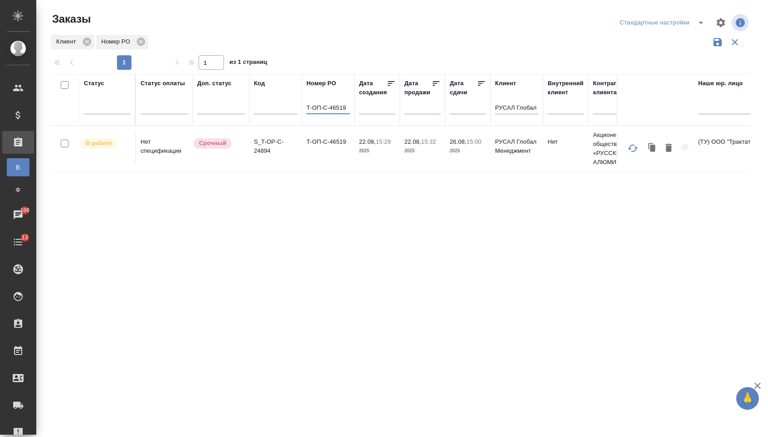
click at [321, 164] on td "Т-ОП-С-46519" at bounding box center [328, 149] width 53 height 32
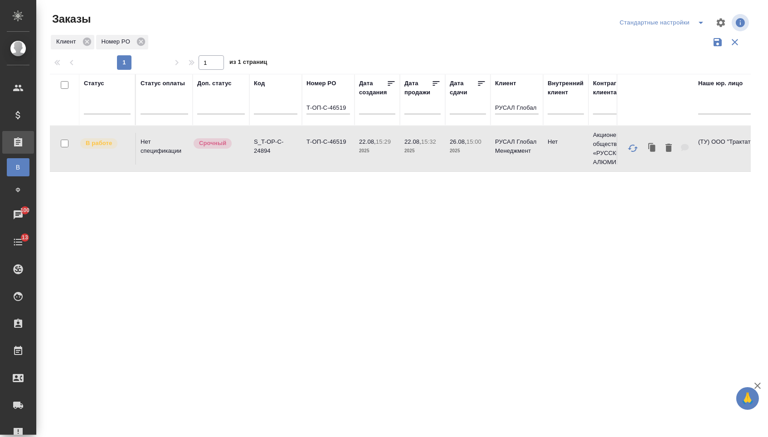
click at [321, 164] on td "Т-ОП-С-46519" at bounding box center [328, 149] width 53 height 32
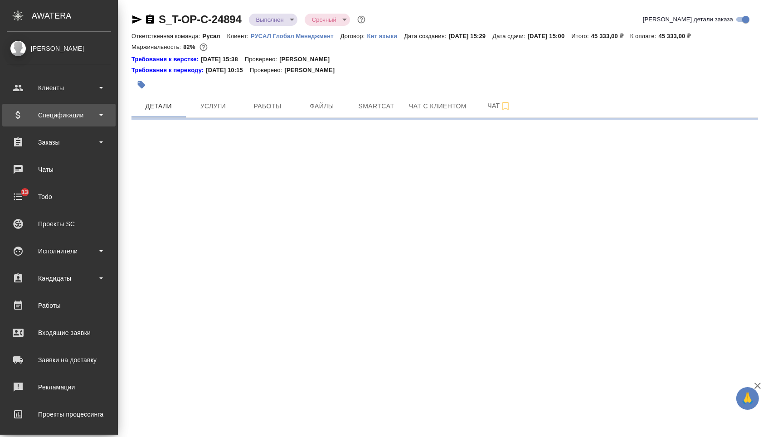
click at [62, 112] on div "Спецификации" at bounding box center [59, 115] width 104 height 14
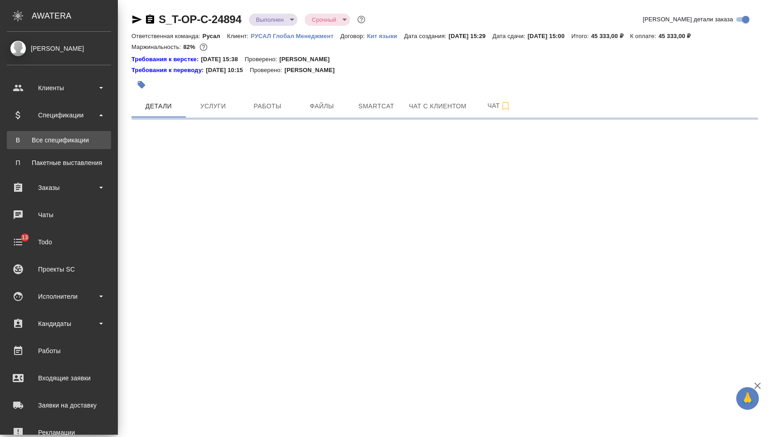
click at [63, 141] on div "Все спецификации" at bounding box center [58, 140] width 95 height 9
select select "RU"
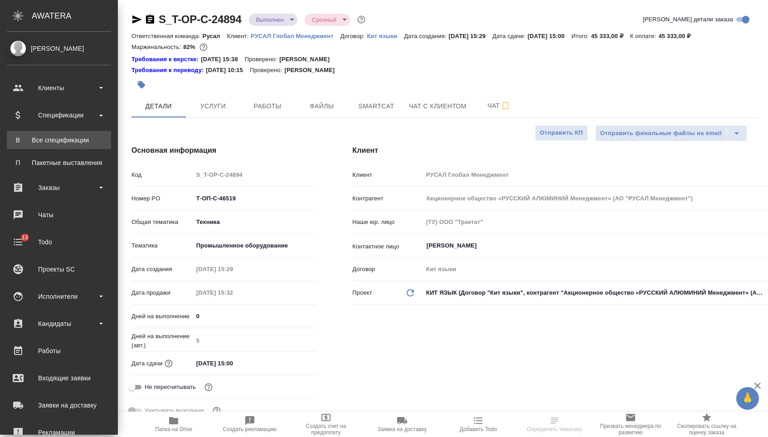
type textarea "x"
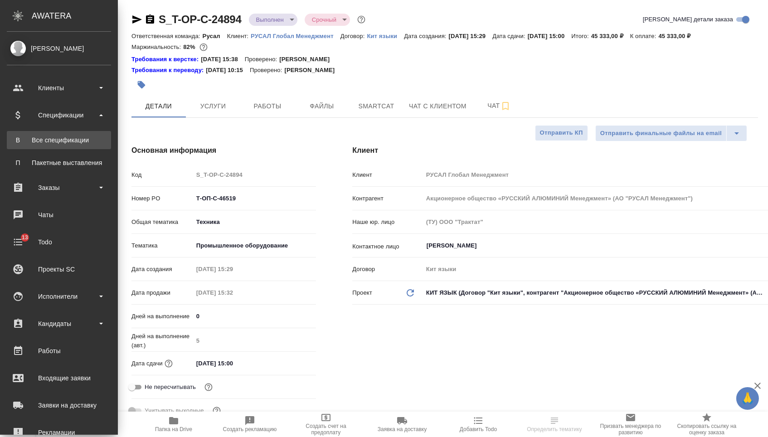
type textarea "x"
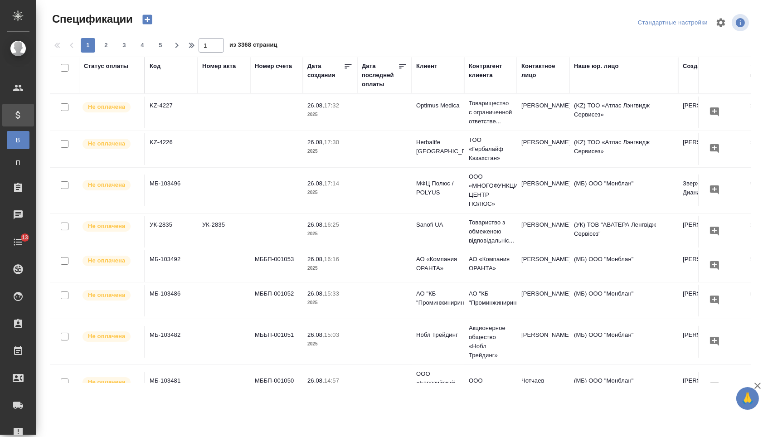
click at [152, 20] on icon "button" at bounding box center [147, 20] width 10 height 10
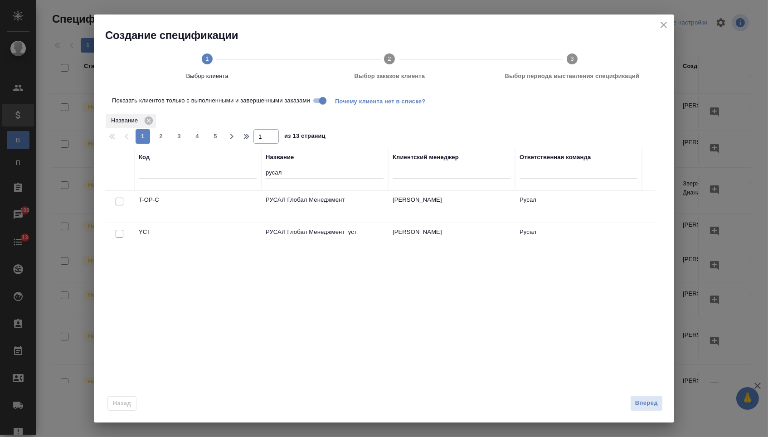
click at [121, 202] on input "checkbox" at bounding box center [120, 202] width 8 height 8
checkbox input "true"
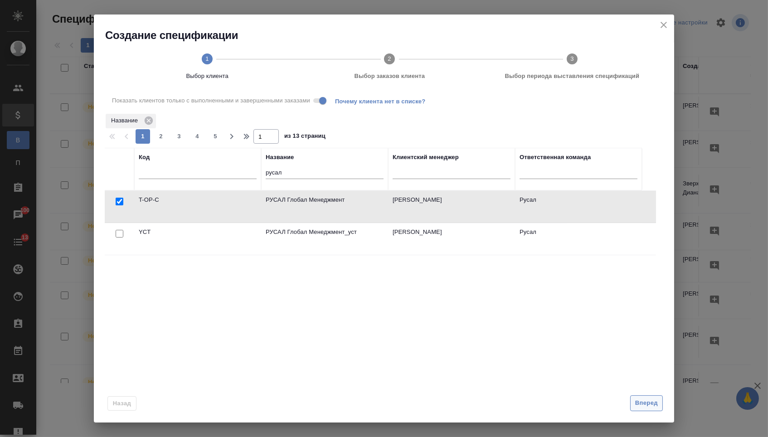
click at [640, 409] on span "Вперед" at bounding box center [646, 403] width 23 height 10
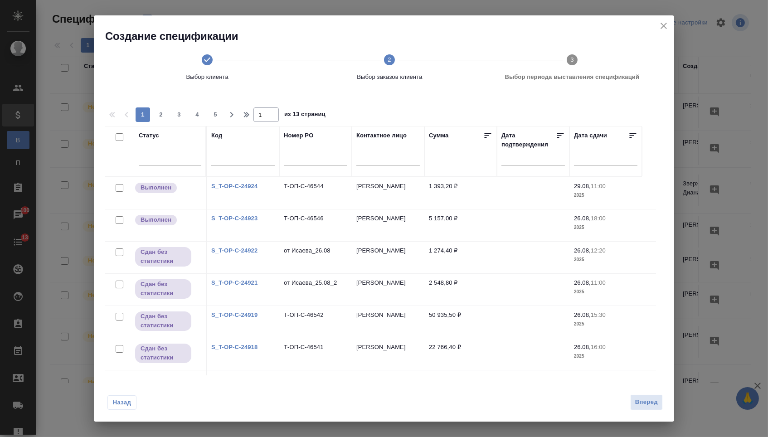
drag, startPoint x: 118, startPoint y: 404, endPoint x: 125, endPoint y: 389, distance: 16.3
click at [118, 404] on span "Назад" at bounding box center [121, 402] width 19 height 9
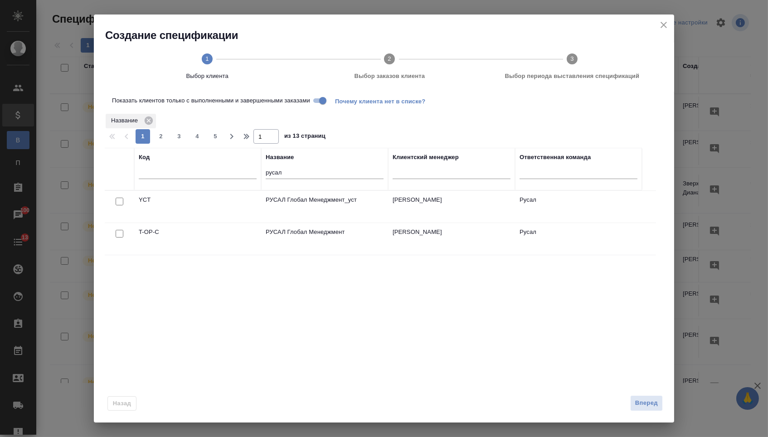
click at [331, 99] on input "Показать клиентов только с выполненными и завершенными заказами" at bounding box center [323, 100] width 33 height 11
click at [118, 238] on input "checkbox" at bounding box center [120, 234] width 8 height 8
checkbox input "true"
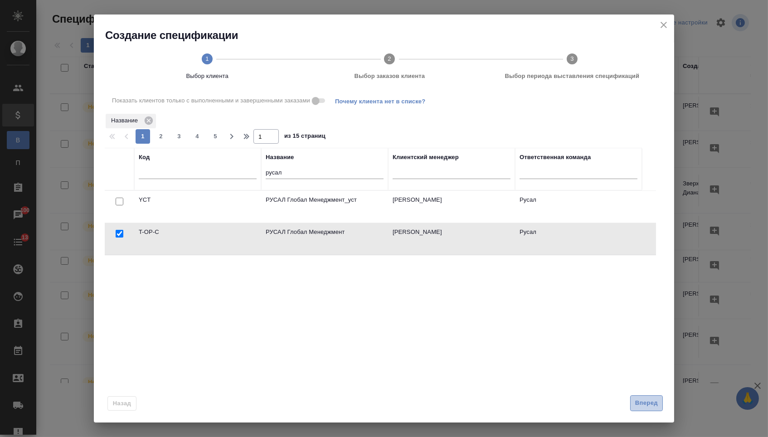
click at [637, 404] on span "Вперед" at bounding box center [646, 403] width 23 height 10
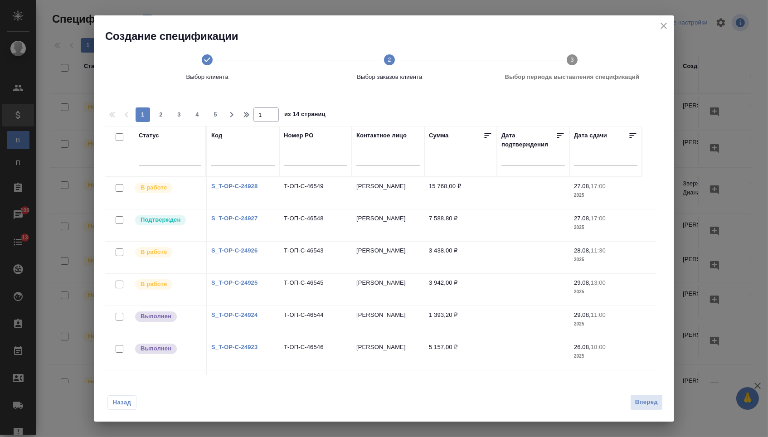
click at [119, 137] on input "checkbox" at bounding box center [120, 137] width 8 height 8
checkbox input "true"
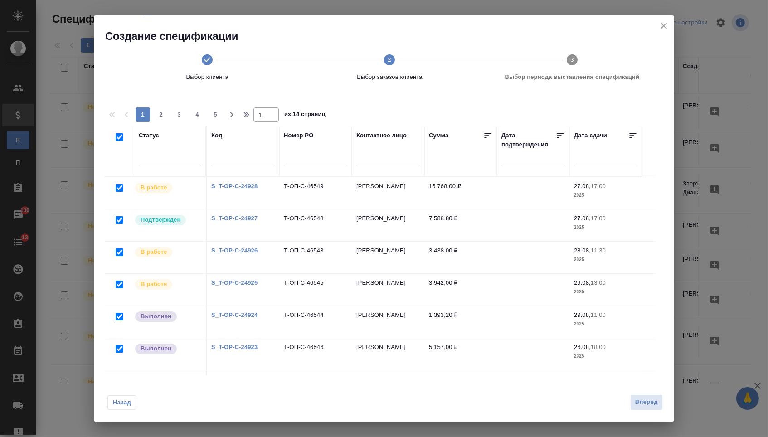
checkbox input "true"
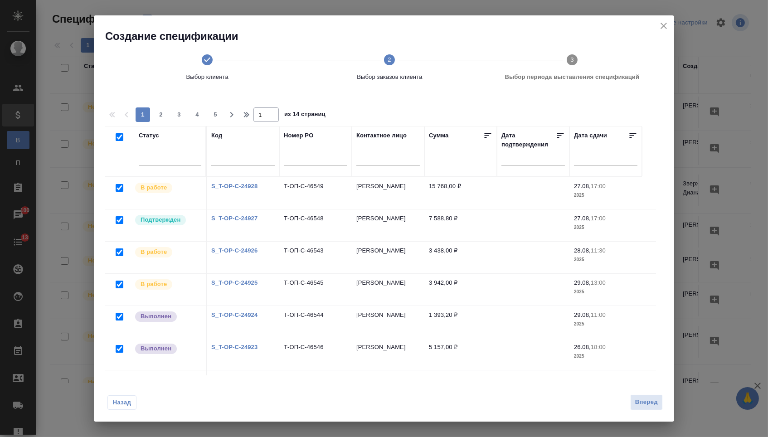
checkbox input "true"
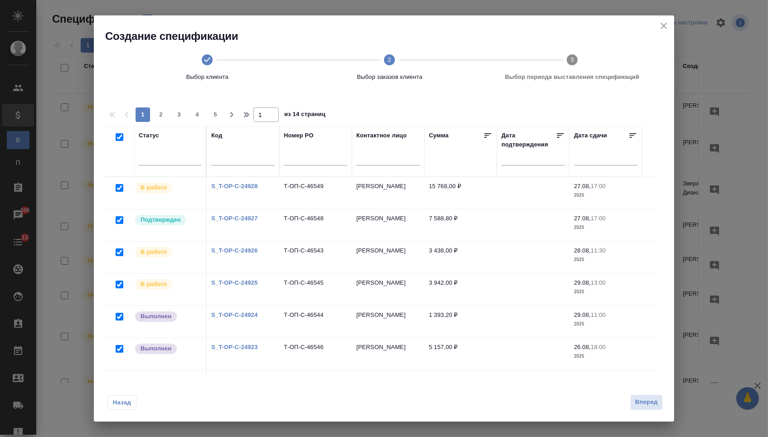
checkbox input "true"
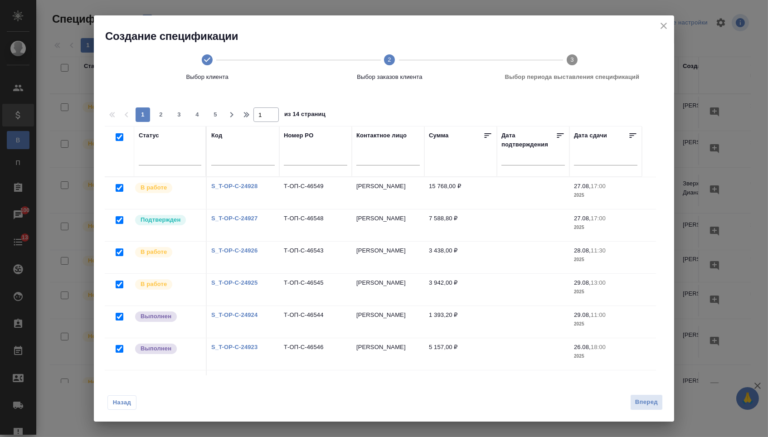
checkbox input "true"
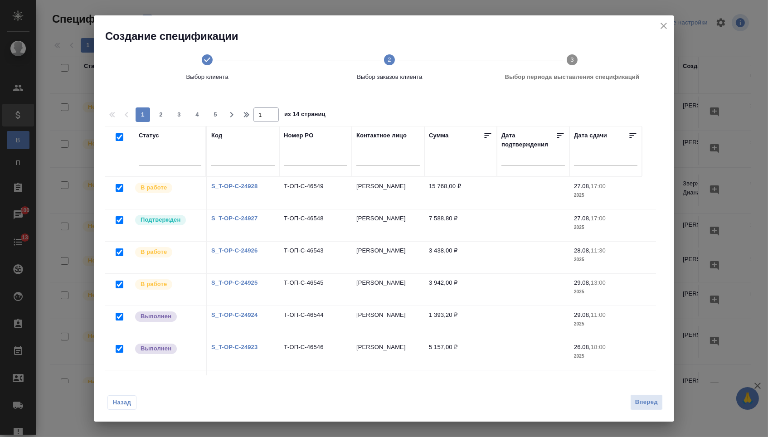
checkbox input "true"
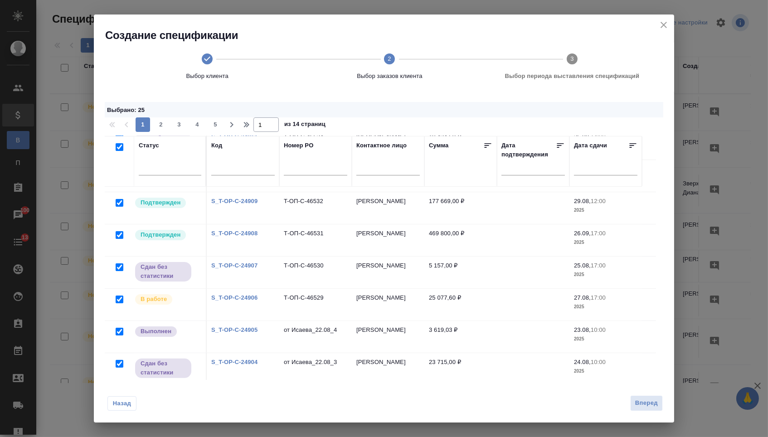
scroll to position [609, 0]
click at [116, 337] on div at bounding box center [119, 332] width 20 height 13
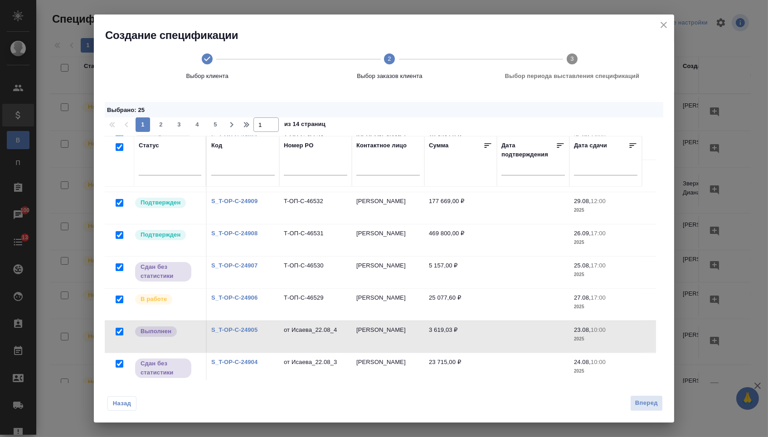
click at [120, 335] on input "checkbox" at bounding box center [120, 332] width 8 height 8
checkbox input "false"
click at [119, 366] on input "checkbox" at bounding box center [120, 364] width 8 height 8
checkbox input "false"
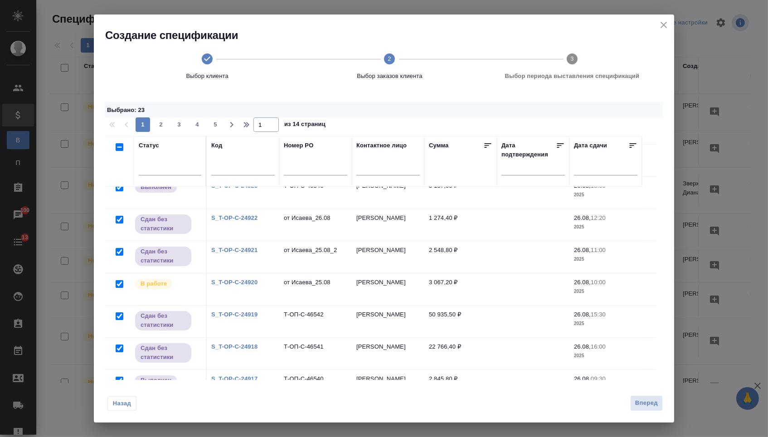
scroll to position [17, 0]
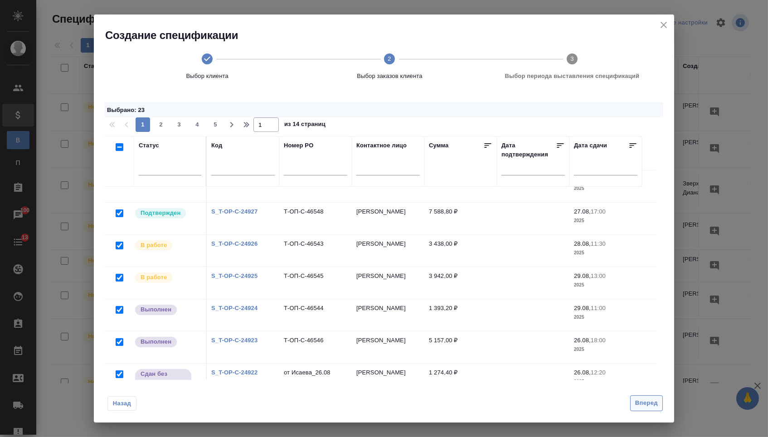
click at [638, 402] on span "Вперед" at bounding box center [646, 403] width 23 height 10
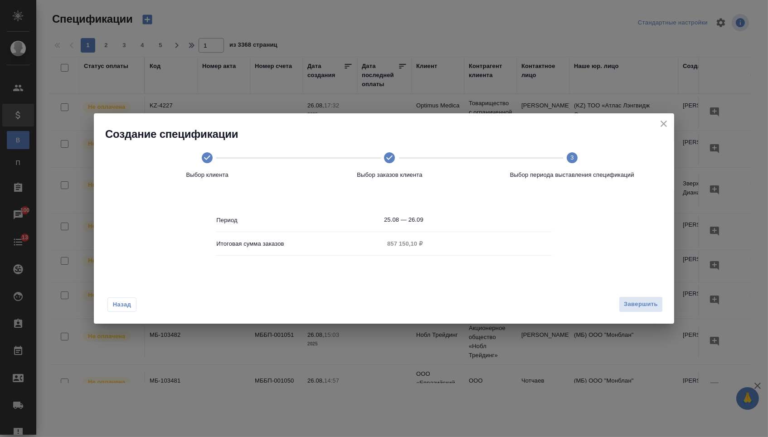
click at [461, 245] on div "Итоговая сумма заказов 857 150,10 ₽" at bounding box center [383, 244] width 335 height 16
click at [416, 269] on div "Период 25.08 — 26.09 Итоговая сумма заказов 857 150,10 ₽" at bounding box center [383, 235] width 335 height 83
click at [123, 305] on span "Назад" at bounding box center [121, 304] width 19 height 9
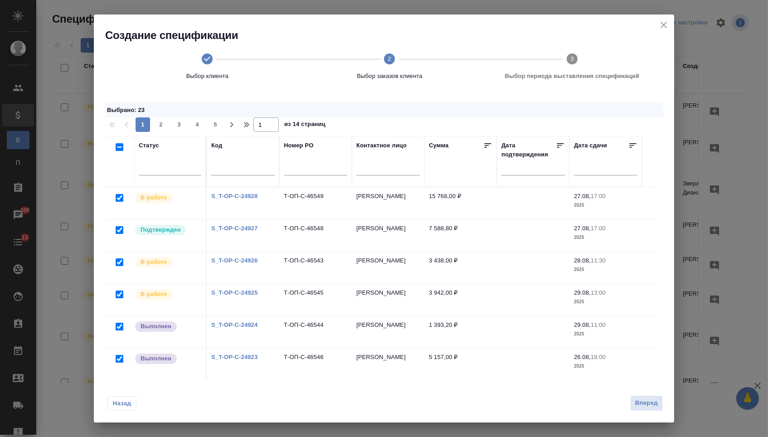
scroll to position [0, 0]
click at [120, 400] on span "Назад" at bounding box center [121, 403] width 19 height 9
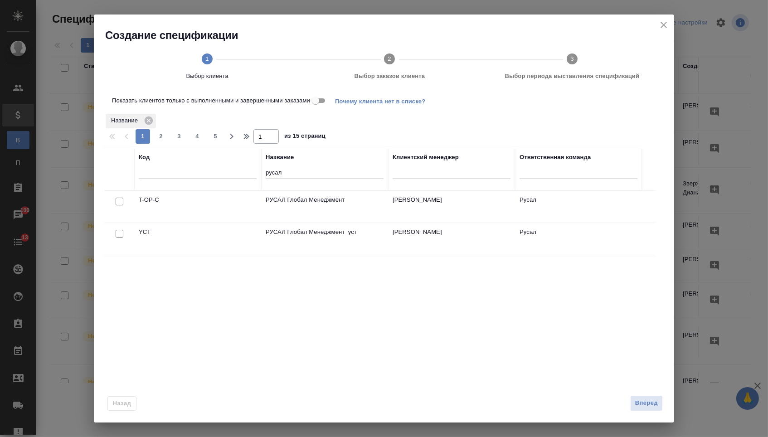
click at [121, 205] on input "checkbox" at bounding box center [120, 202] width 8 height 8
checkbox input "true"
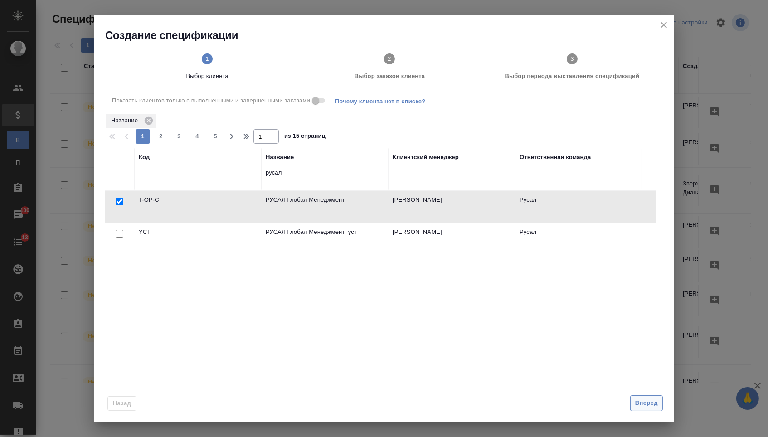
click at [643, 407] on span "Вперед" at bounding box center [646, 403] width 23 height 10
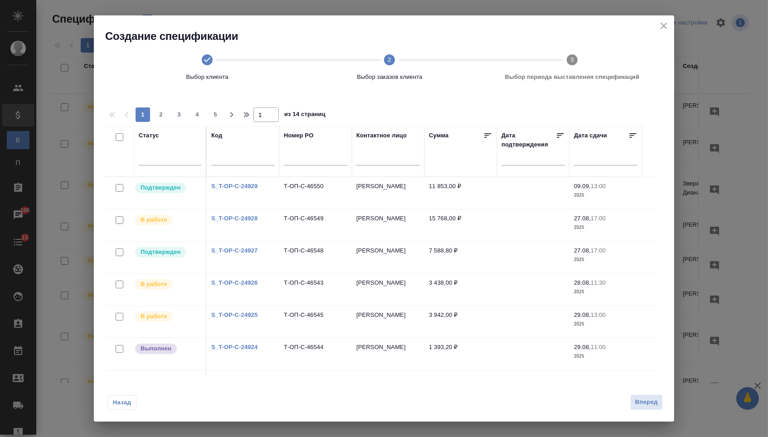
click at [119, 137] on input "checkbox" at bounding box center [120, 137] width 8 height 8
checkbox input "true"
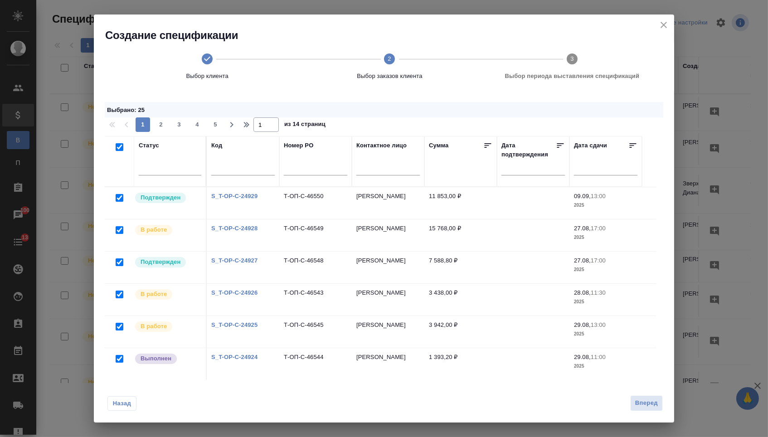
checkbox input "true"
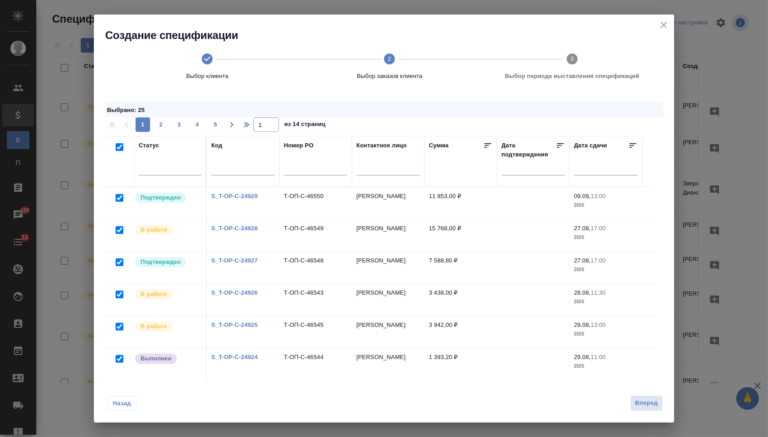
checkbox input "true"
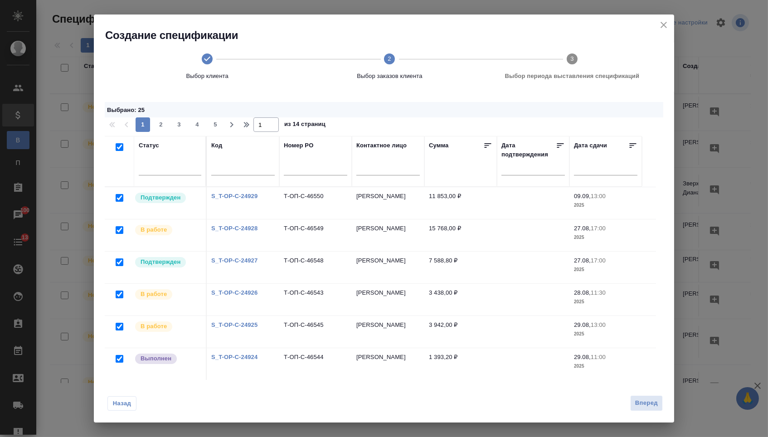
checkbox input "true"
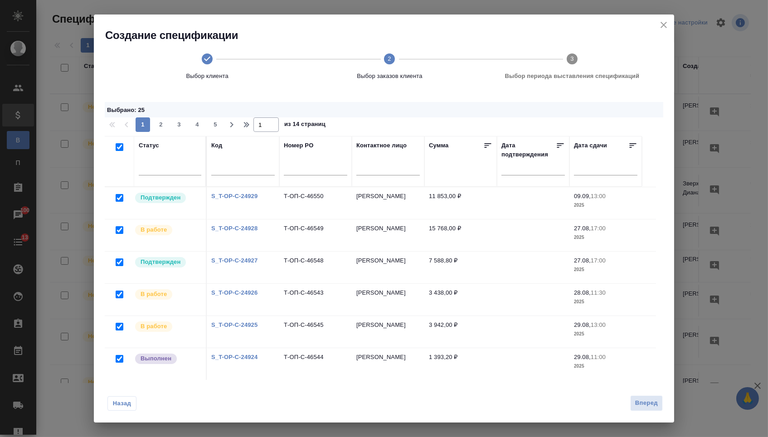
checkbox input "true"
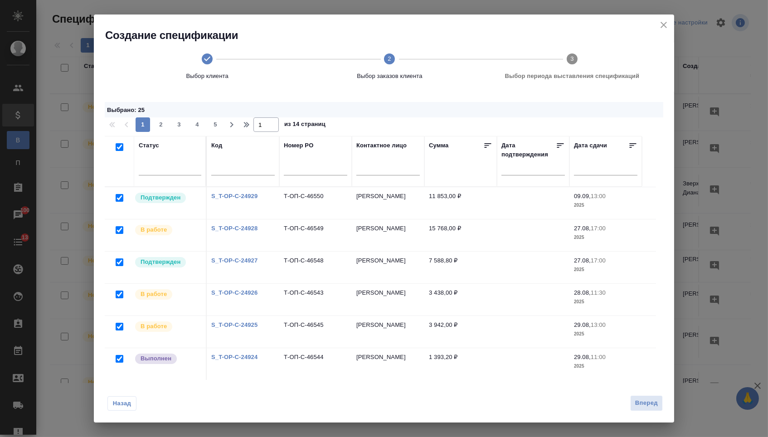
checkbox input "true"
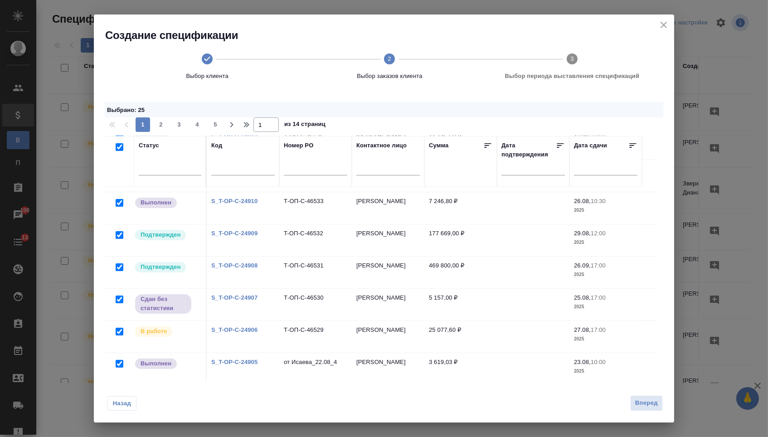
scroll to position [609, 0]
click at [120, 365] on input "checkbox" at bounding box center [120, 364] width 8 height 8
checkbox input "false"
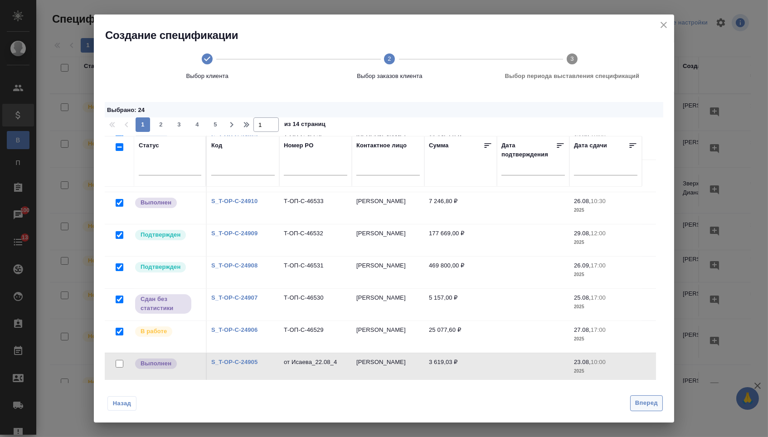
click at [642, 401] on span "Вперед" at bounding box center [646, 403] width 23 height 10
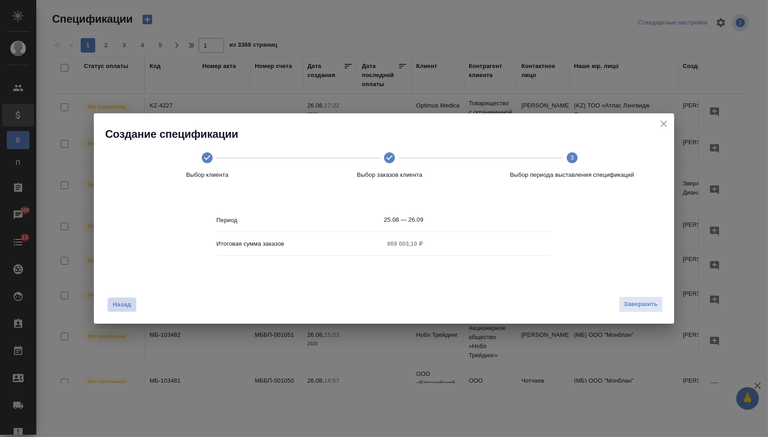
click at [126, 304] on span "Назад" at bounding box center [121, 304] width 19 height 9
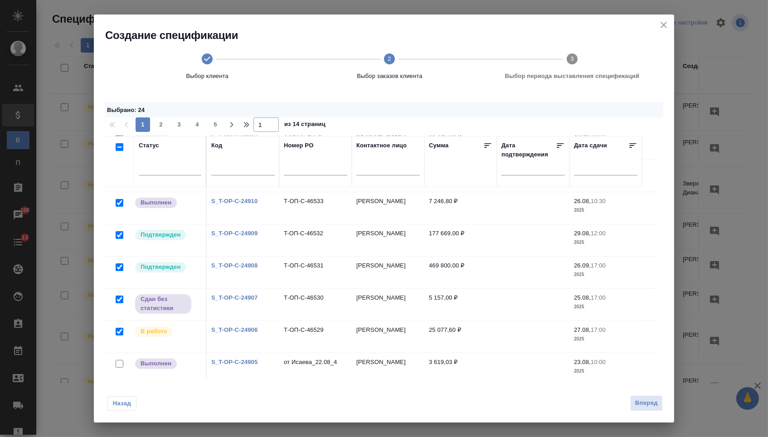
click at [233, 299] on link "S_T-OP-C-24907" at bounding box center [234, 297] width 46 height 7
click at [239, 265] on link "S_T-OP-C-24908" at bounding box center [234, 265] width 46 height 7
click at [238, 233] on link "S_T-OP-C-24909" at bounding box center [234, 233] width 46 height 7
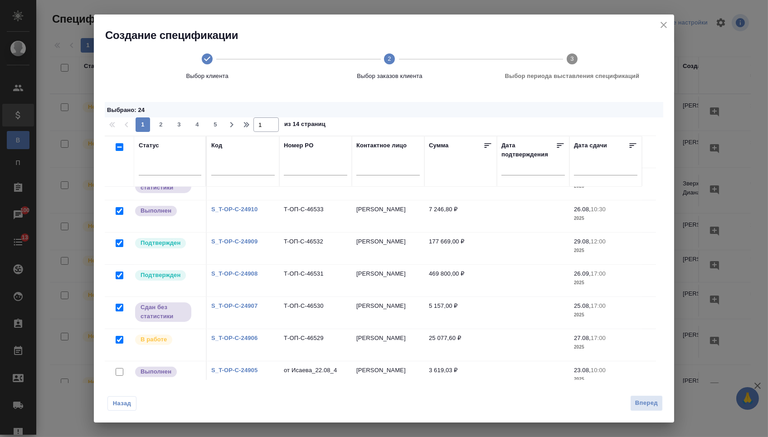
scroll to position [608, 0]
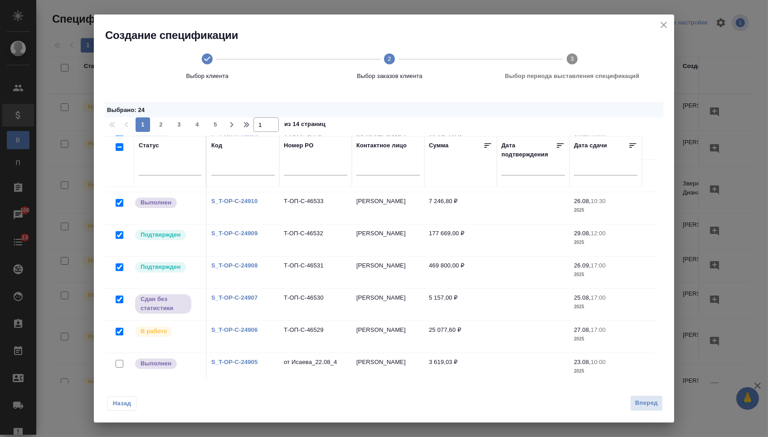
click at [243, 201] on link "S_T-OP-C-24910" at bounding box center [234, 201] width 46 height 7
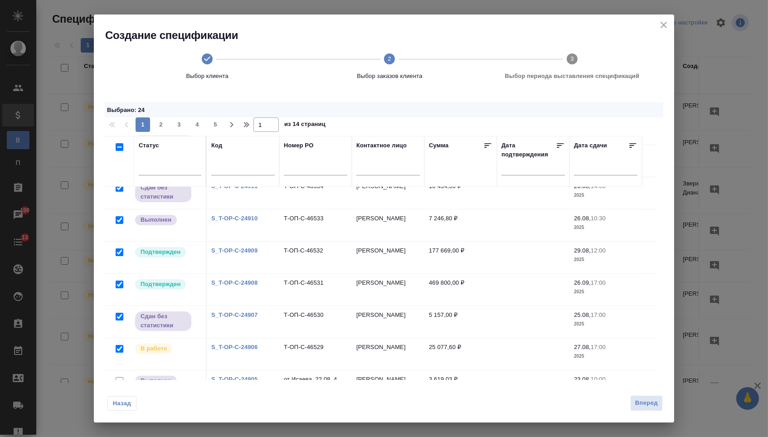
scroll to position [585, 0]
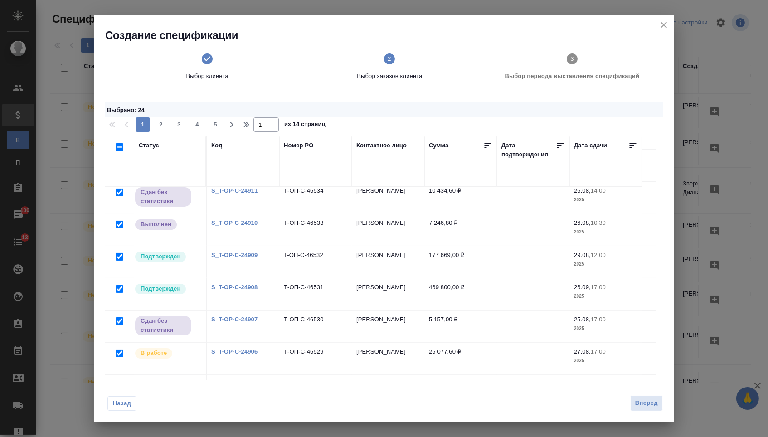
click at [224, 193] on link "S_T-OP-C-24911" at bounding box center [234, 190] width 46 height 7
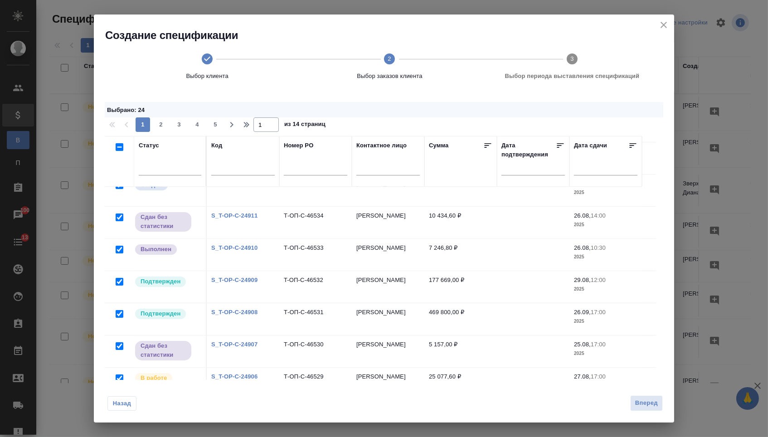
scroll to position [557, 0]
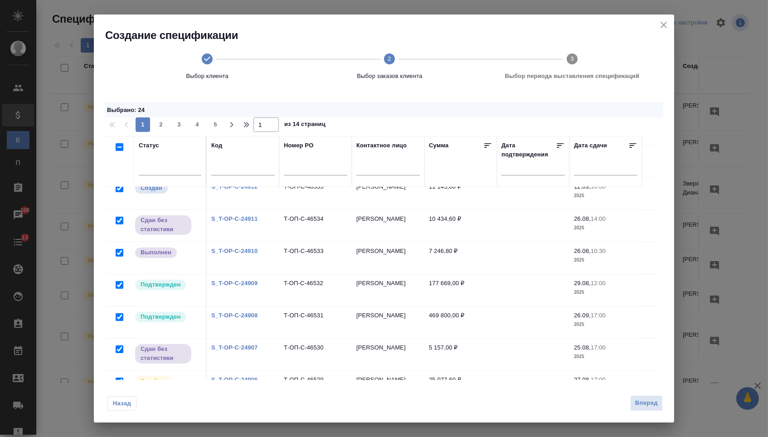
click at [238, 190] on link "S_T-OP-C-24912" at bounding box center [234, 186] width 46 height 7
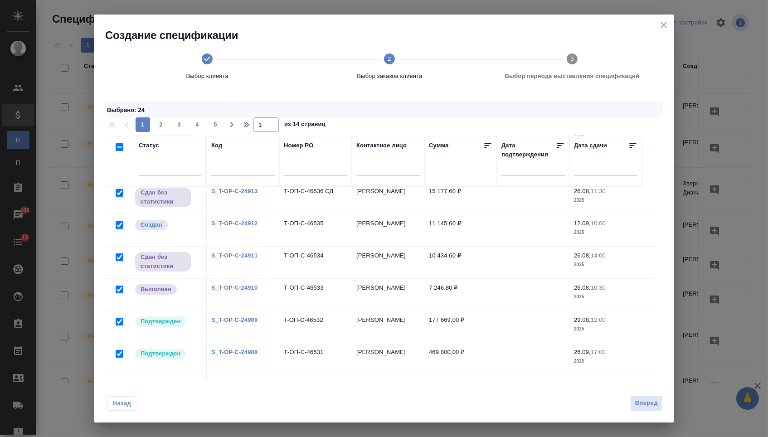
scroll to position [517, 0]
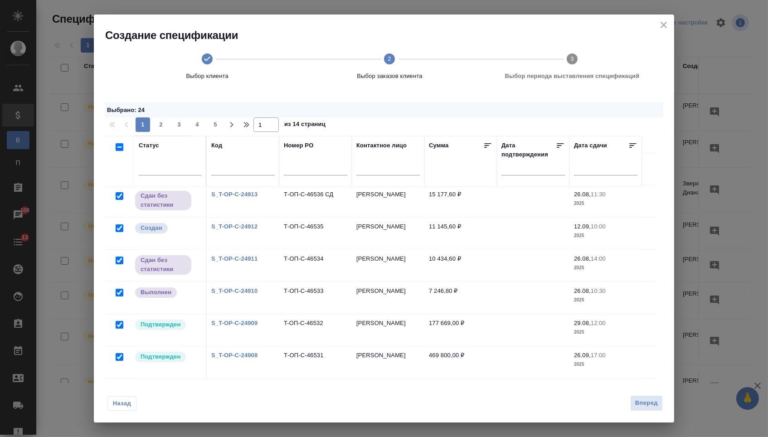
click at [240, 196] on link "S_T-OP-C-24913" at bounding box center [234, 194] width 46 height 7
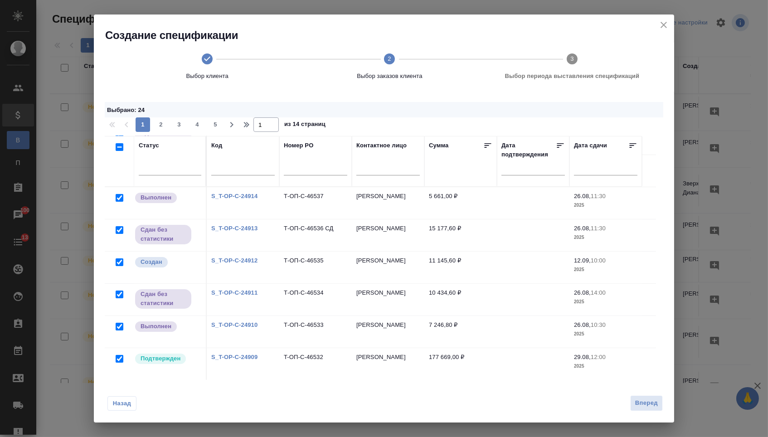
scroll to position [481, 0]
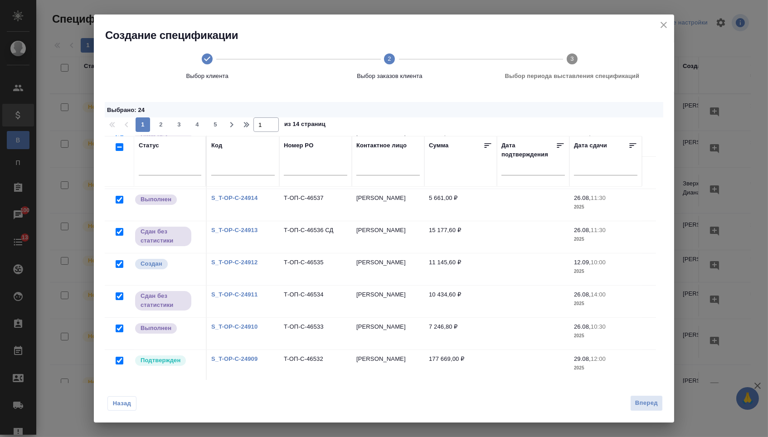
click at [236, 201] on link "S_T-OP-C-24914" at bounding box center [234, 198] width 46 height 7
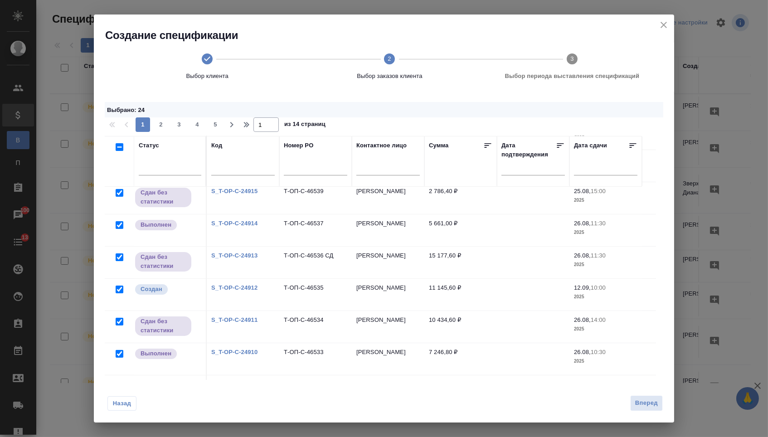
scroll to position [455, 0]
click at [219, 194] on link "S_T-OP-C-24915" at bounding box center [234, 192] width 46 height 7
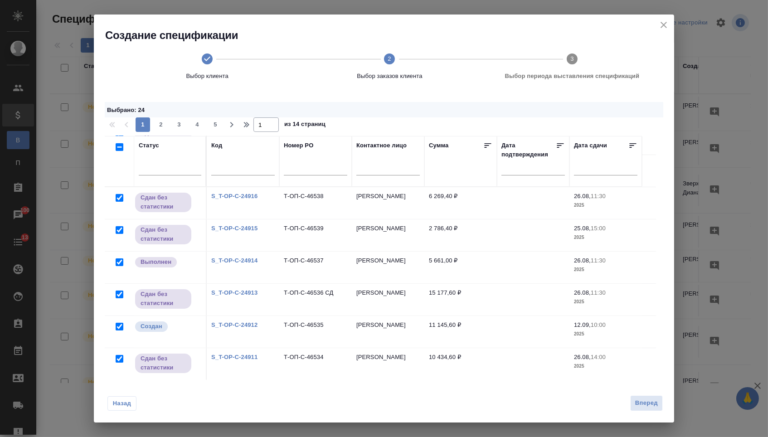
scroll to position [413, 0]
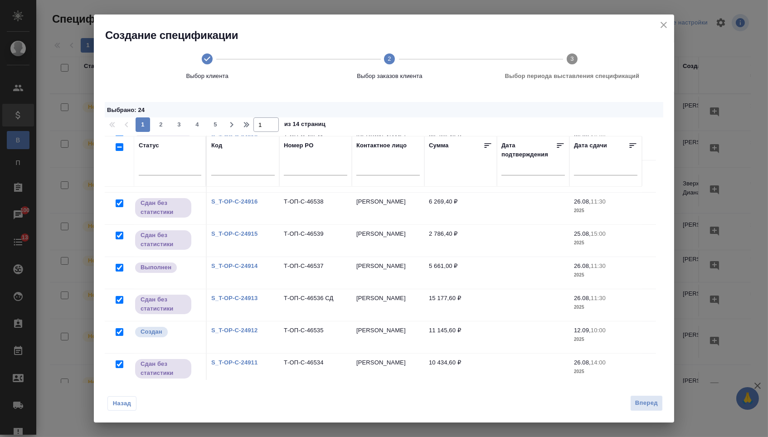
click at [243, 205] on link "S_T-OP-C-24916" at bounding box center [234, 201] width 46 height 7
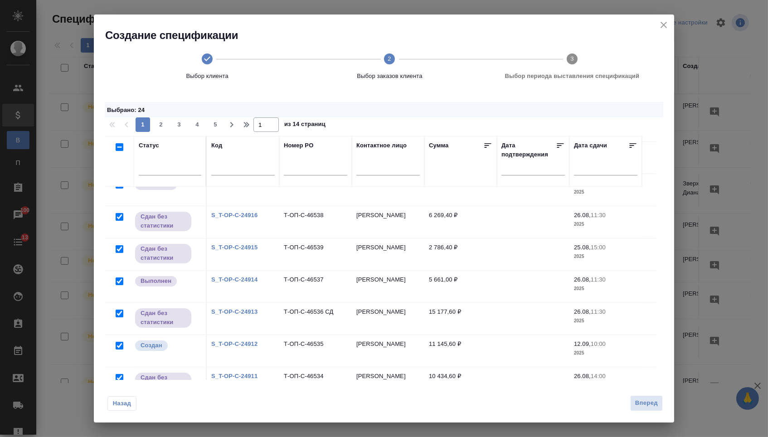
scroll to position [388, 0]
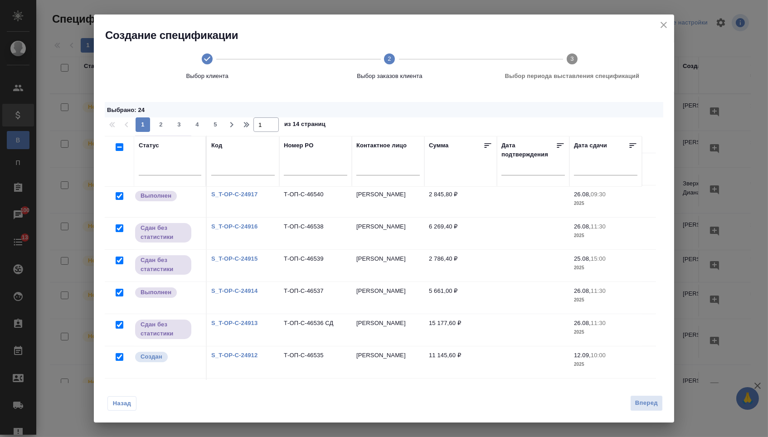
click at [239, 198] on link "S_T-OP-C-24917" at bounding box center [234, 194] width 46 height 7
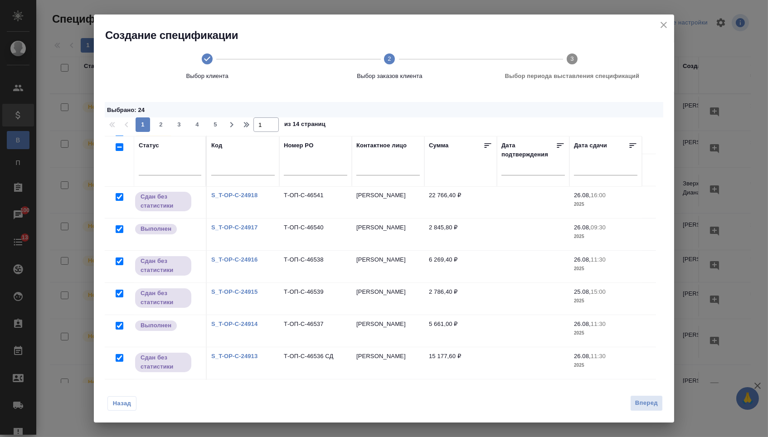
scroll to position [352, 0]
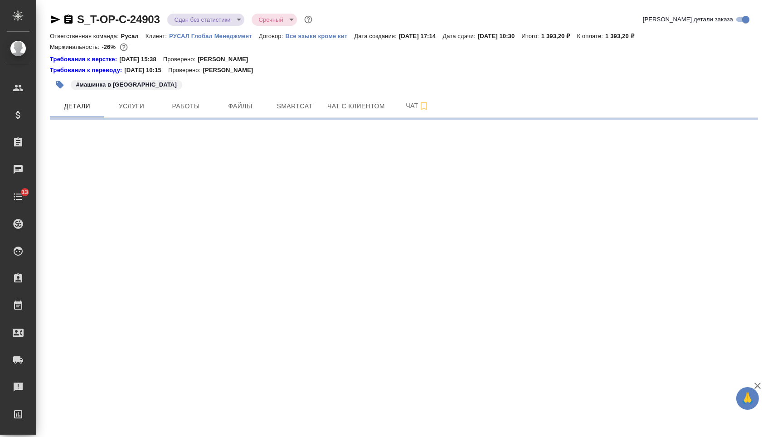
select select "RU"
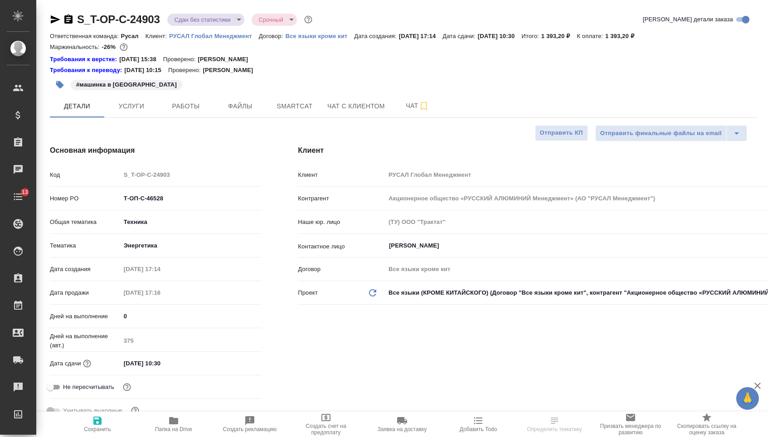
type textarea "x"
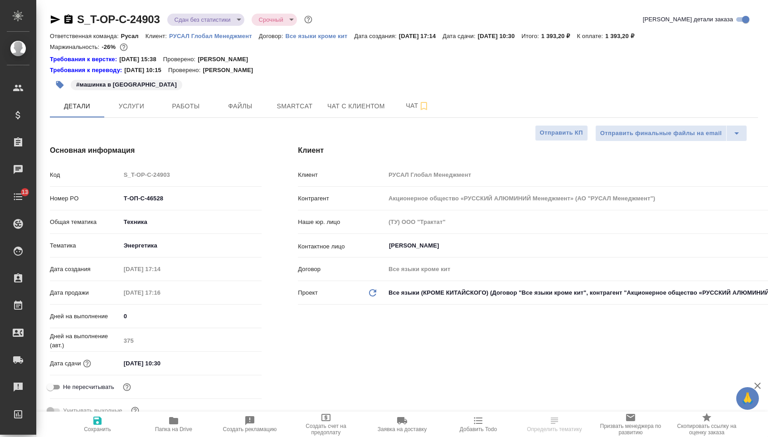
type textarea "x"
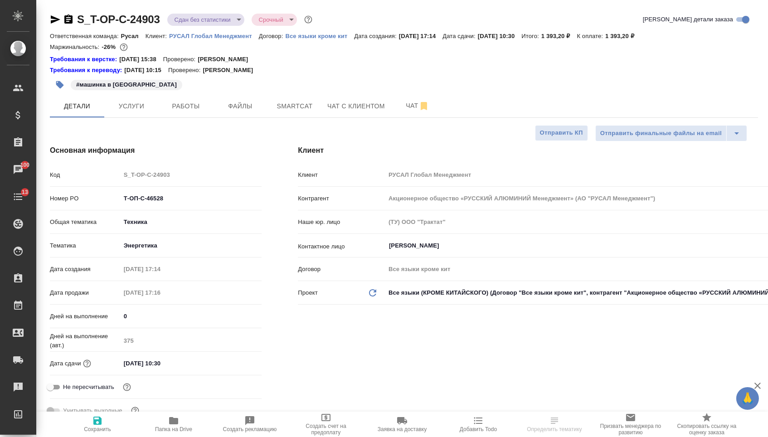
type textarea "x"
select select "RU"
type textarea "x"
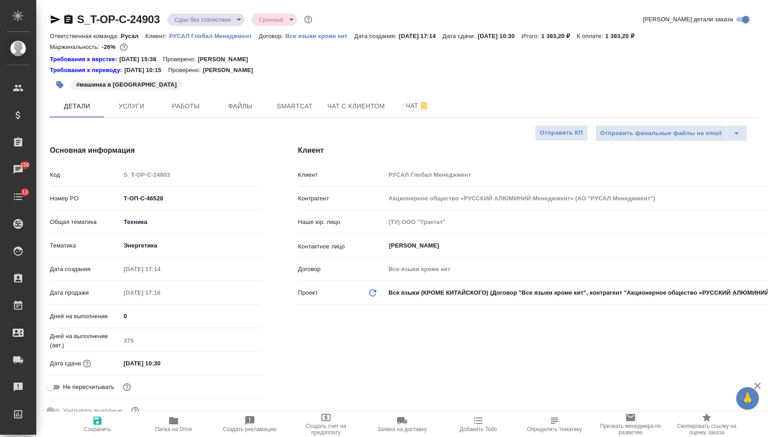
type textarea "x"
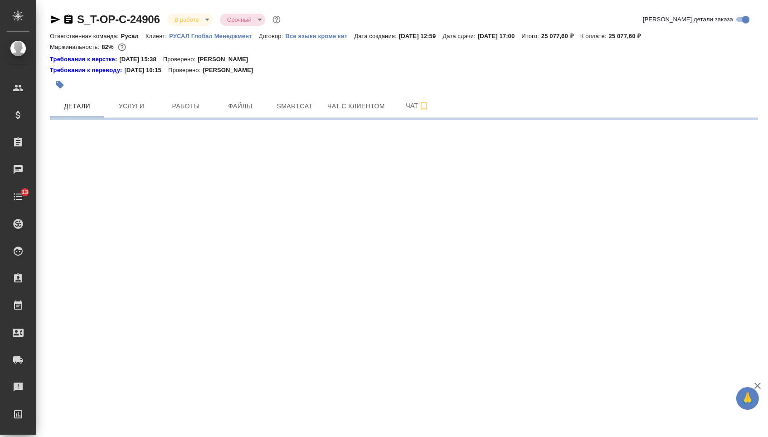
select select "RU"
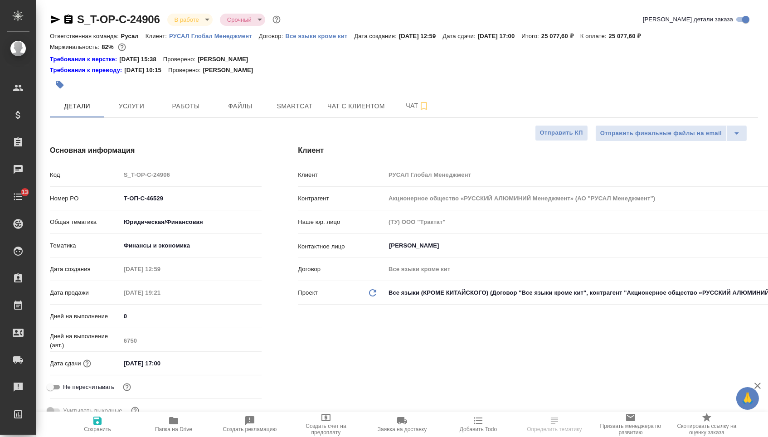
type textarea "x"
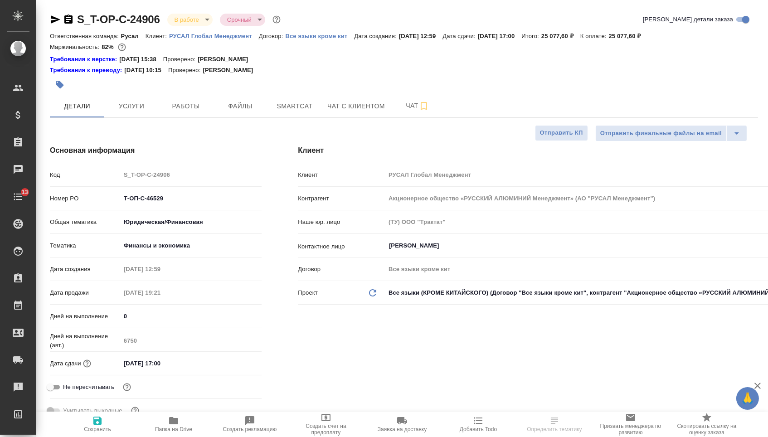
type textarea "x"
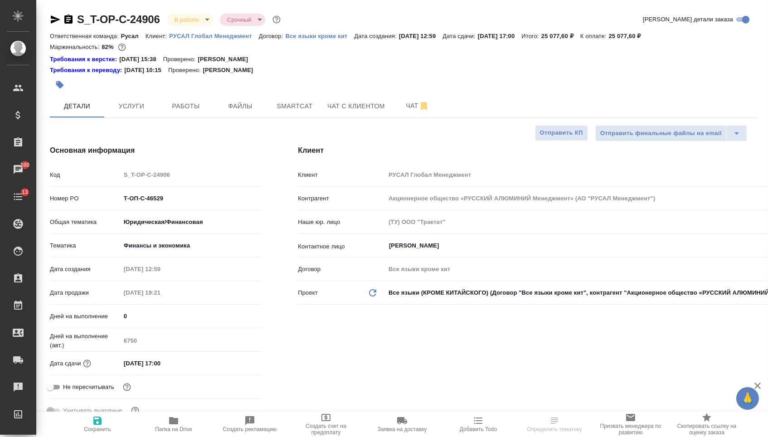
type textarea "x"
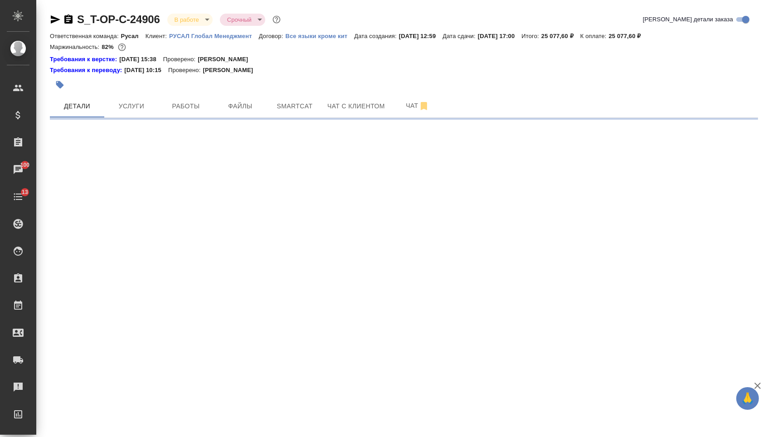
select select "RU"
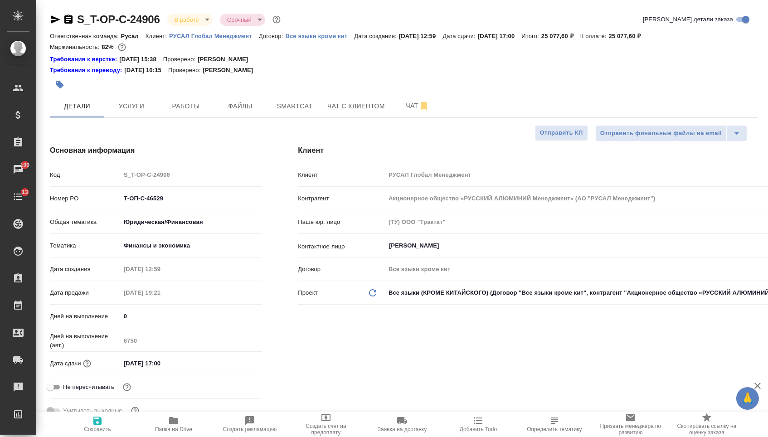
type textarea "x"
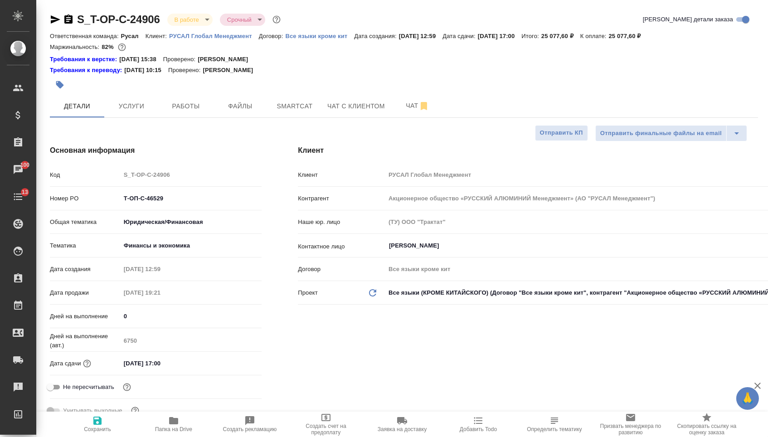
type textarea "x"
click at [127, 104] on span "Услуги" at bounding box center [132, 106] width 44 height 11
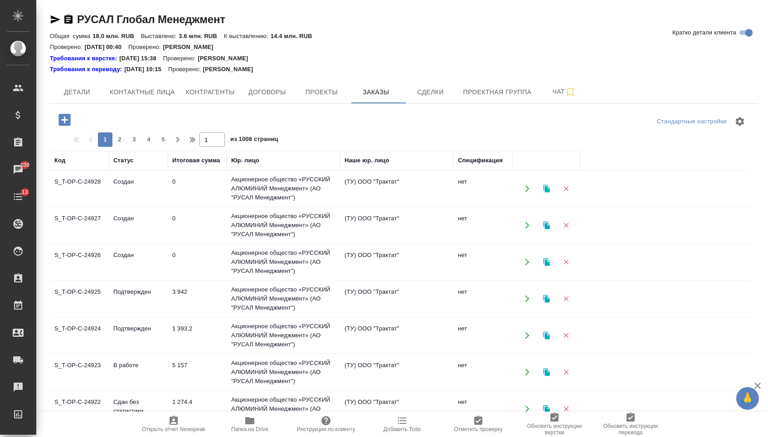
drag, startPoint x: 0, startPoint y: 0, endPoint x: 69, endPoint y: 116, distance: 134.6
click at [70, 116] on icon "button" at bounding box center [64, 120] width 12 height 12
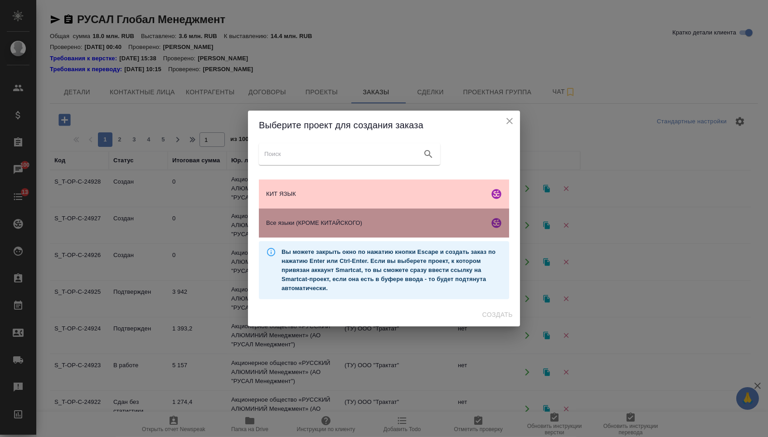
click at [308, 220] on div "Все языки (КРОМЕ КИТАЙСКОГО)" at bounding box center [384, 223] width 250 height 29
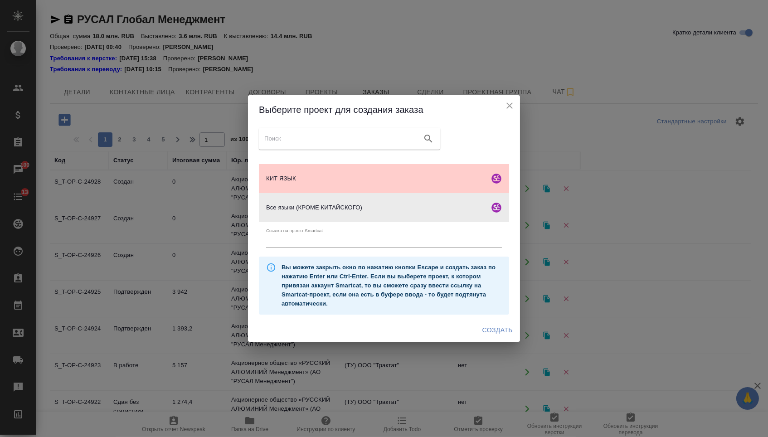
click at [504, 357] on div "Выберите проект для создания заказа КИТ ЯЗЫК Все языки (КРОМЕ КИТАЙСКОГО) Ссылк…" at bounding box center [384, 218] width 768 height 437
click at [498, 339] on button "Создать" at bounding box center [498, 330] width 38 height 17
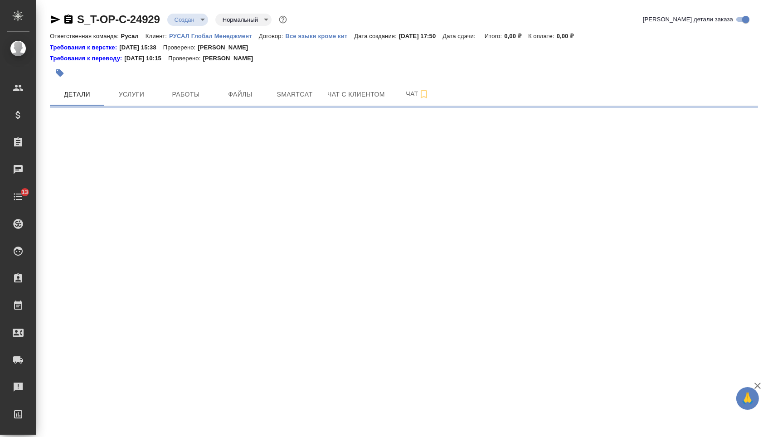
select select "RU"
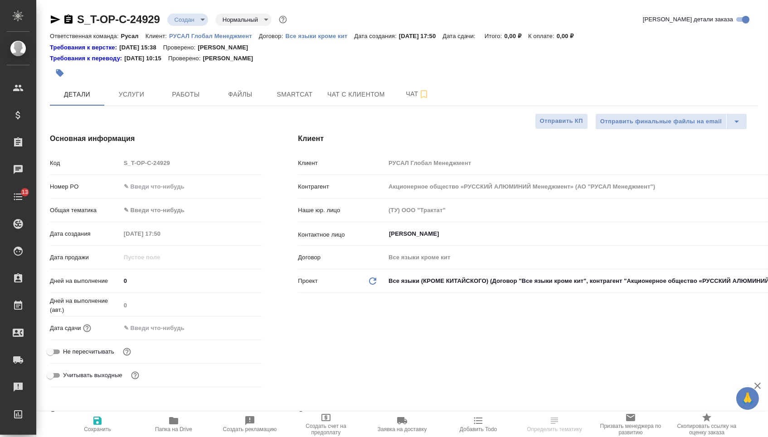
type textarea "x"
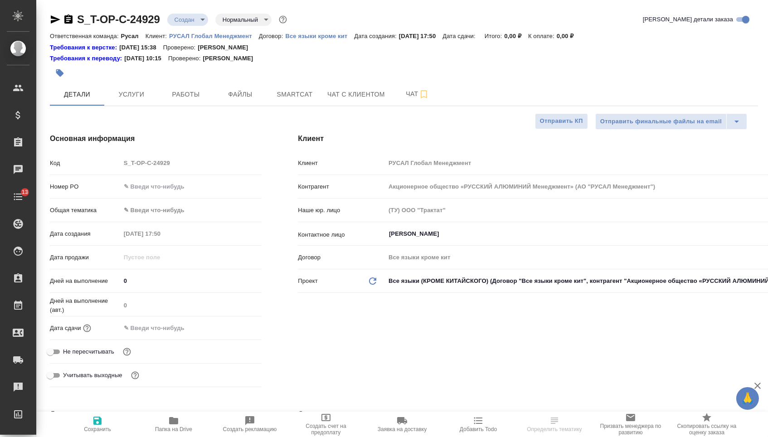
type textarea "x"
click at [159, 187] on input "text" at bounding box center [191, 186] width 141 height 13
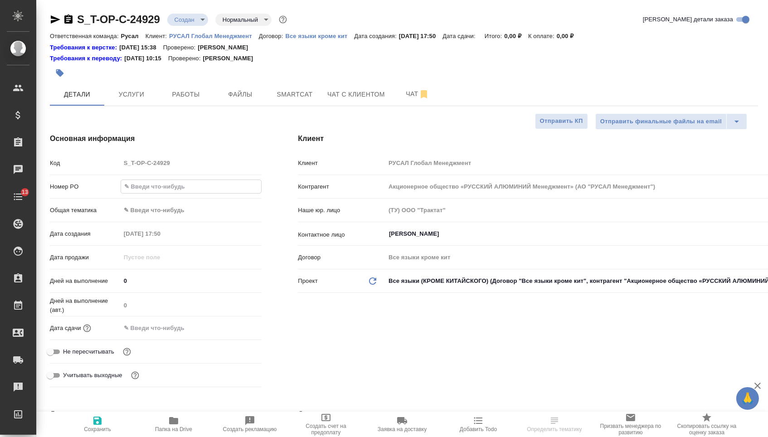
paste input "Т-ОП-С-46550"
type input "Т-ОП-С-46550"
type textarea "x"
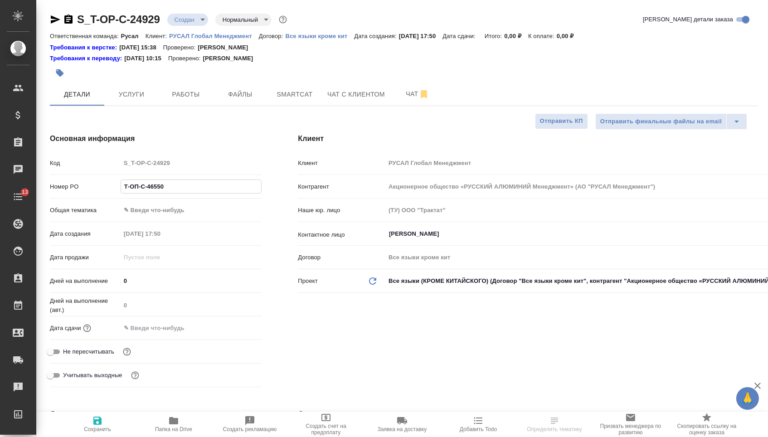
type input "Т-ОП-С-46550"
click at [171, 335] on input "text" at bounding box center [160, 328] width 79 height 13
click at [229, 335] on div at bounding box center [191, 328] width 141 height 13
click at [234, 332] on icon "button" at bounding box center [235, 327] width 8 height 9
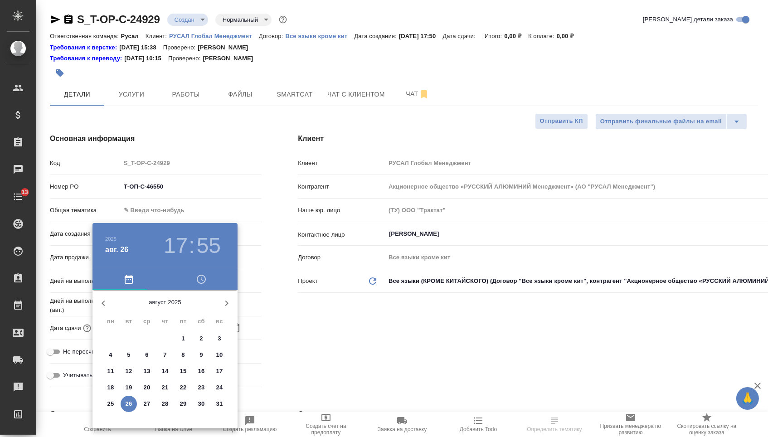
click at [230, 307] on icon "button" at bounding box center [226, 303] width 11 height 11
click at [125, 355] on span "9" at bounding box center [129, 355] width 16 height 9
type input "[DATE] 17:55"
type textarea "x"
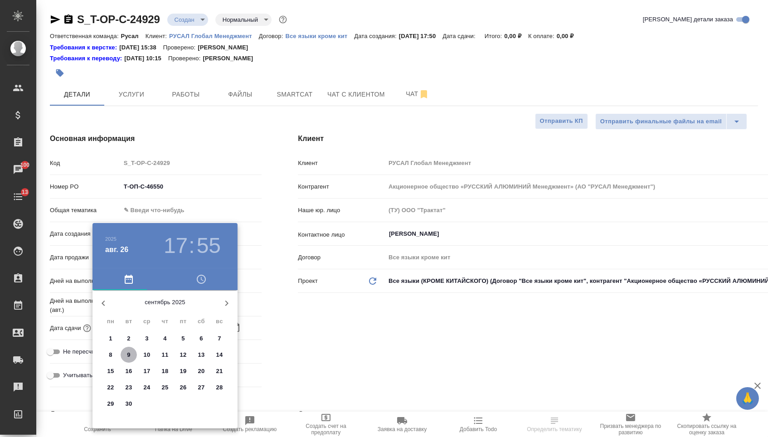
type textarea "x"
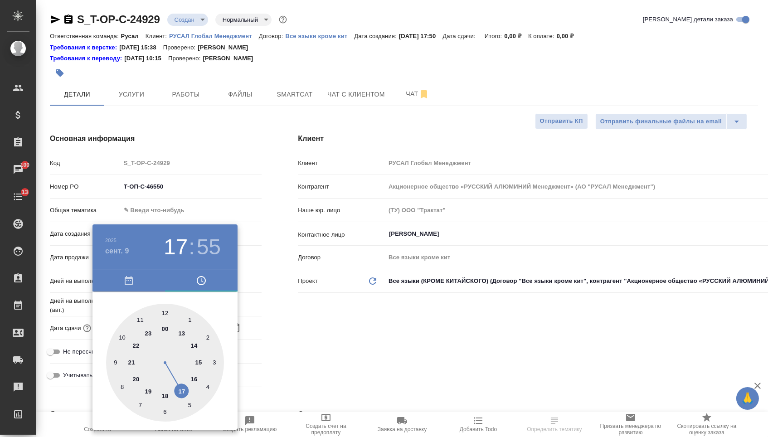
click at [185, 333] on div at bounding box center [165, 363] width 118 height 118
type input "[DATE] 13:55"
type textarea "x"
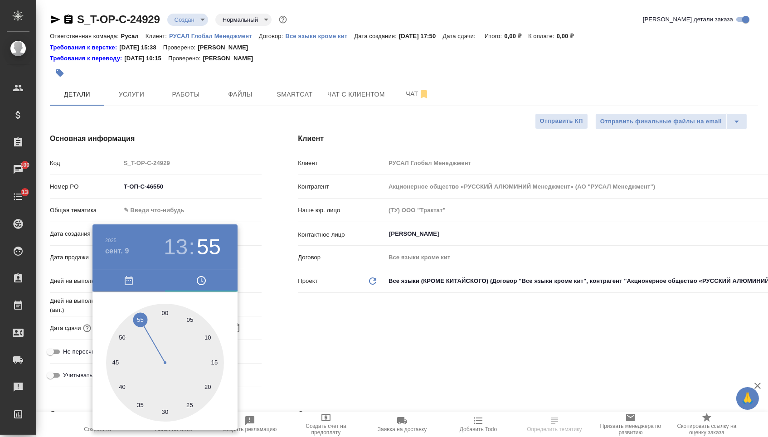
type textarea "x"
type input "[DATE] 13:00"
click at [164, 310] on div at bounding box center [165, 363] width 118 height 118
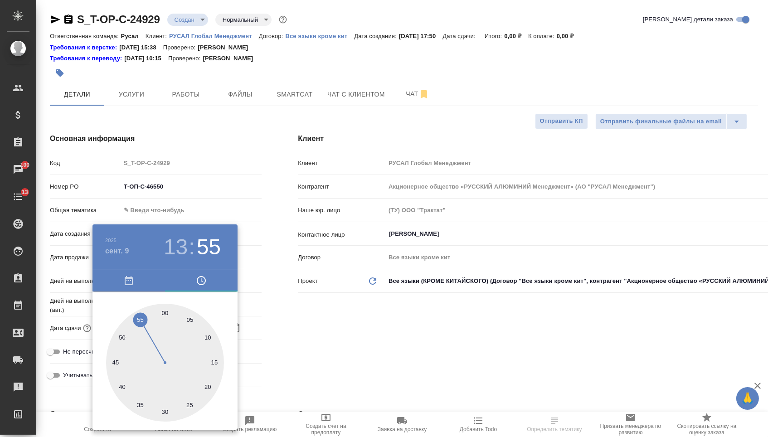
type textarea "x"
click at [260, 330] on div at bounding box center [384, 218] width 768 height 437
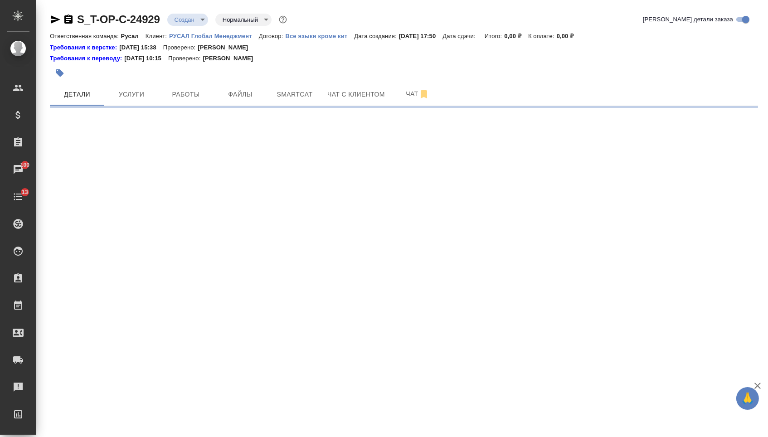
select select "RU"
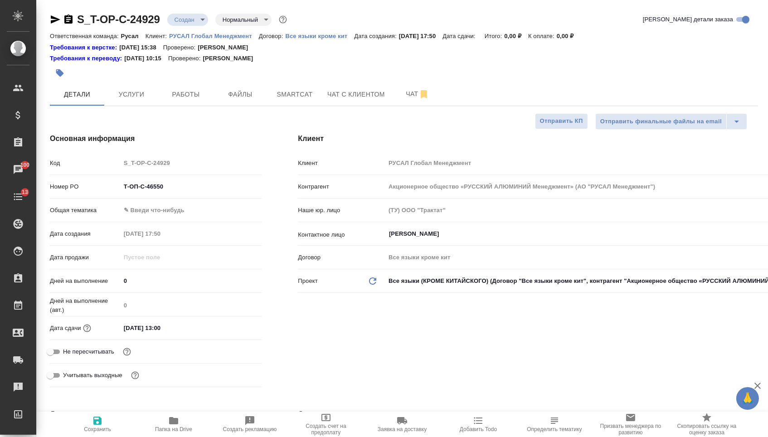
type textarea "x"
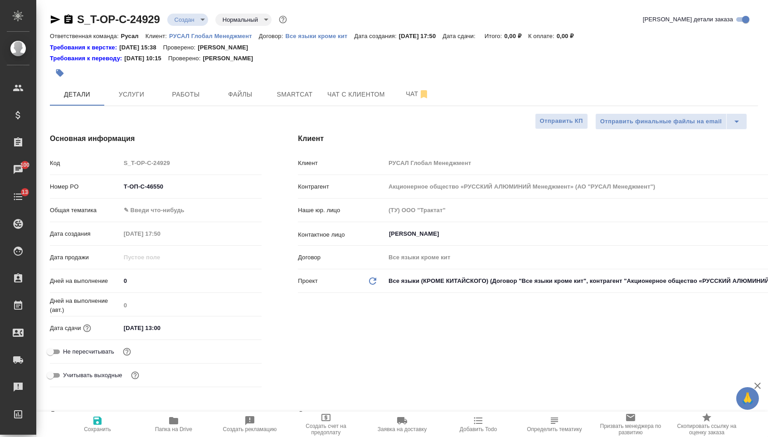
type textarea "x"
click at [182, 218] on div "Общая тематика ✎ Введи что-нибудь" at bounding box center [156, 210] width 212 height 16
click at [180, 217] on body "🙏 .cls-1 fill:#fff; AWATERA Menshikova Aleksandra Клиенты Спецификации Заказы 1…" at bounding box center [384, 218] width 768 height 437
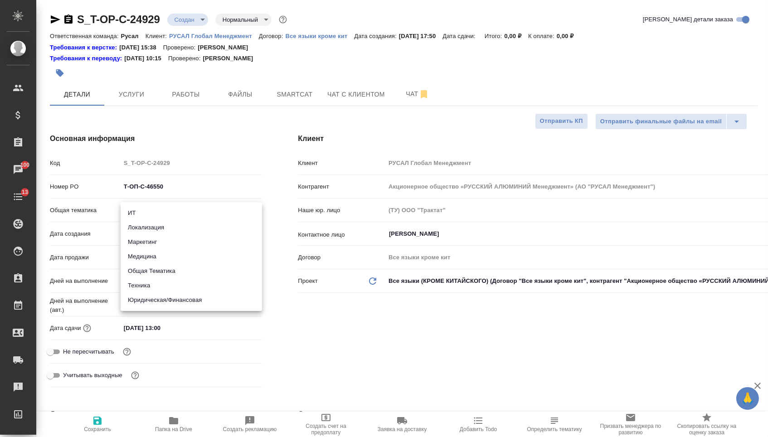
click at [177, 288] on li "Техника" at bounding box center [191, 285] width 141 height 15
type input "tech"
type textarea "x"
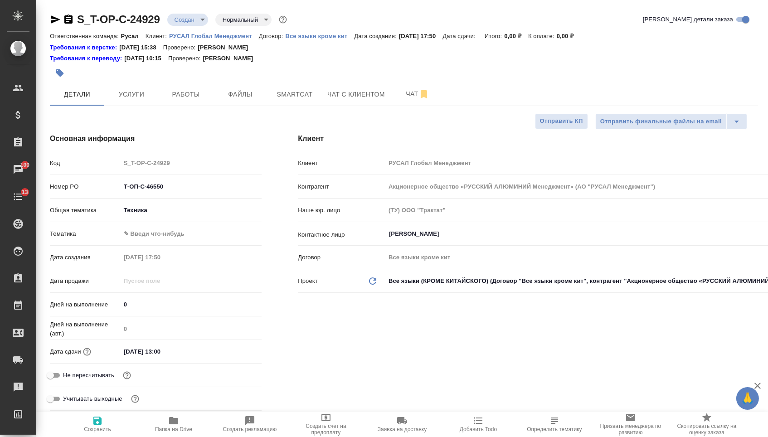
click at [178, 240] on body "🙏 .cls-1 fill:#fff; AWATERA Menshikova Aleksandra Клиенты Спецификации Заказы 1…" at bounding box center [384, 218] width 768 height 437
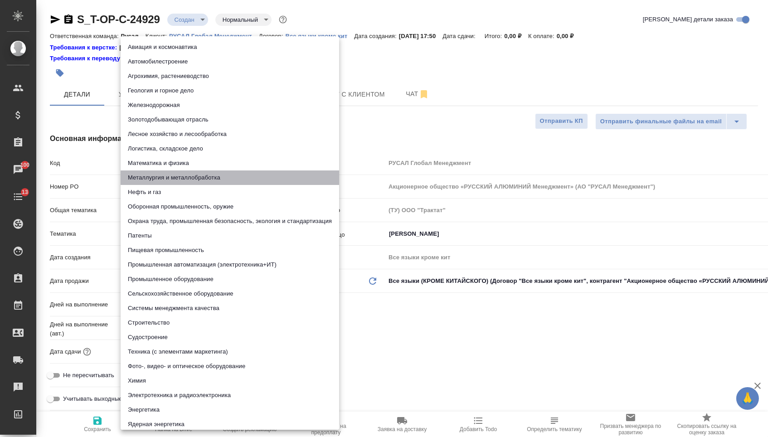
click at [168, 171] on li "Металлургия и металлобработка" at bounding box center [230, 178] width 219 height 15
type textarea "x"
type input "60014e23f7d9dc5f480a3cf8"
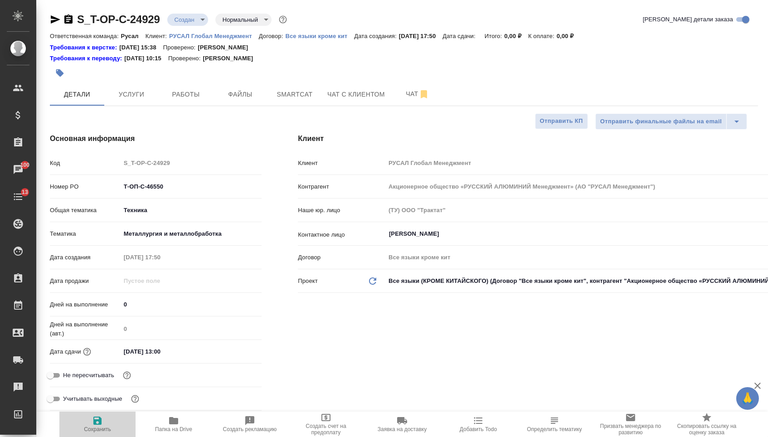
click at [104, 433] on span "Сохранить" at bounding box center [97, 429] width 27 height 6
type textarea "x"
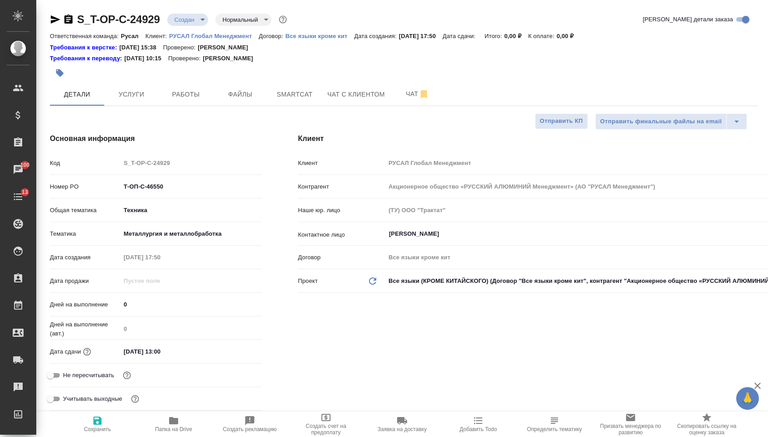
type textarea "x"
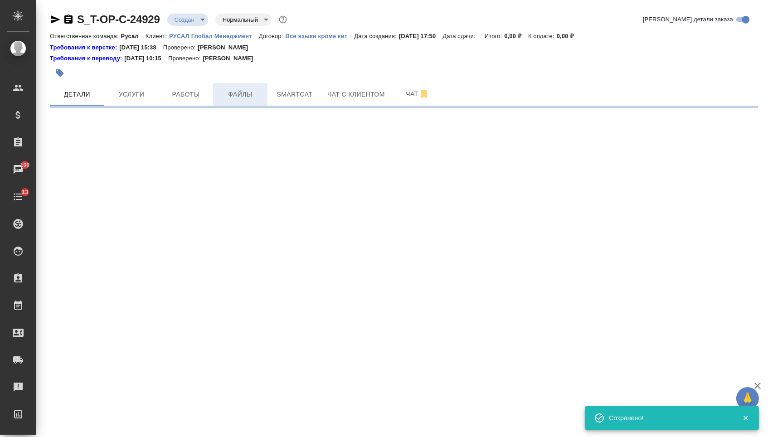
select select "RU"
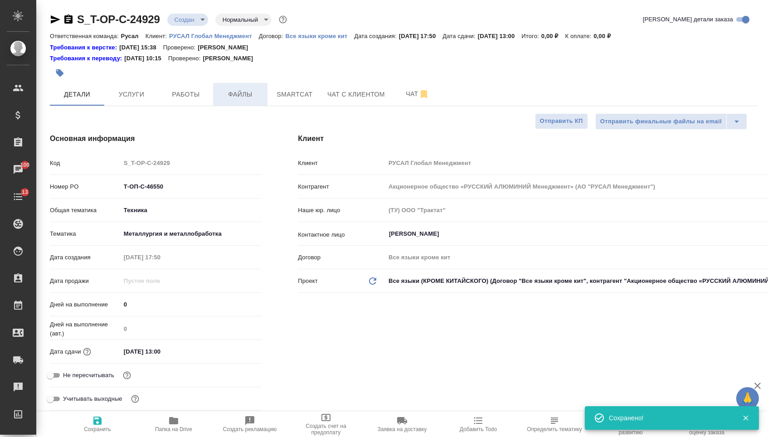
click at [230, 104] on button "Файлы" at bounding box center [240, 94] width 54 height 23
type textarea "x"
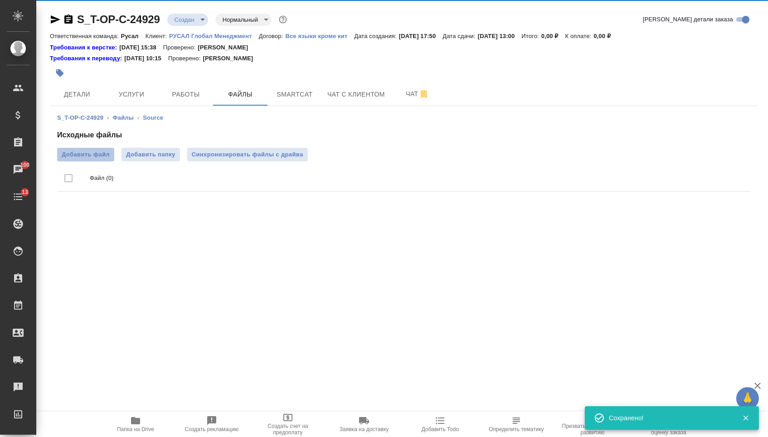
click at [93, 159] on span "Добавить файл" at bounding box center [86, 154] width 48 height 9
click at [0, 0] on input "Добавить файл" at bounding box center [0, 0] width 0 height 0
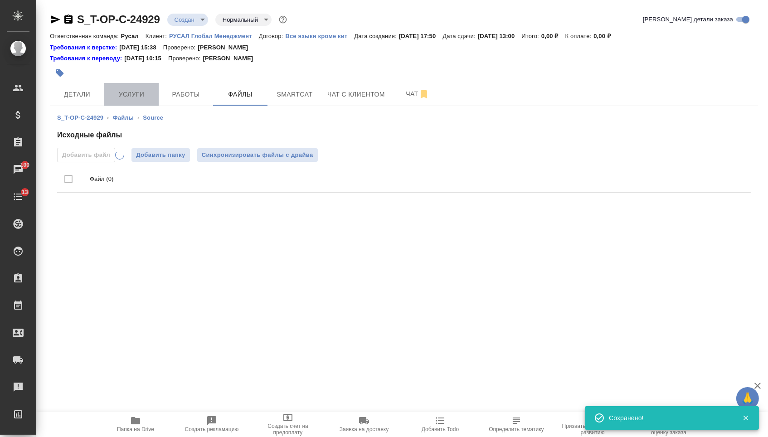
click at [138, 93] on span "Услуги" at bounding box center [132, 94] width 44 height 11
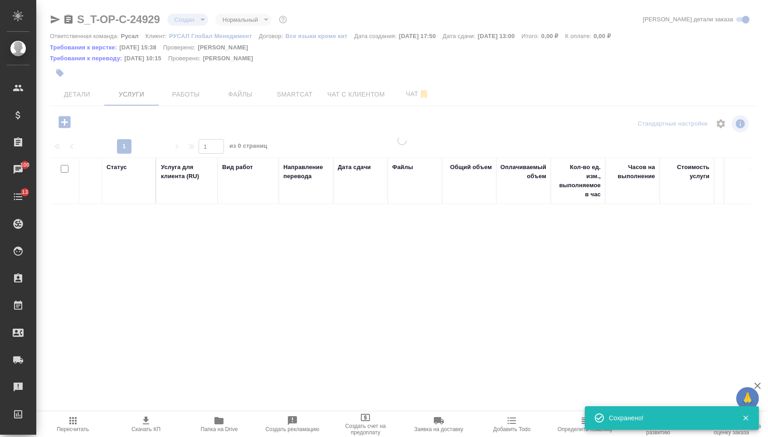
click at [64, 128] on icon "button" at bounding box center [64, 122] width 12 height 12
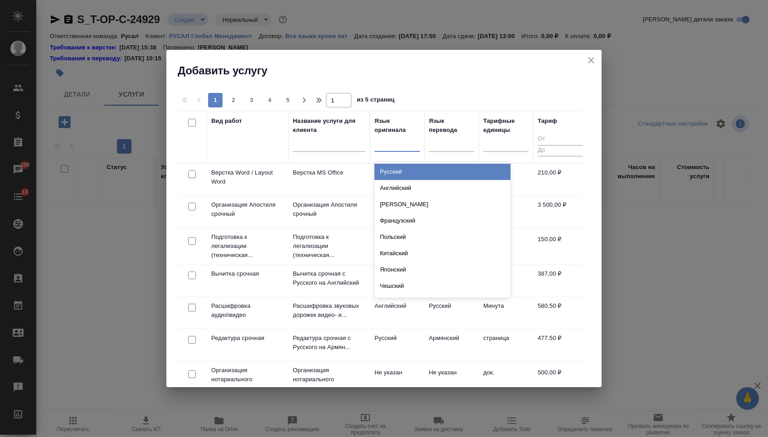
click at [393, 143] on div at bounding box center [397, 142] width 45 height 13
click at [398, 168] on div "Русский" at bounding box center [443, 172] width 136 height 16
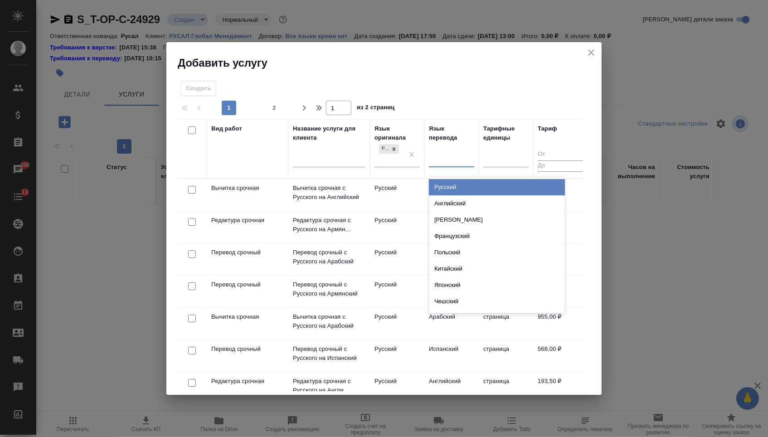
click at [434, 167] on div at bounding box center [451, 158] width 45 height 17
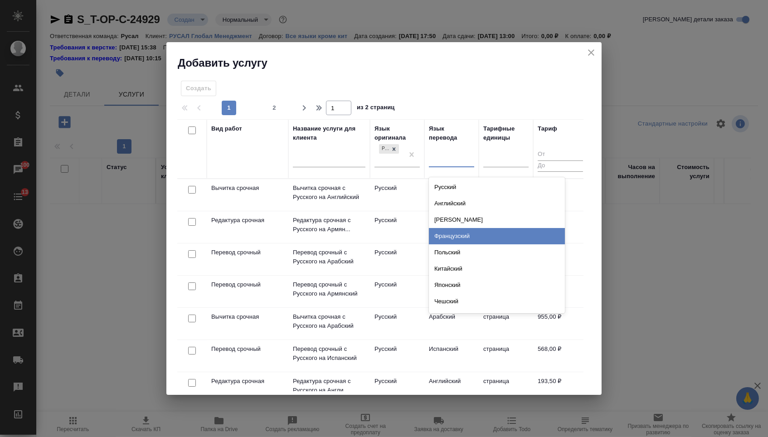
click at [433, 237] on div "Французский" at bounding box center [497, 236] width 136 height 16
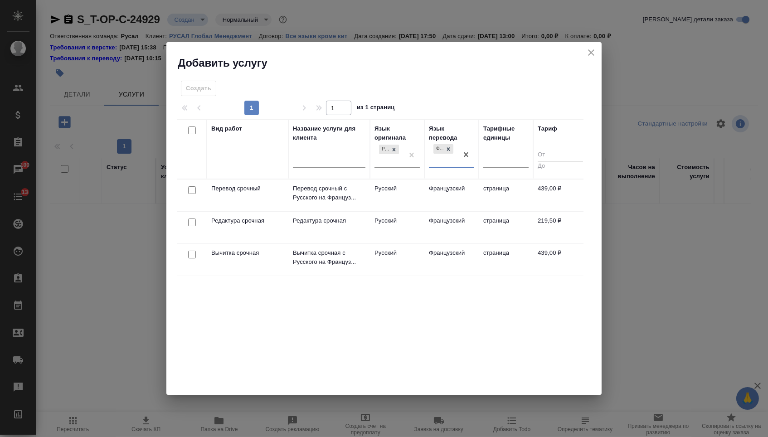
click at [191, 190] on input "checkbox" at bounding box center [192, 190] width 8 height 8
checkbox input "true"
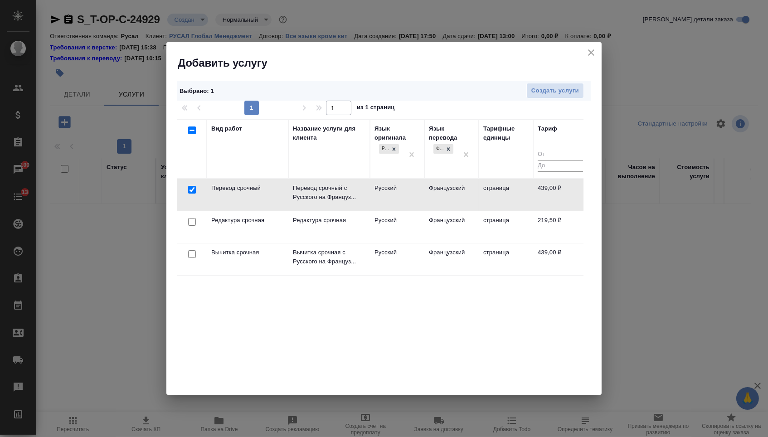
click at [191, 219] on input "checkbox" at bounding box center [192, 222] width 8 height 8
checkbox input "true"
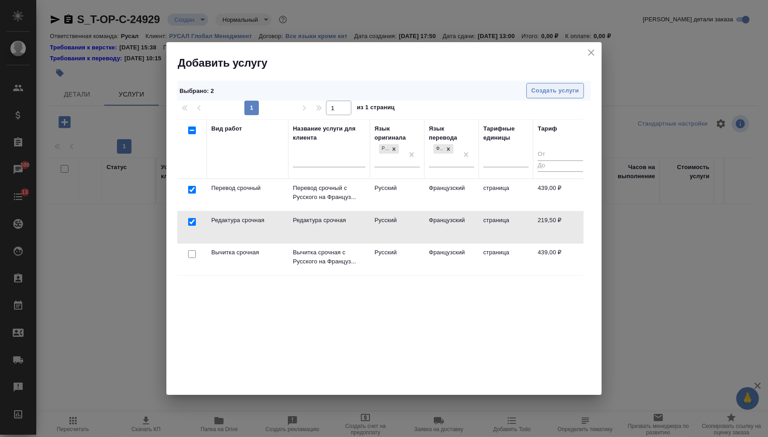
click at [536, 93] on span "Создать услуги" at bounding box center [555, 91] width 48 height 10
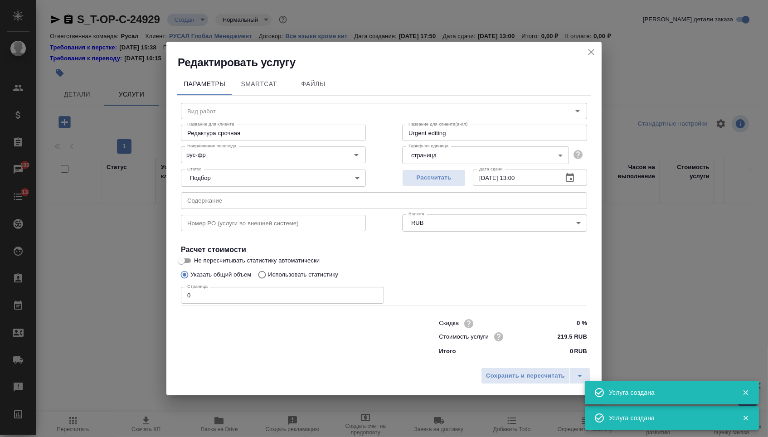
type input "Перевод срочный с Русского на Французский"
type input "Urgent translation from Russian into French"
type input "439 RUB"
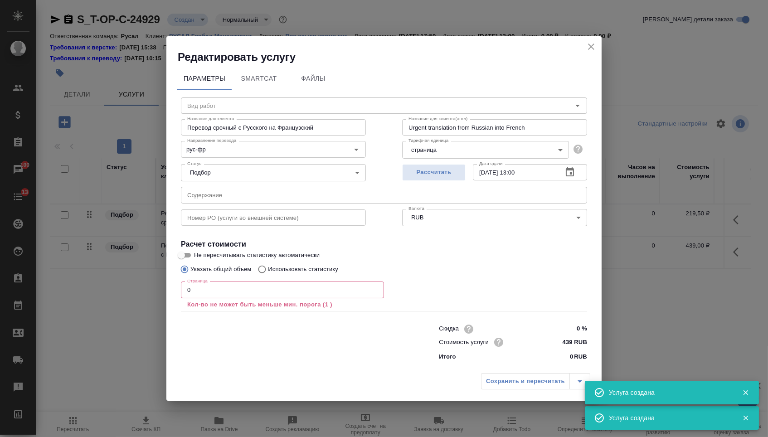
click at [270, 196] on input "text" at bounding box center [384, 195] width 406 height 16
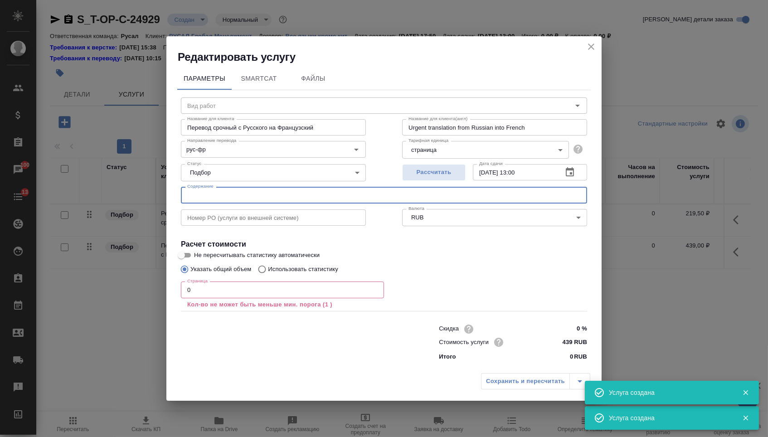
paste input "2025_08_14_Методика XRF"
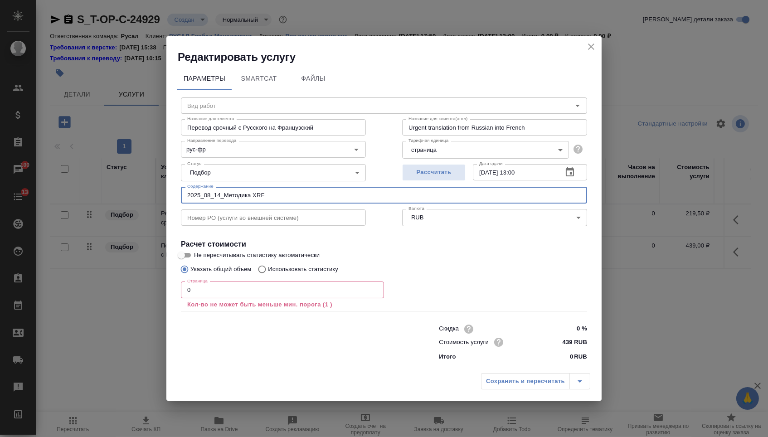
type input "2025_08_14_Методика XRF"
click at [217, 291] on input "0" at bounding box center [282, 290] width 203 height 16
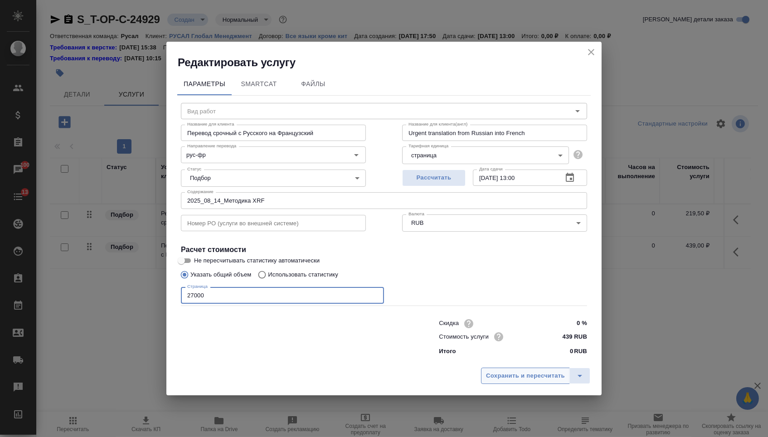
type input "27000"
click at [501, 380] on span "Сохранить и пересчитать" at bounding box center [525, 376] width 79 height 10
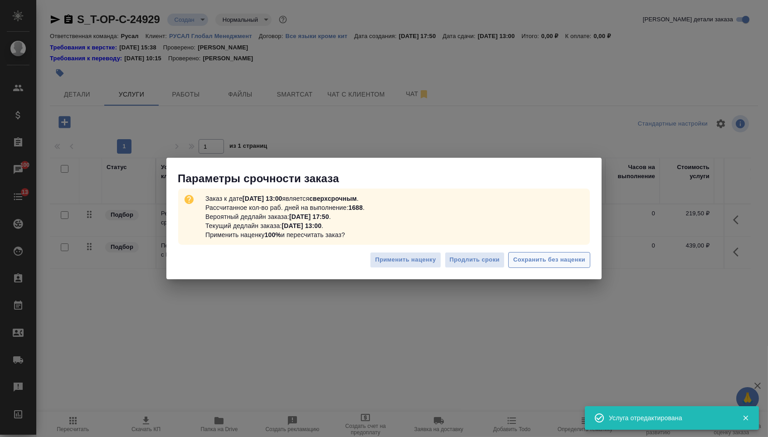
click at [541, 259] on span "Сохранить без наценки" at bounding box center [549, 260] width 72 height 10
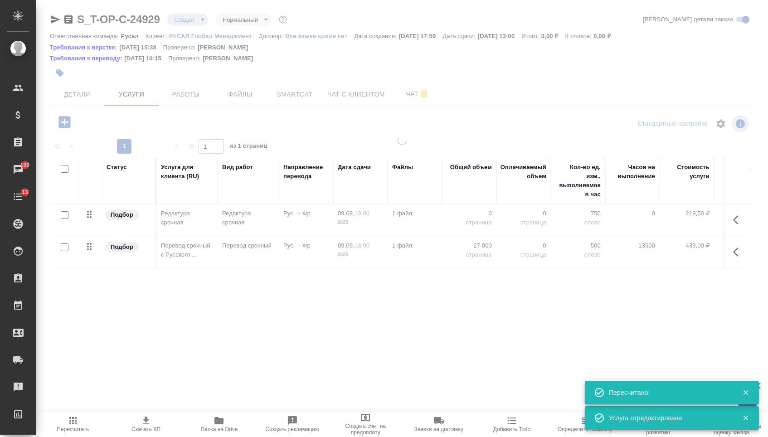
type input "urgent"
click at [477, 204] on th "Общий объем" at bounding box center [469, 181] width 54 height 46
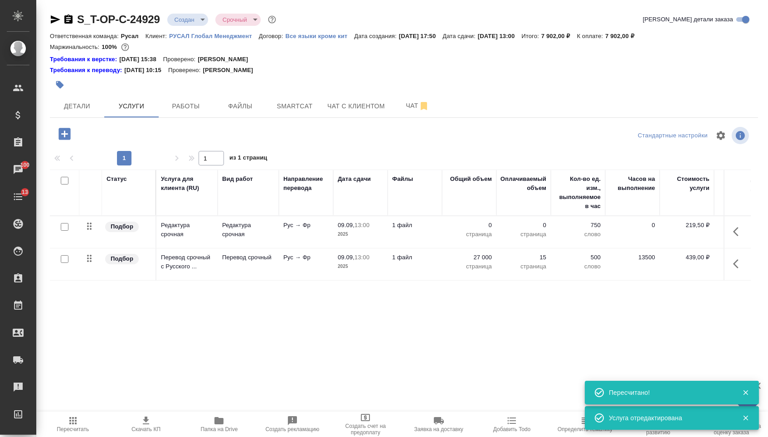
click at [477, 216] on th "Общий объем" at bounding box center [469, 193] width 54 height 46
click at [478, 225] on td "0 страница" at bounding box center [469, 232] width 54 height 32
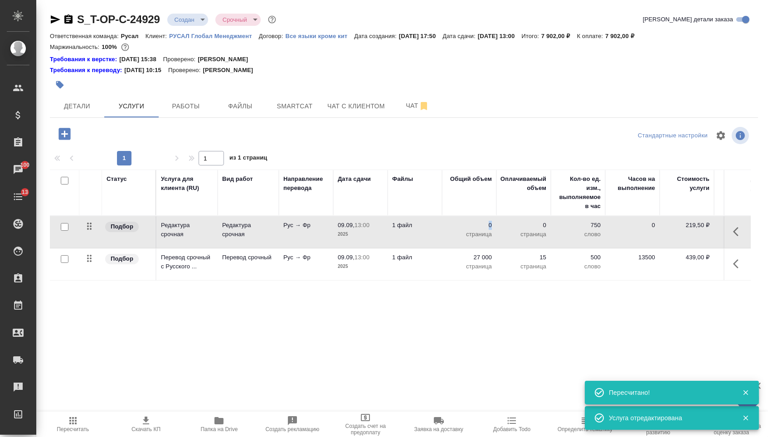
click at [478, 225] on td "0 страница" at bounding box center [469, 232] width 54 height 32
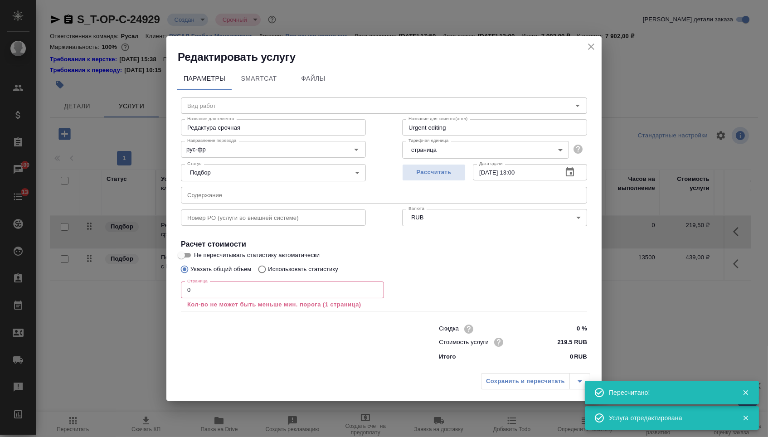
click at [342, 292] on input "0" at bounding box center [282, 290] width 203 height 16
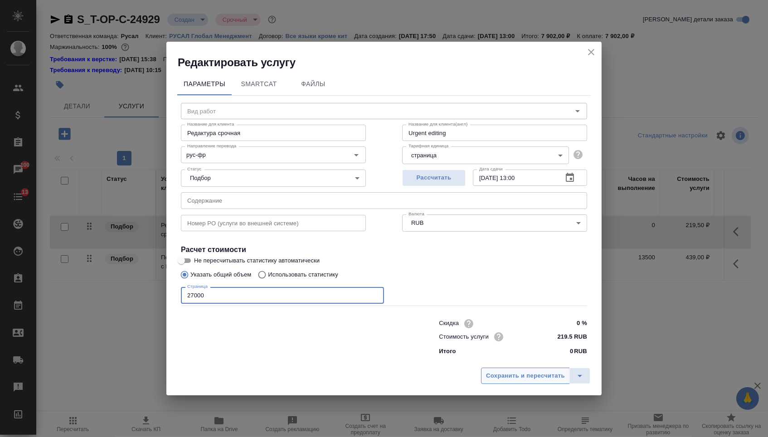
type input "27000"
click at [546, 380] on span "Сохранить и пересчитать" at bounding box center [525, 376] width 79 height 10
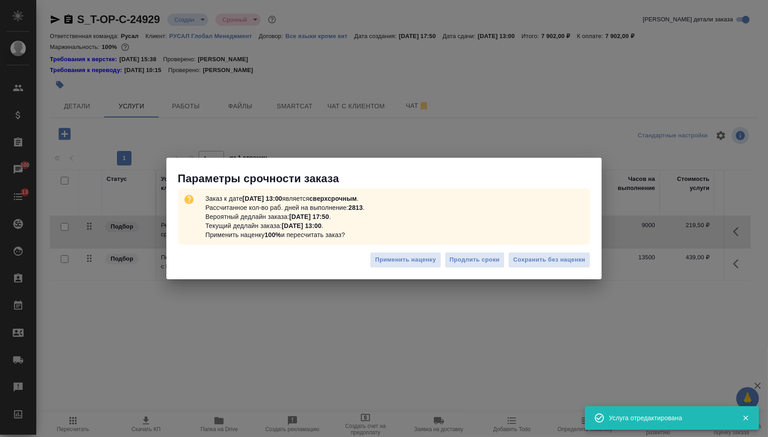
click at [555, 268] on div "Применить наценку Продлить сроки Сохранить без наценки" at bounding box center [383, 264] width 435 height 32
click at [551, 263] on span "Сохранить без наценки" at bounding box center [549, 260] width 72 height 10
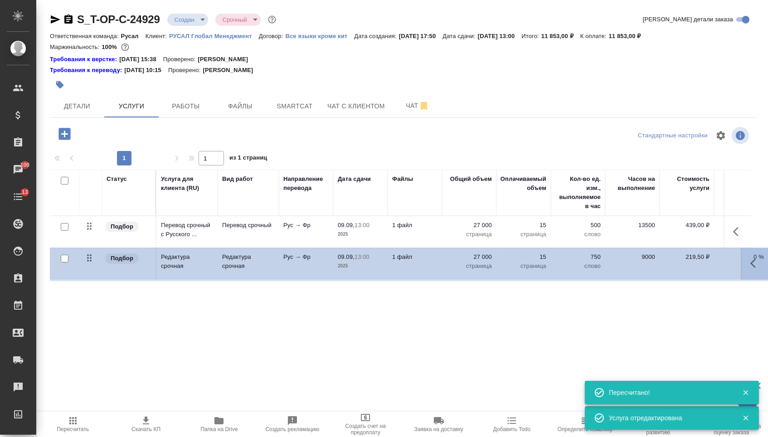
drag, startPoint x: 90, startPoint y: 234, endPoint x: 89, endPoint y: 273, distance: 39.9
click at [89, 273] on table "Статус Услуга для клиента (RU) Вид работ Направление перевода Дата сдачи Файлы …" at bounding box center [477, 226] width 855 height 112
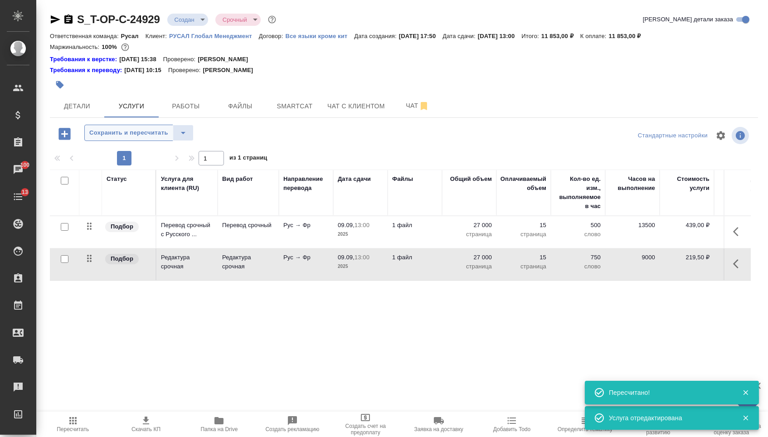
click at [141, 135] on span "Сохранить и пересчитать" at bounding box center [128, 133] width 79 height 10
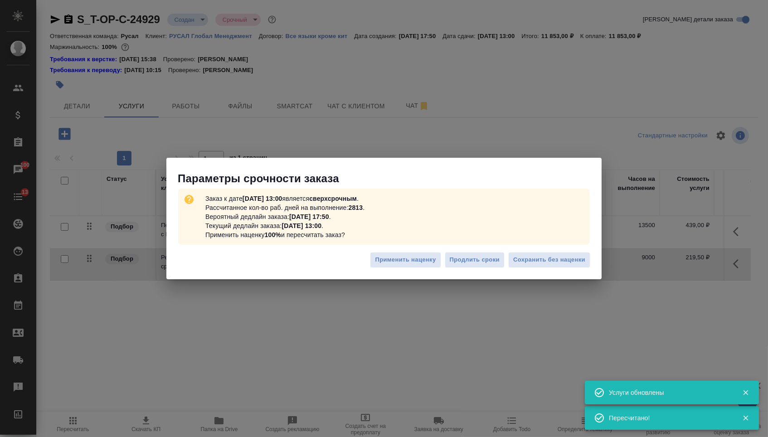
click at [531, 244] on div "Заказ к дате 09.09.2025, 13:00 является сверхсрочным . Рассчитанное кол-во раб.…" at bounding box center [384, 217] width 412 height 56
click at [528, 254] on button "Сохранить без наценки" at bounding box center [549, 260] width 82 height 16
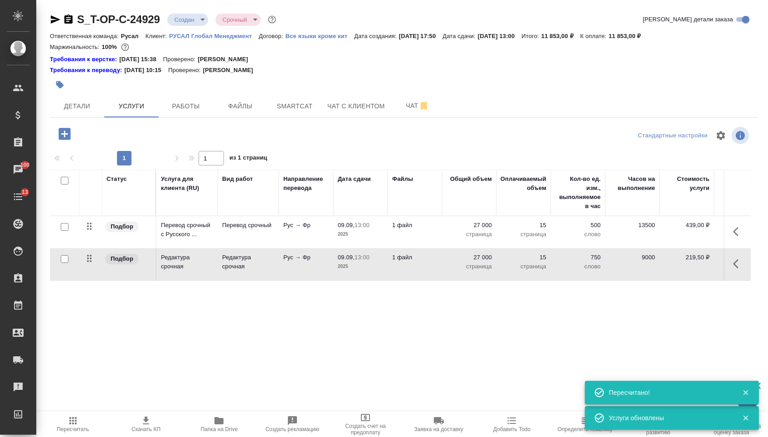
click at [197, 20] on body "🙏 .cls-1 fill:#fff; AWATERA Menshikova Aleksandra Клиенты Спецификации Заказы 1…" at bounding box center [384, 218] width 768 height 437
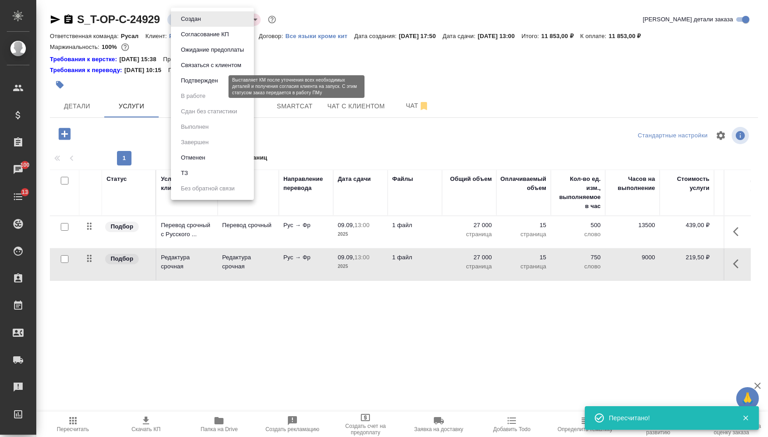
click at [215, 85] on button "Подтвержден" at bounding box center [199, 81] width 43 height 10
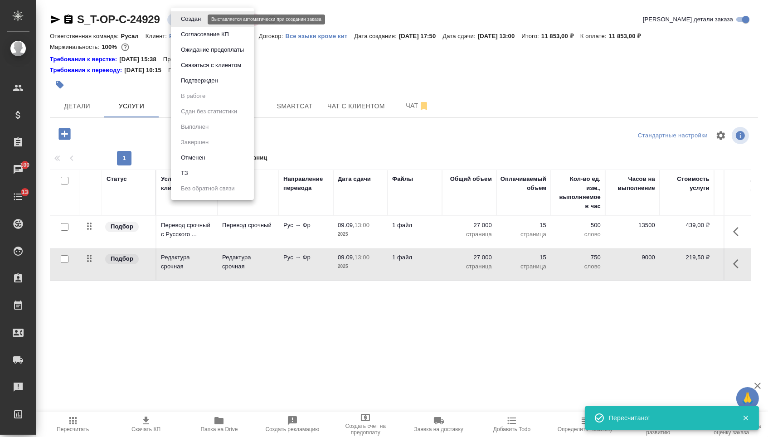
click at [195, 23] on body "🙏 .cls-1 fill:#fff; AWATERA Menshikova Aleksandra Клиенты Спецификации Заказы 1…" at bounding box center [384, 218] width 768 height 437
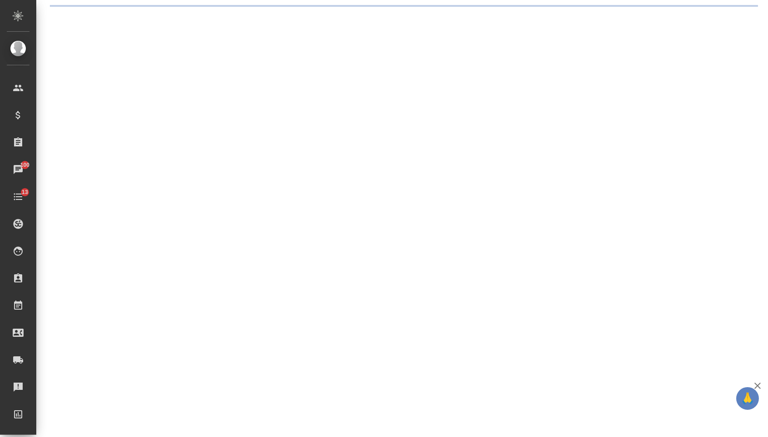
click at [204, 86] on div ".cls-1 fill:#fff; AWATERA Menshikova Aleksandra Клиенты Спецификации Заказы 100…" at bounding box center [384, 218] width 768 height 437
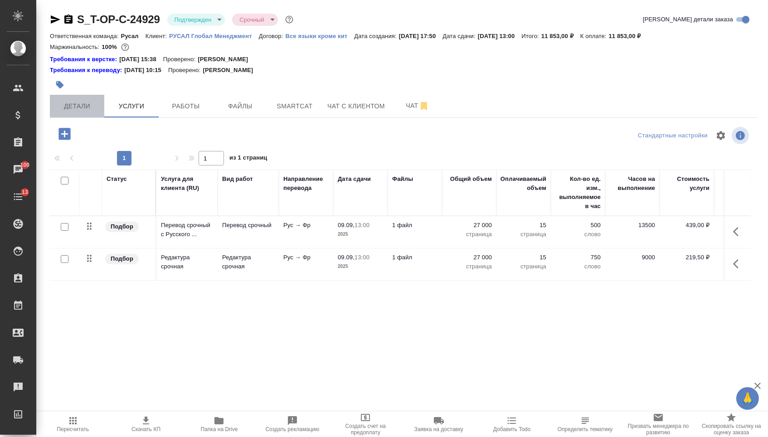
click at [91, 107] on span "Детали" at bounding box center [77, 106] width 44 height 11
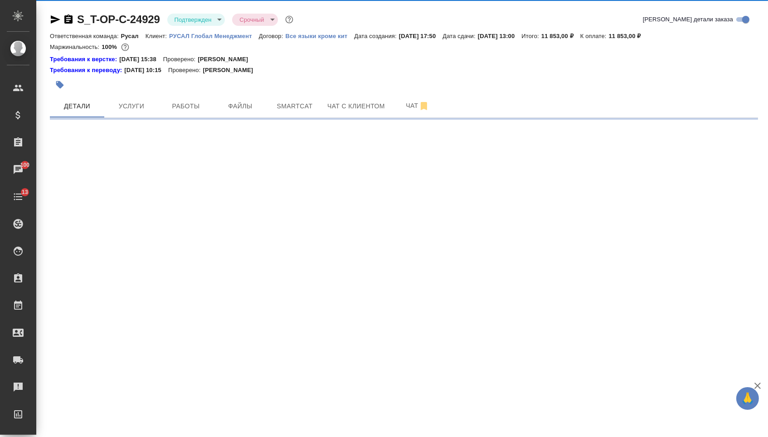
select select "RU"
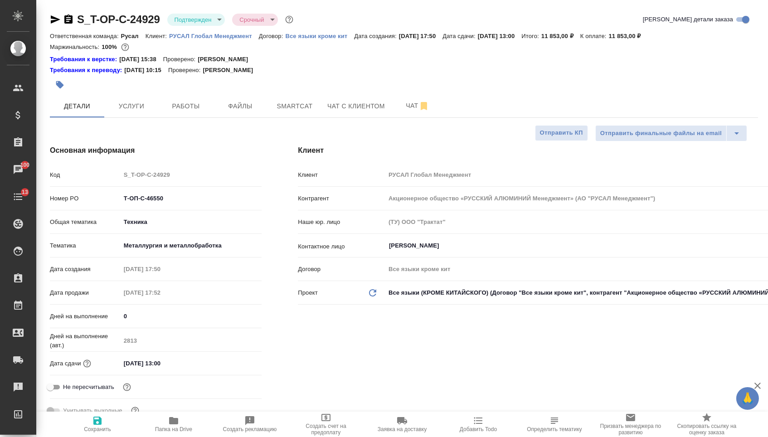
type textarea "x"
drag, startPoint x: 170, startPoint y: 201, endPoint x: 95, endPoint y: 192, distance: 75.4
click at [101, 196] on div "Номер PO Т-ОП-С-46550" at bounding box center [156, 198] width 212 height 16
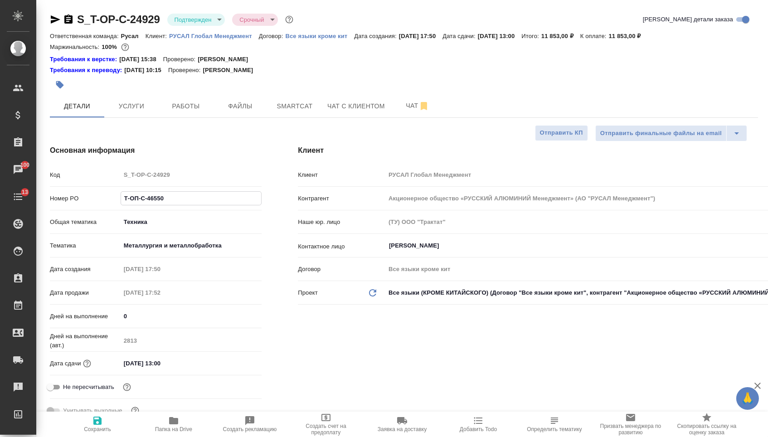
type textarea "x"
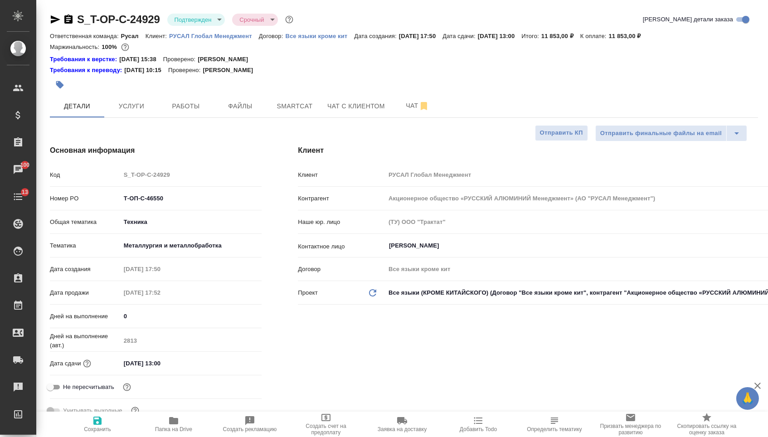
type textarea "x"
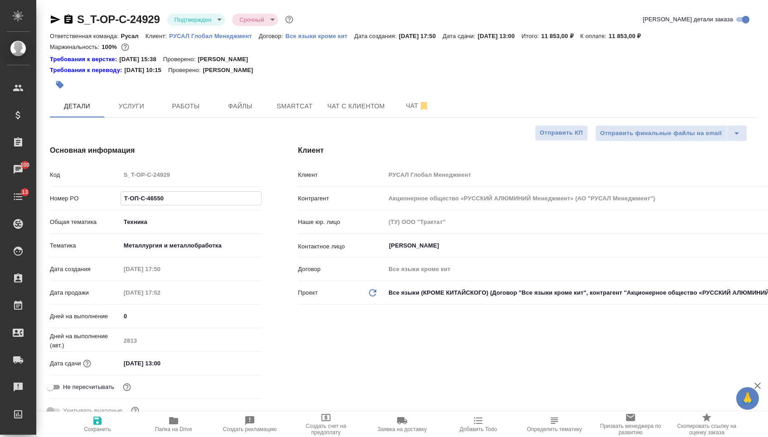
type textarea "x"
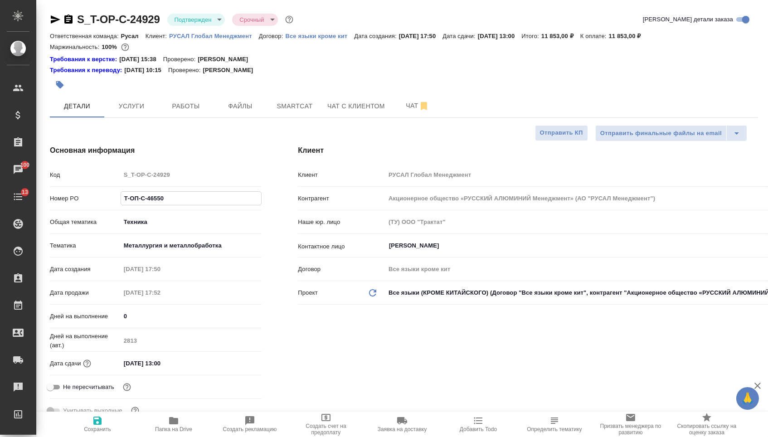
type textarea "x"
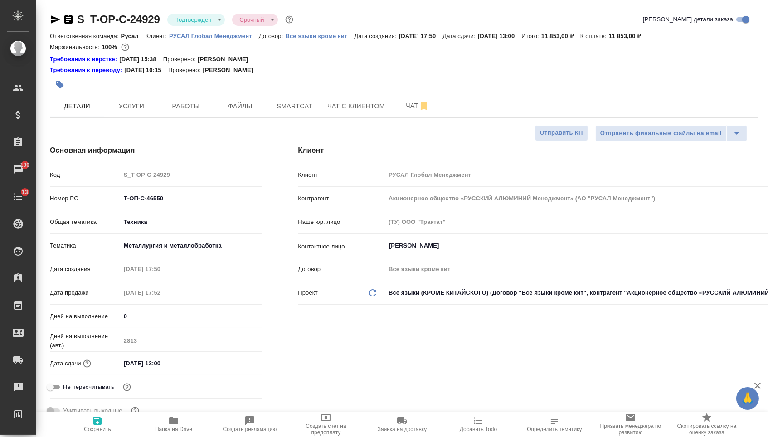
type textarea "x"
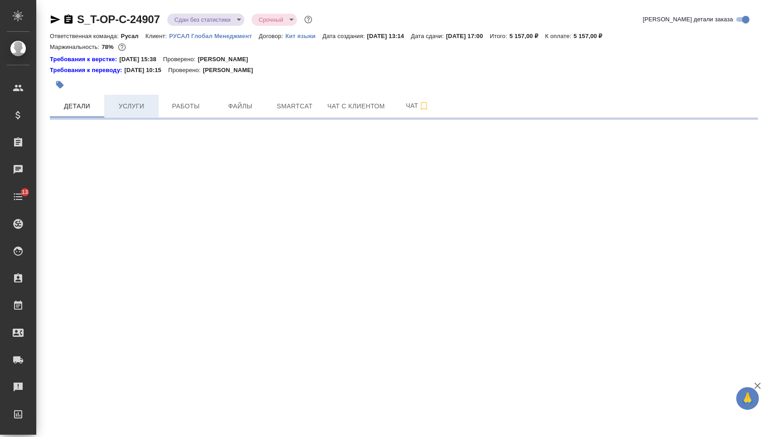
select select "RU"
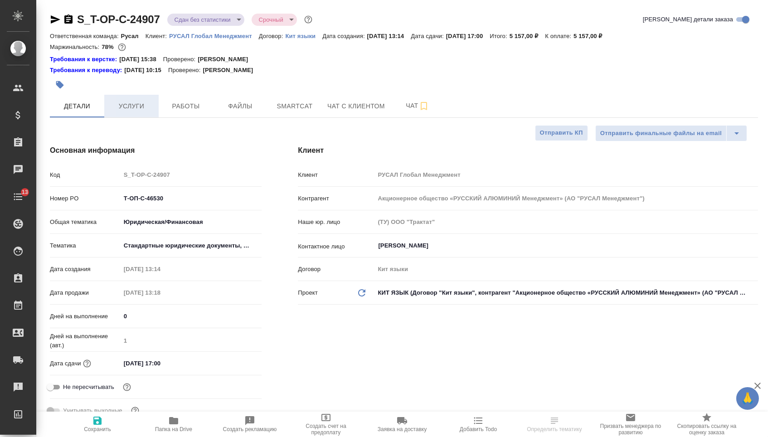
click at [132, 111] on span "Услуги" at bounding box center [132, 106] width 44 height 11
type textarea "x"
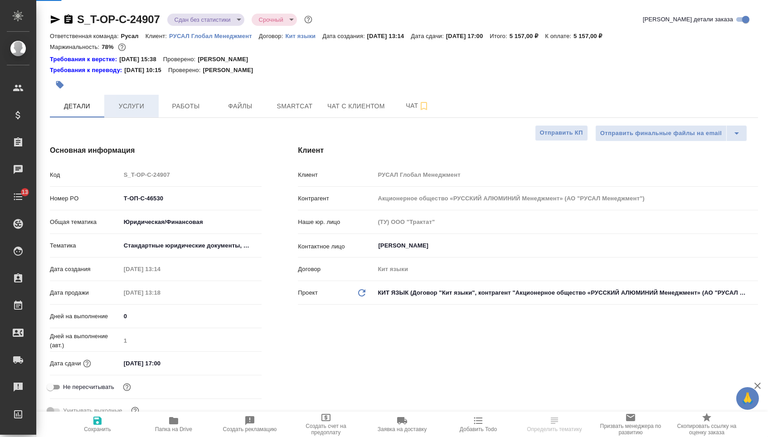
type textarea "x"
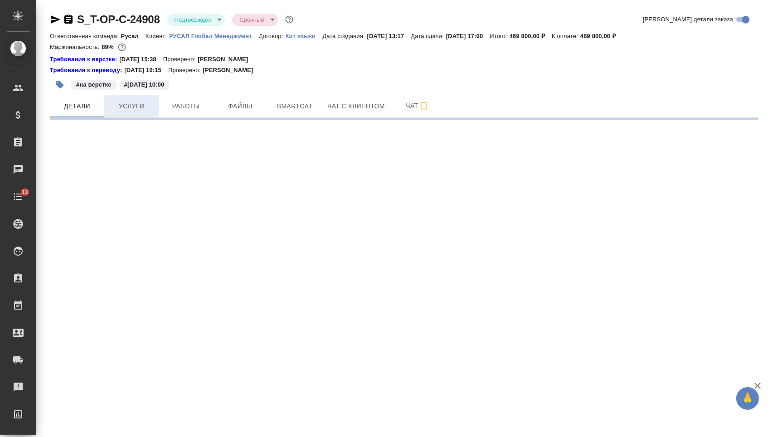
click at [134, 110] on span "Услуги" at bounding box center [132, 106] width 44 height 11
select select "RU"
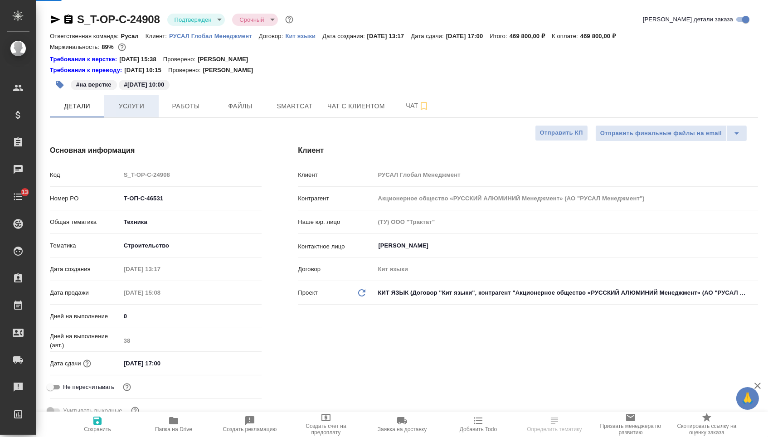
type textarea "x"
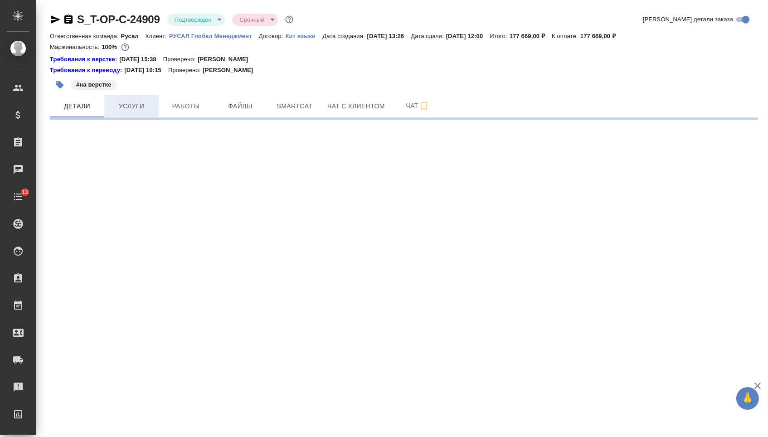
select select "RU"
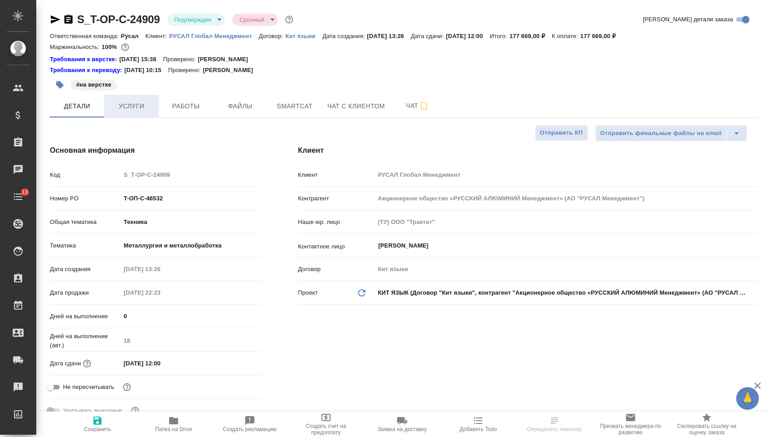
type textarea "x"
click at [119, 110] on span "Услуги" at bounding box center [132, 106] width 44 height 11
type textarea "x"
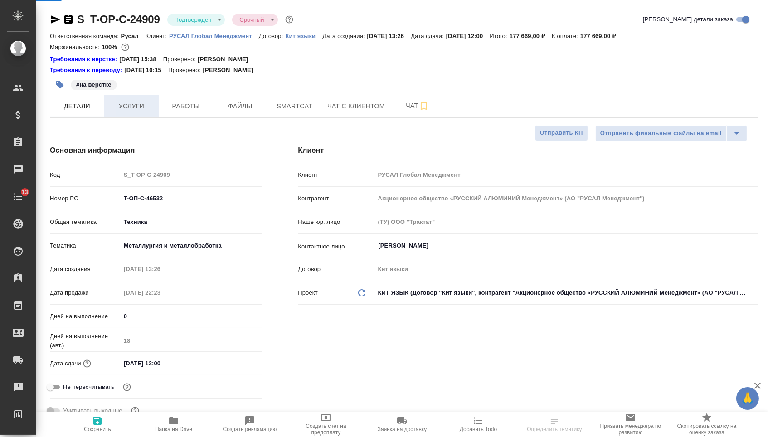
type textarea "x"
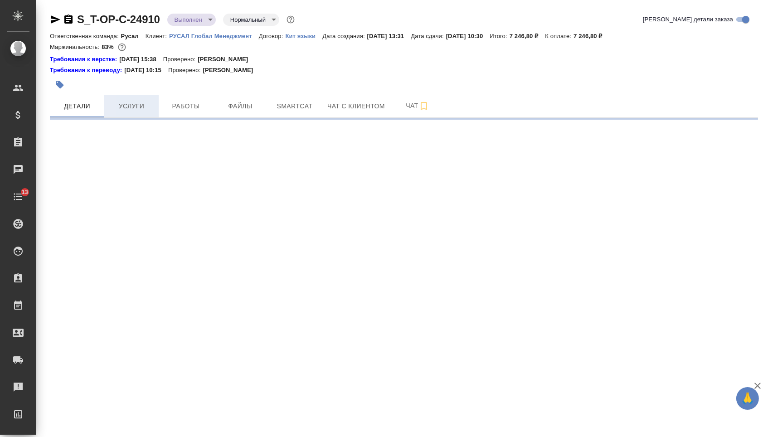
select select "RU"
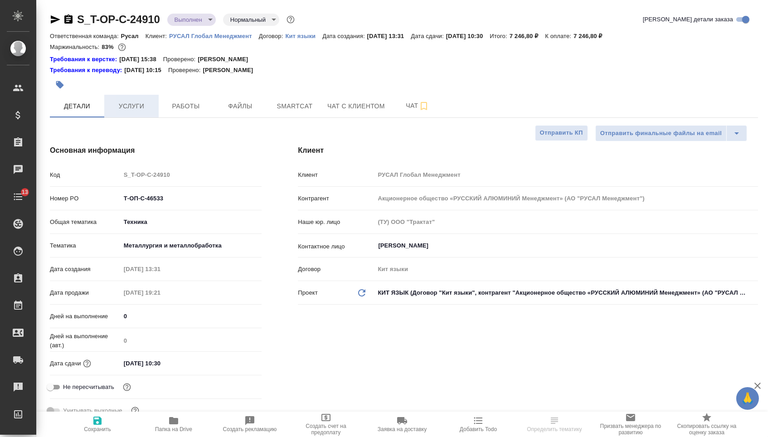
type textarea "x"
click at [133, 110] on span "Услуги" at bounding box center [132, 106] width 44 height 11
type textarea "x"
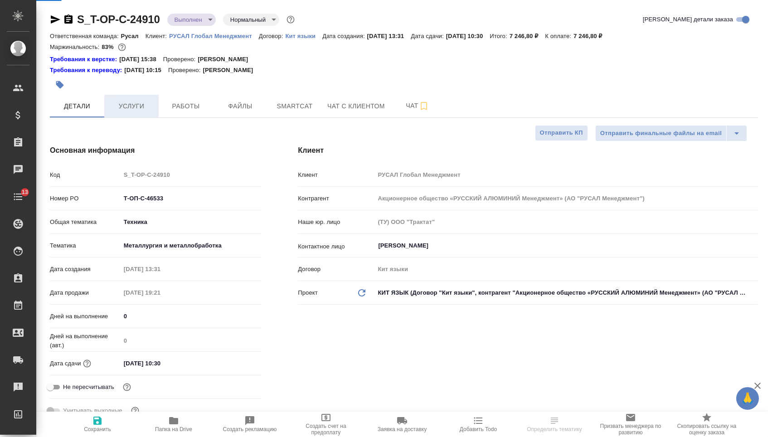
type textarea "x"
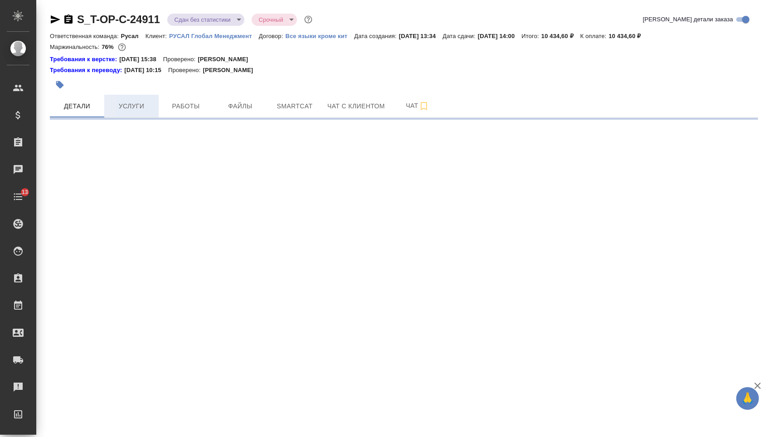
select select "RU"
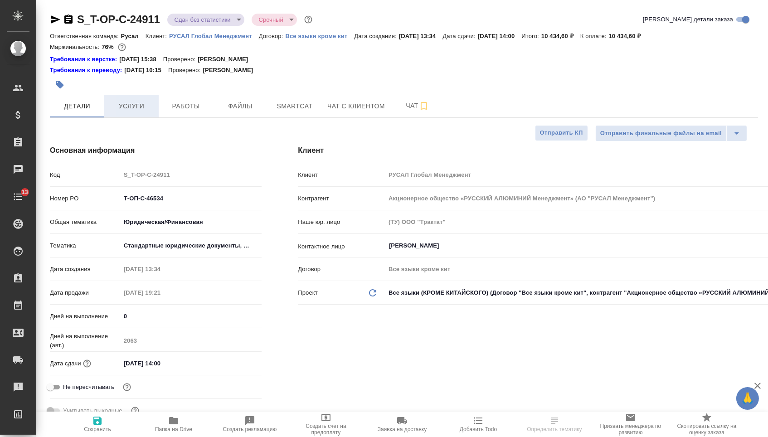
click at [135, 103] on button "Услуги" at bounding box center [131, 106] width 54 height 23
type textarea "x"
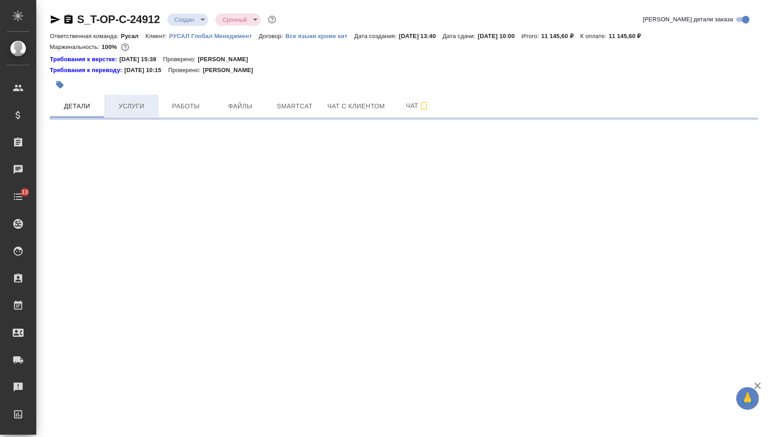
click at [141, 104] on span "Услуги" at bounding box center [132, 106] width 44 height 11
select select "RU"
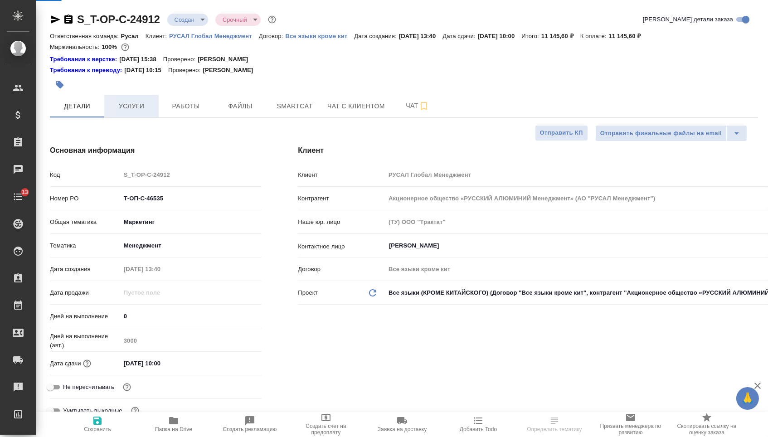
type textarea "x"
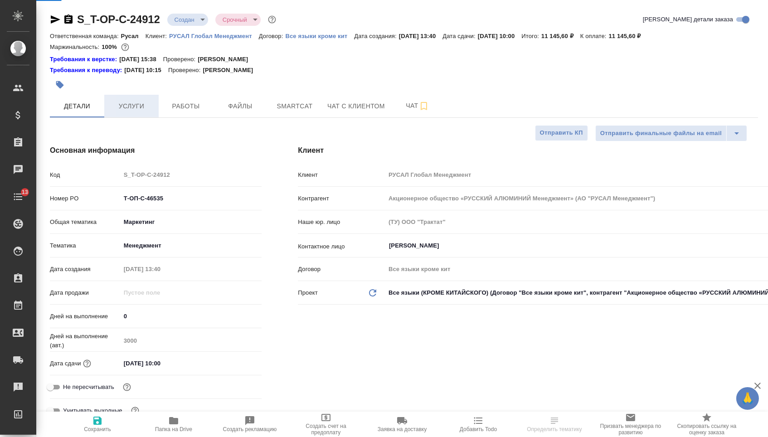
type textarea "x"
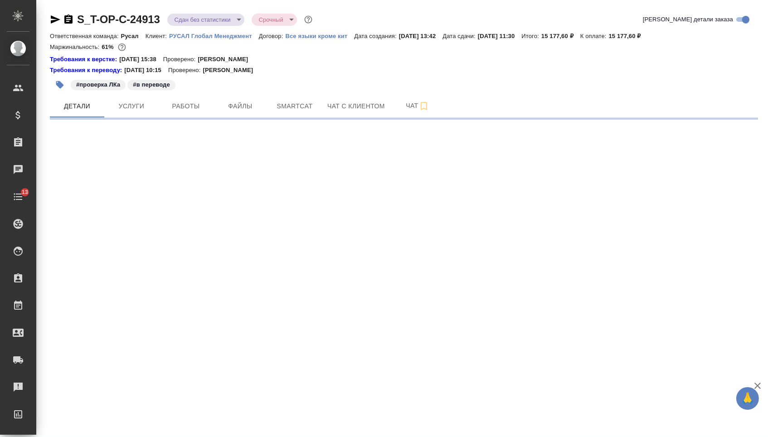
select select "RU"
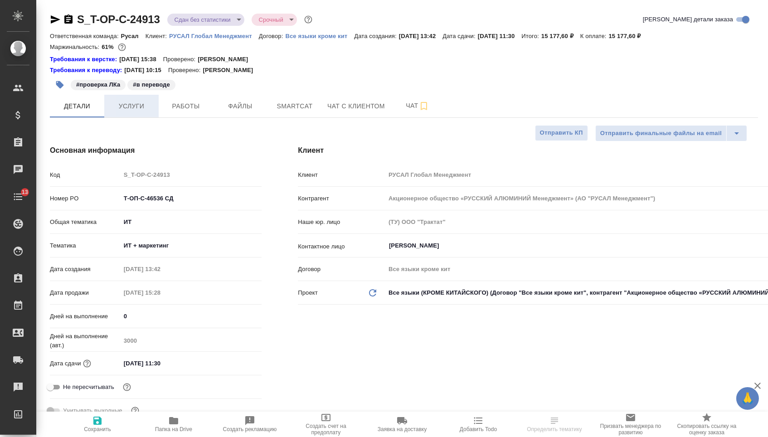
click at [152, 117] on button "Услуги" at bounding box center [131, 106] width 54 height 23
type textarea "x"
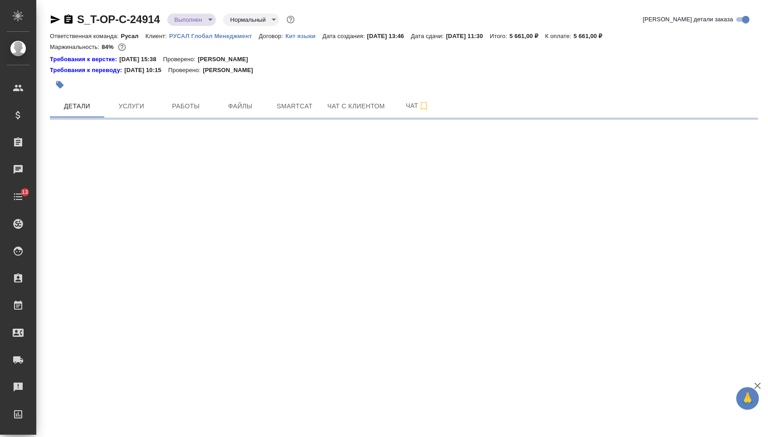
select select "RU"
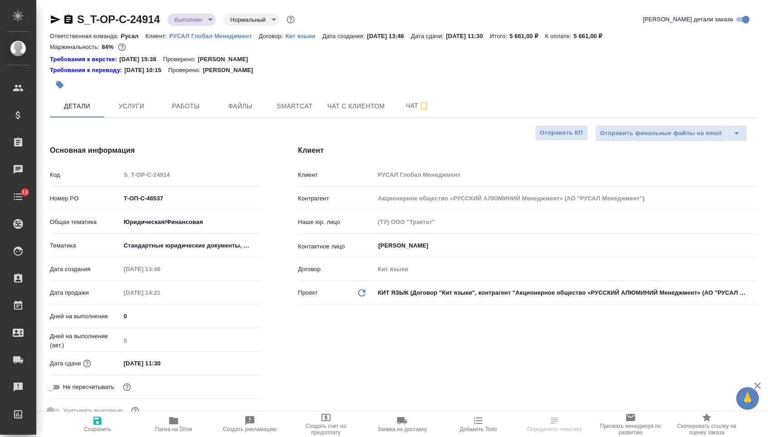
type textarea "x"
click at [132, 112] on span "Услуги" at bounding box center [132, 106] width 44 height 11
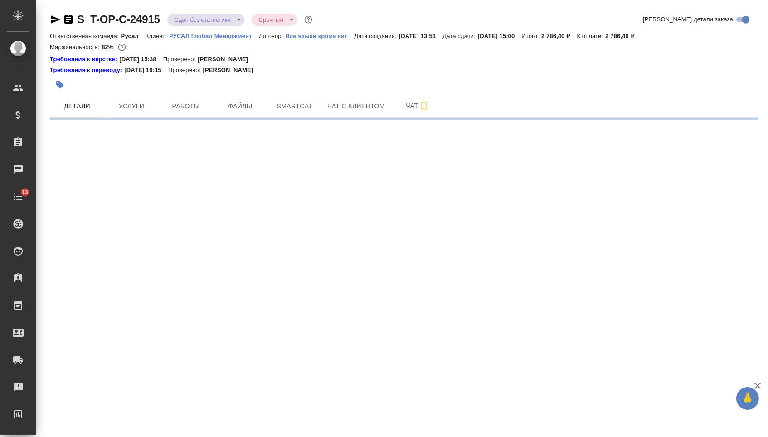
select select "RU"
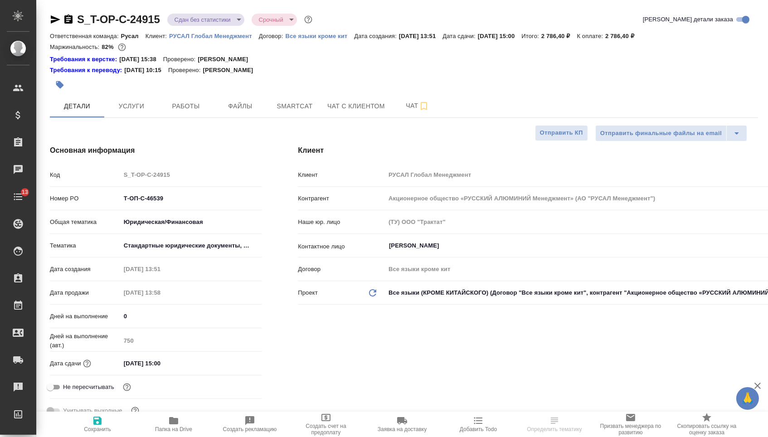
type textarea "x"
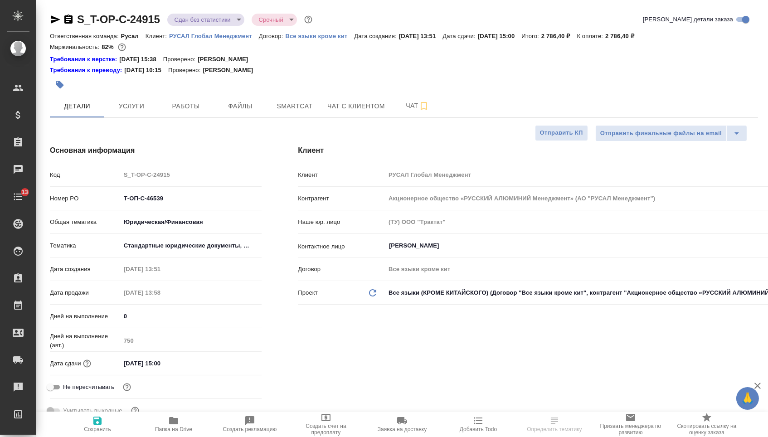
type textarea "x"
click at [125, 112] on span "Услуги" at bounding box center [132, 106] width 44 height 11
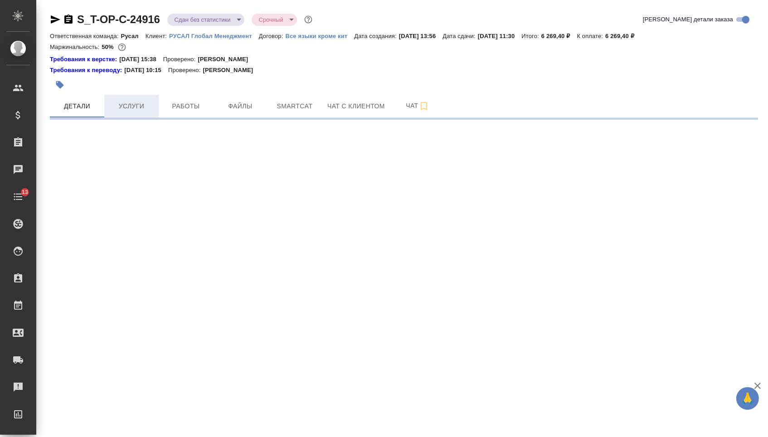
select select "RU"
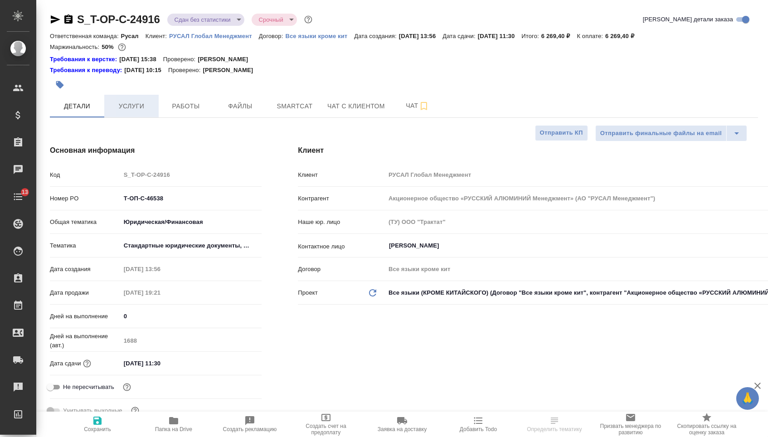
click at [146, 110] on span "Услуги" at bounding box center [132, 106] width 44 height 11
type textarea "x"
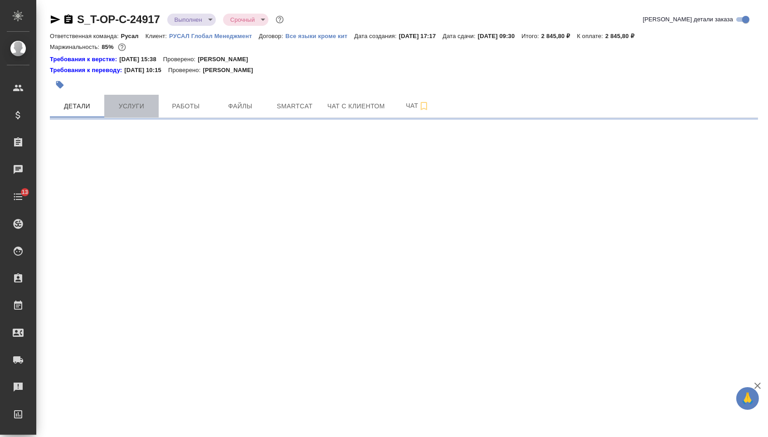
click at [132, 109] on span "Услуги" at bounding box center [132, 106] width 44 height 11
select select "RU"
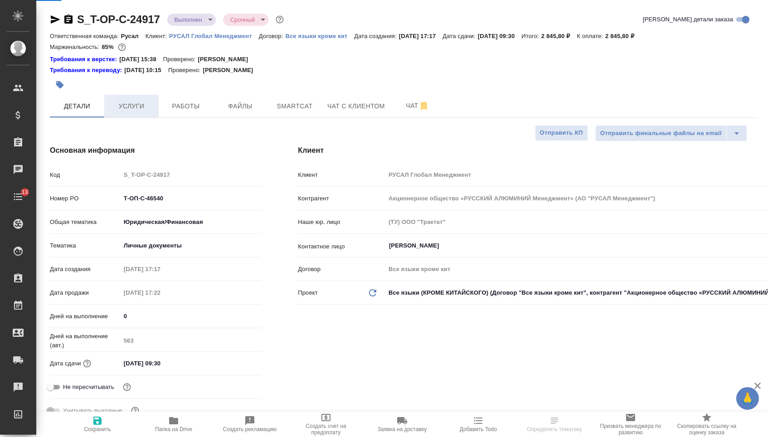
type textarea "x"
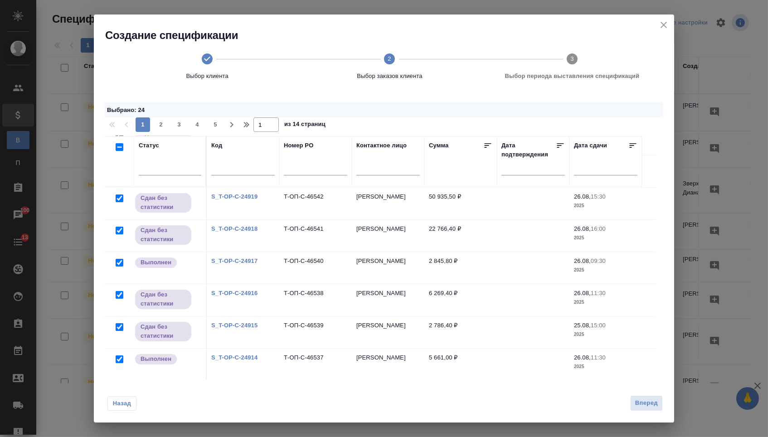
scroll to position [321, 0]
click at [239, 200] on link "S_T-OP-C-24919" at bounding box center [234, 197] width 46 height 7
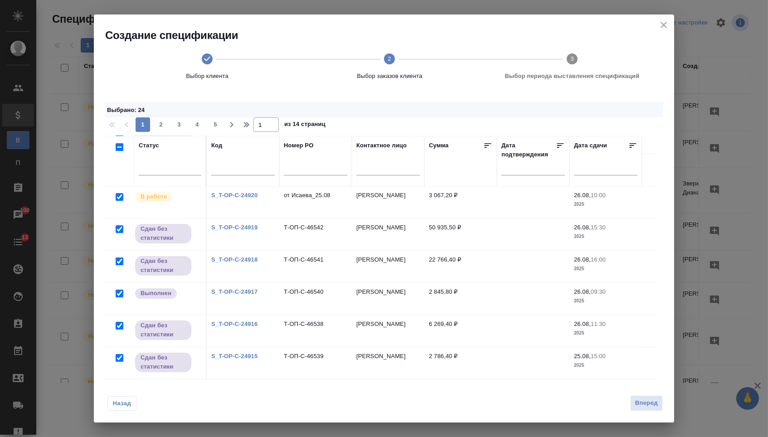
scroll to position [290, 0]
click at [237, 195] on link "S_T-OP-C-24920" at bounding box center [234, 195] width 46 height 7
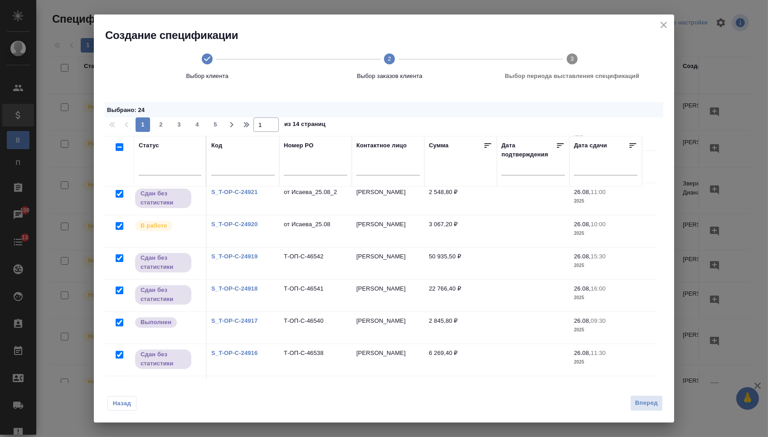
scroll to position [256, 0]
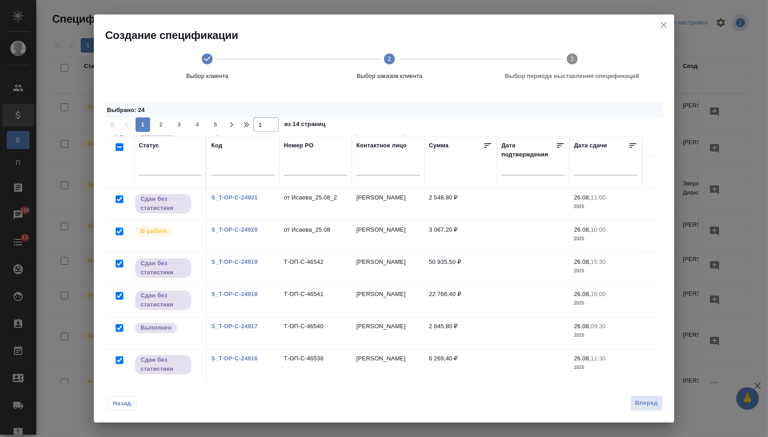
click at [243, 198] on link "S_T-OP-C-24921" at bounding box center [234, 197] width 46 height 7
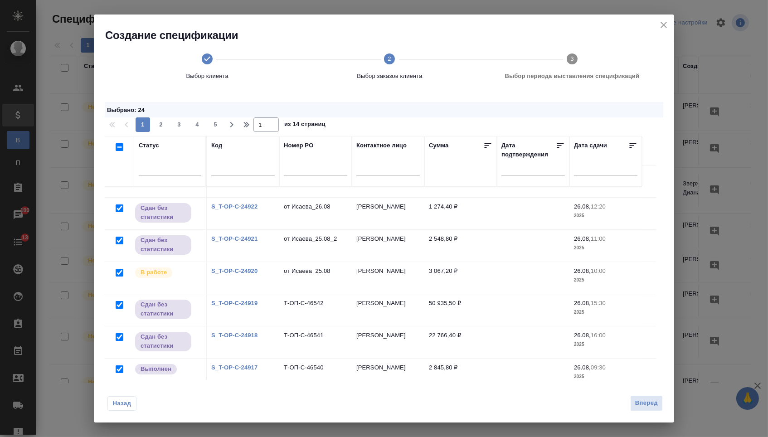
scroll to position [214, 0]
click at [234, 208] on link "S_T-OP-C-24922" at bounding box center [234, 208] width 46 height 7
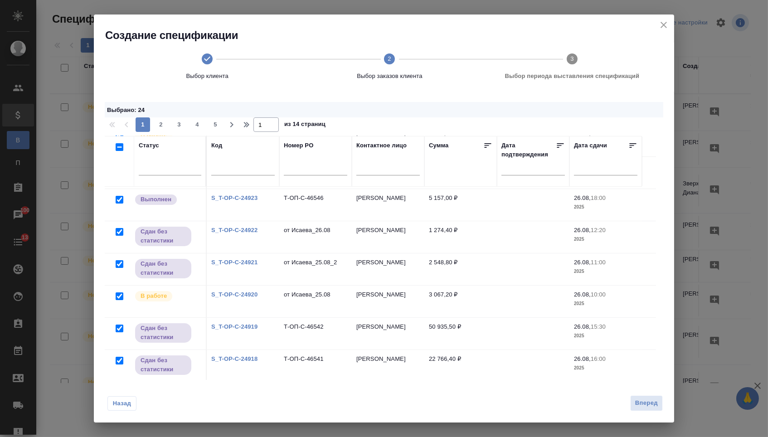
scroll to position [189, 0]
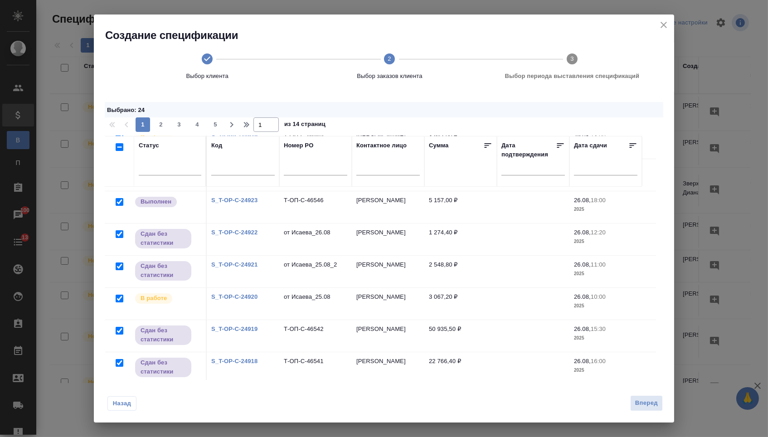
click at [230, 202] on link "S_T-OP-C-24923" at bounding box center [234, 200] width 46 height 7
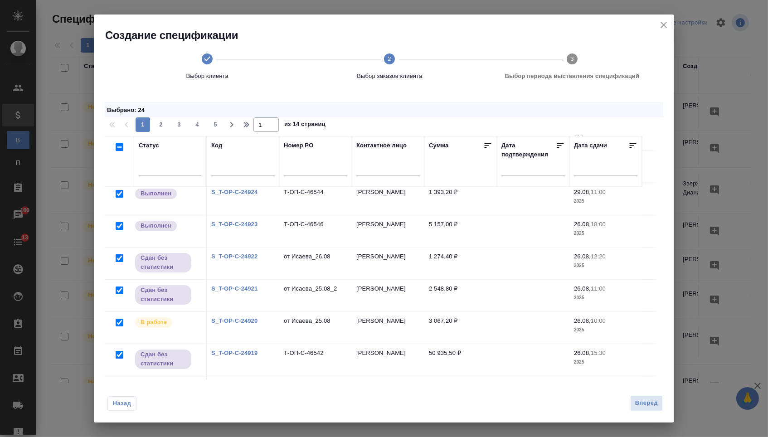
scroll to position [163, 0]
click at [241, 196] on link "S_T-OP-C-24924" at bounding box center [234, 193] width 46 height 7
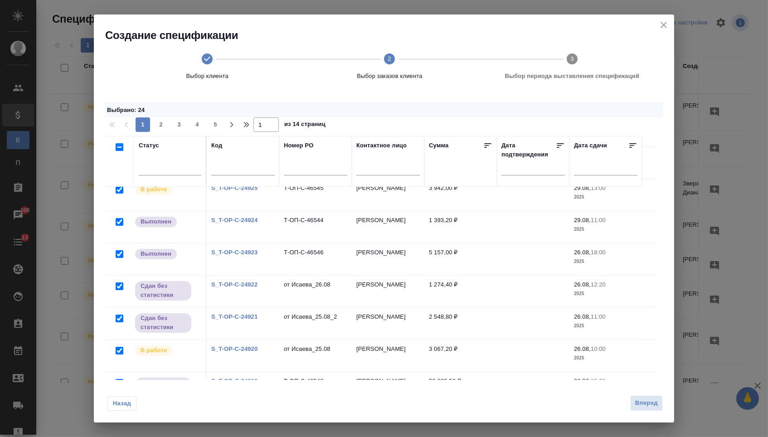
scroll to position [135, 0]
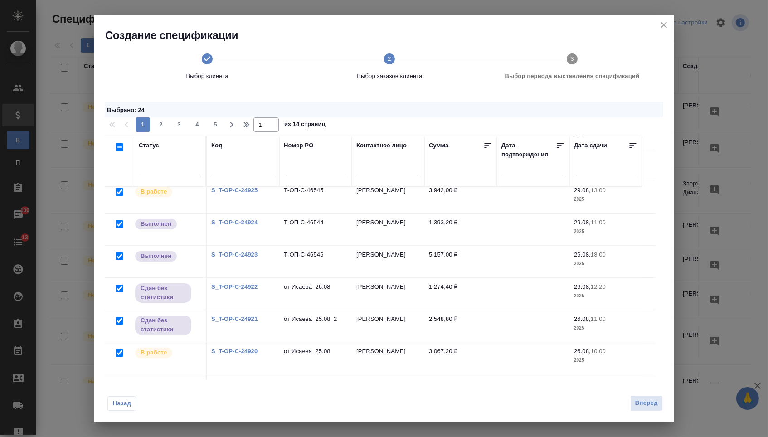
click at [247, 191] on link "S_T-OP-C-24925" at bounding box center [234, 190] width 46 height 7
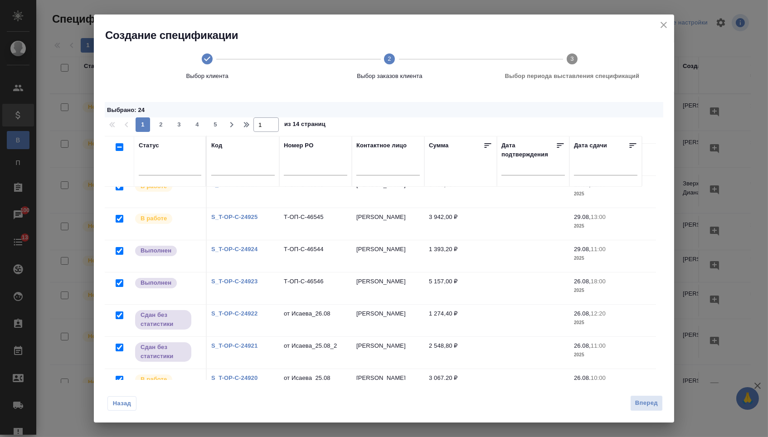
scroll to position [104, 0]
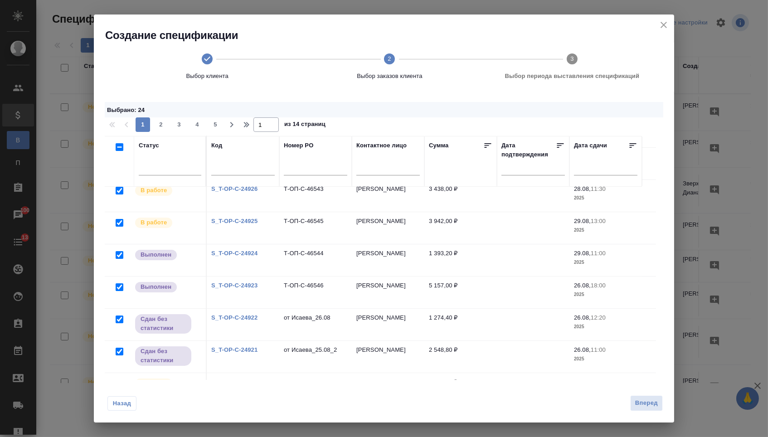
click at [254, 189] on link "S_T-OP-C-24926" at bounding box center [234, 188] width 46 height 7
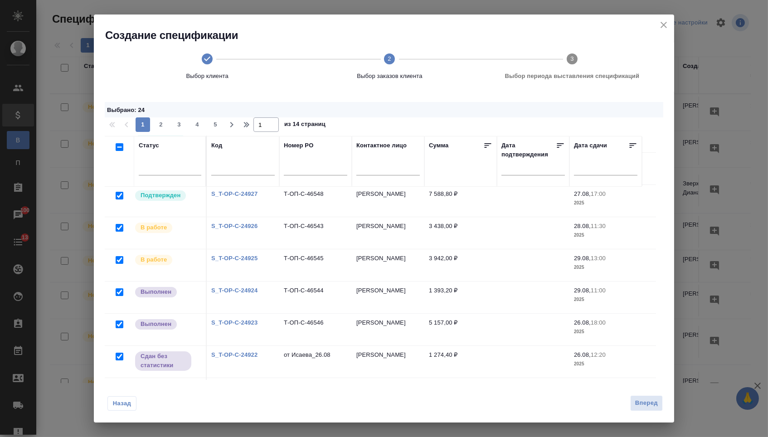
scroll to position [58, 0]
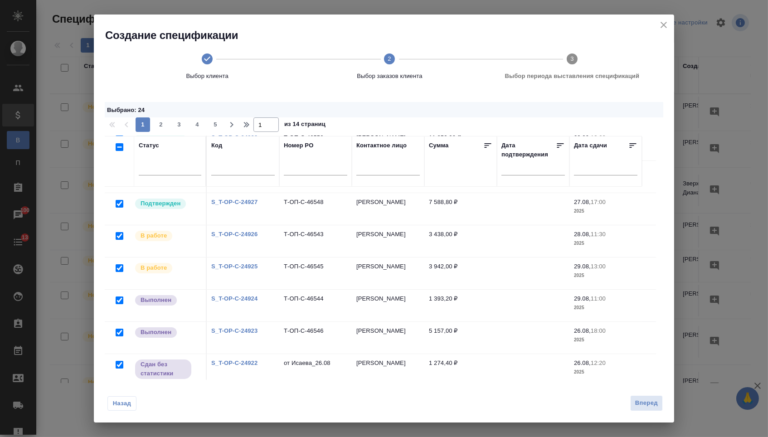
click at [222, 202] on link "S_T-OP-C-24927" at bounding box center [234, 202] width 46 height 7
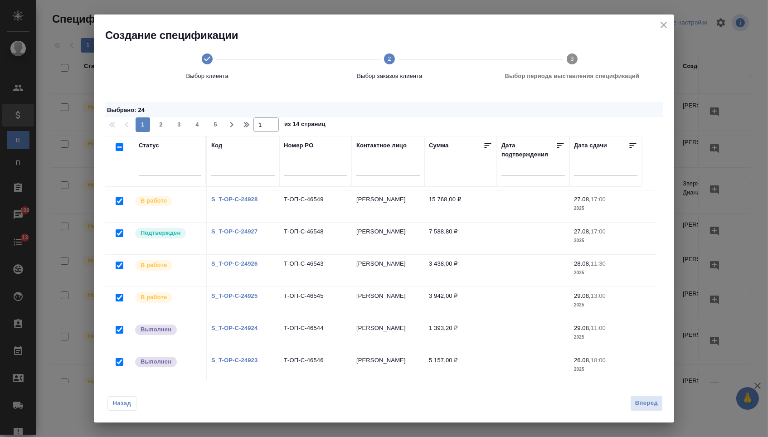
scroll to position [26, 0]
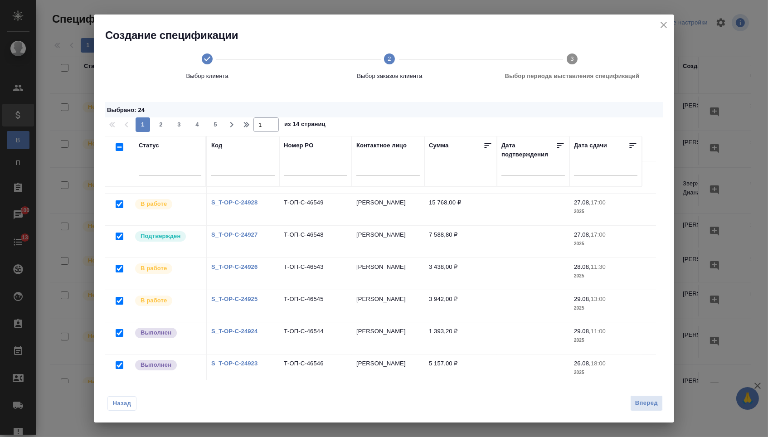
click at [249, 203] on link "S_T-OP-C-24928" at bounding box center [234, 202] width 46 height 7
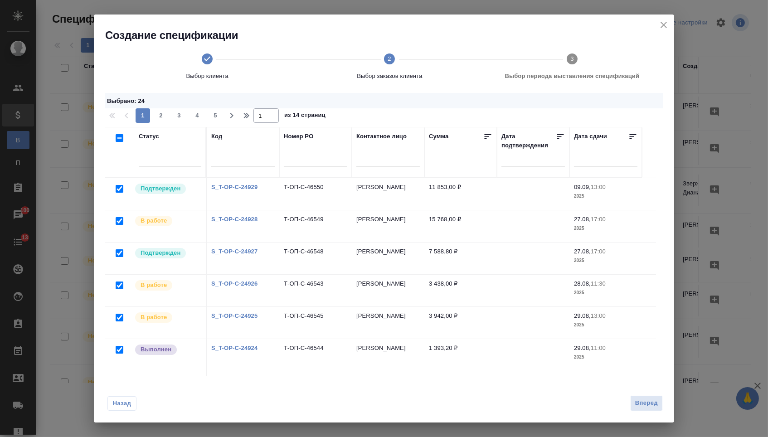
scroll to position [0, 0]
click at [244, 186] on link "S_T-OP-C-24929" at bounding box center [234, 187] width 46 height 7
click at [118, 137] on input "checkbox" at bounding box center [120, 138] width 8 height 8
checkbox input "true"
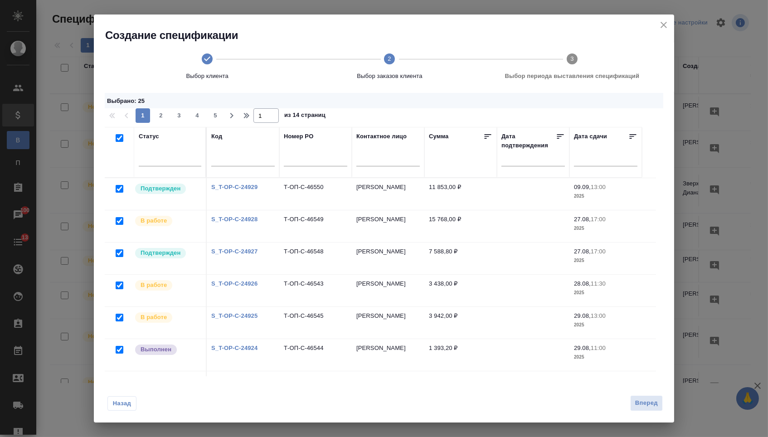
click at [117, 136] on input "checkbox" at bounding box center [120, 138] width 8 height 8
checkbox input "false"
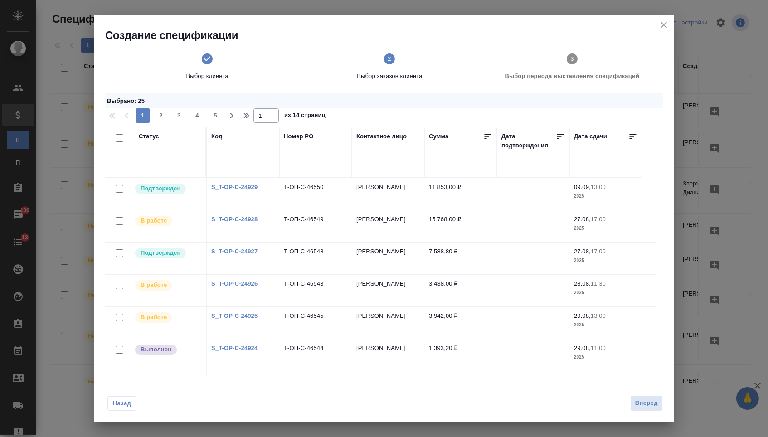
checkbox input "false"
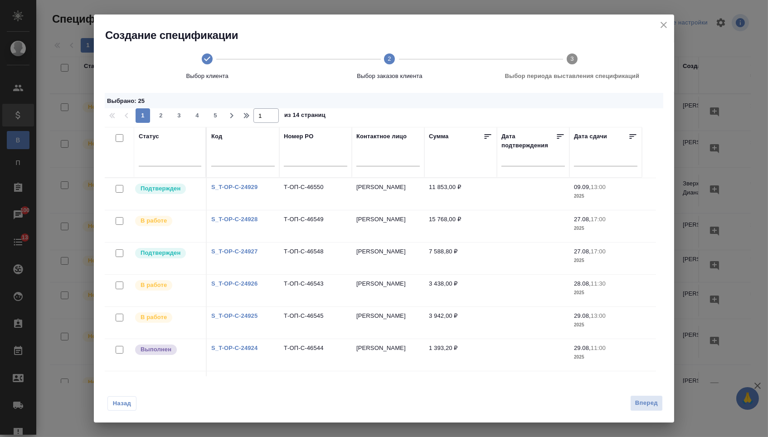
checkbox input "false"
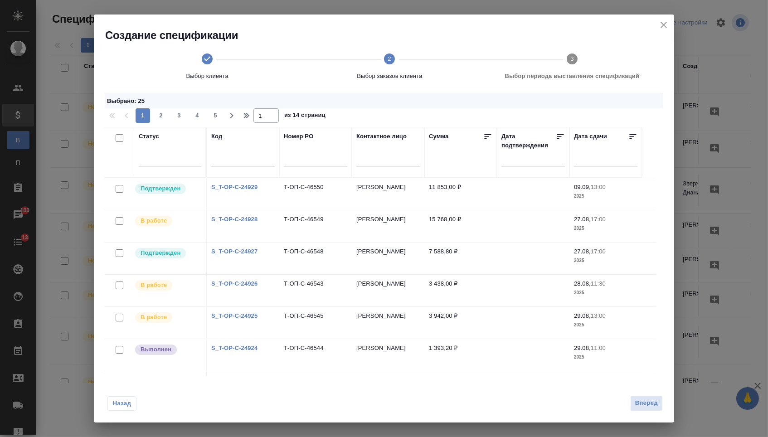
checkbox input "false"
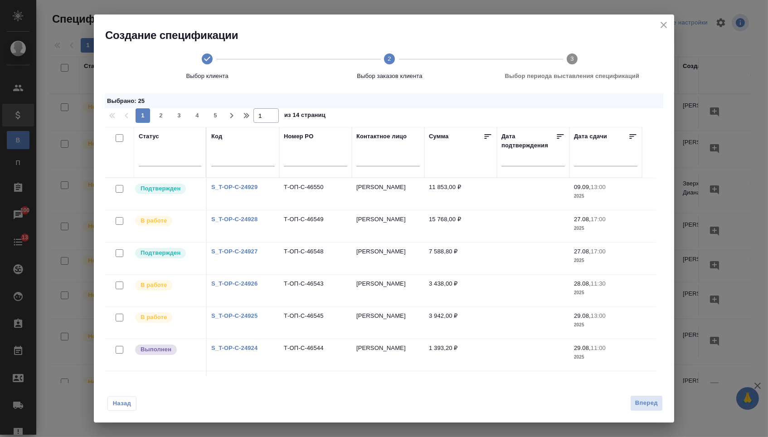
checkbox input "false"
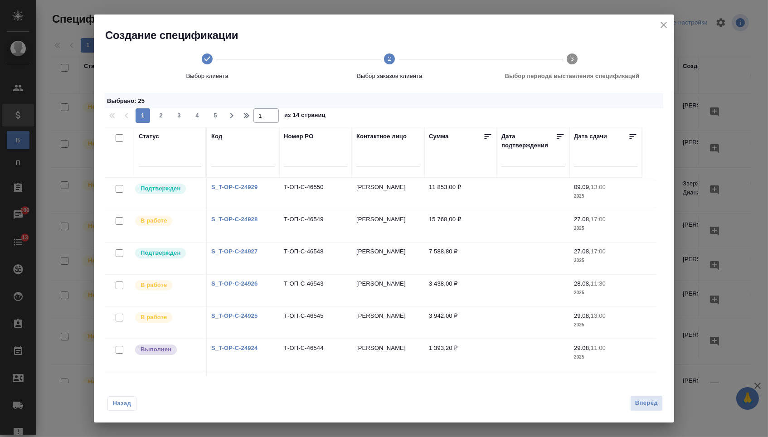
checkbox input "false"
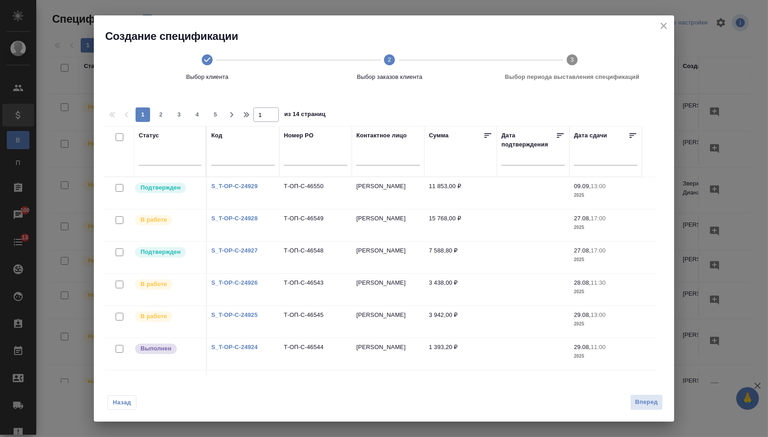
click at [596, 156] on input "text" at bounding box center [609, 157] width 58 height 13
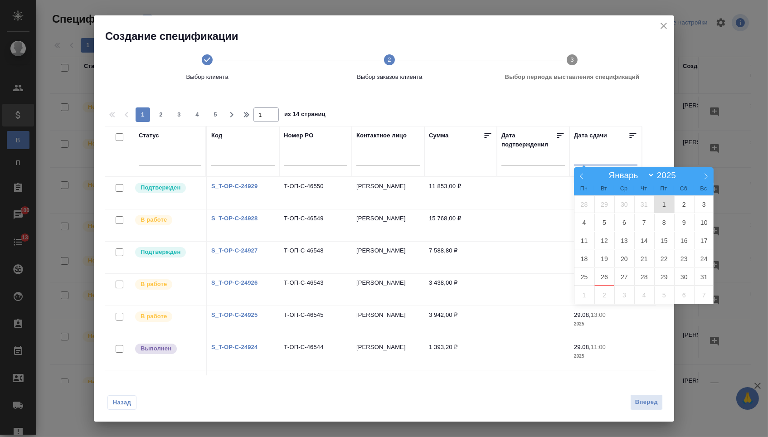
click at [662, 204] on span "1" at bounding box center [664, 204] width 20 height 18
type div "2025-07-31T21:00:00.000Z"
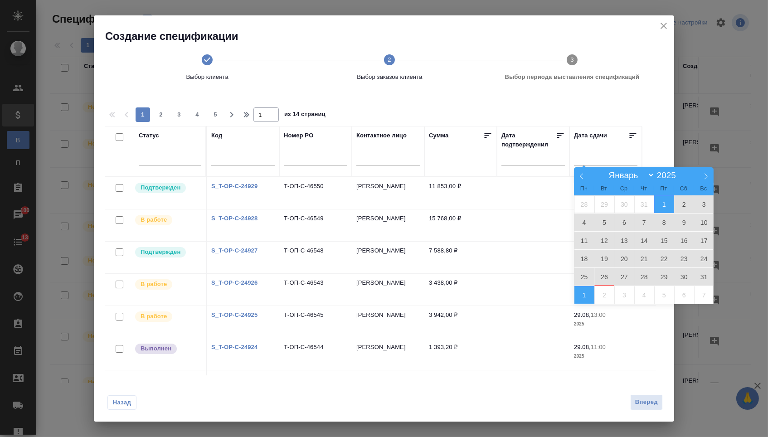
click at [588, 292] on span "1" at bounding box center [585, 295] width 20 height 18
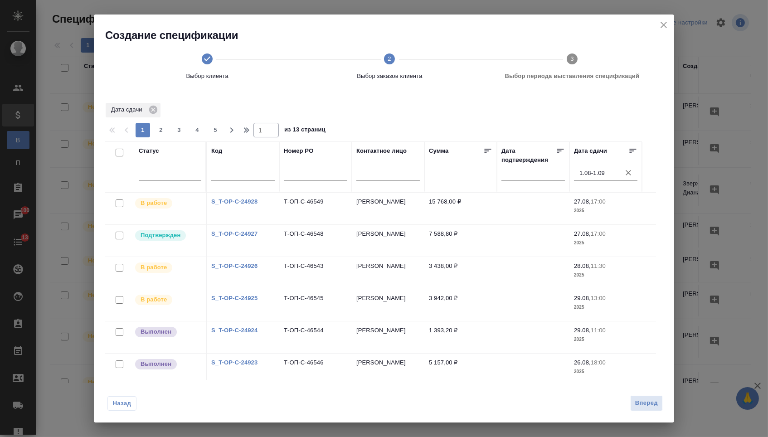
click at [116, 154] on input "checkbox" at bounding box center [120, 153] width 8 height 8
checkbox input "true"
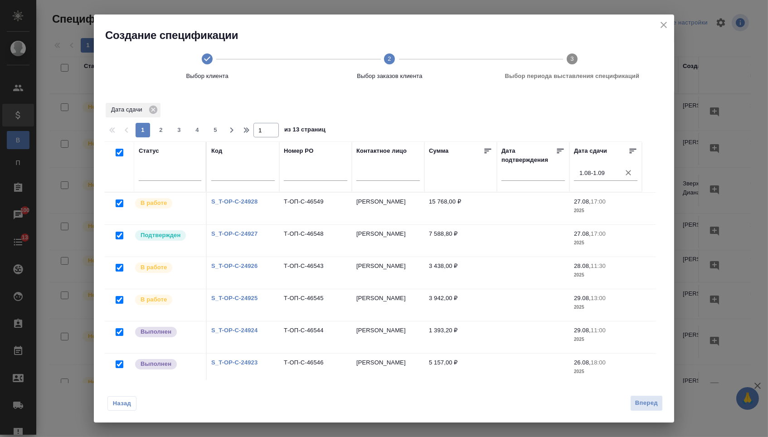
checkbox input "true"
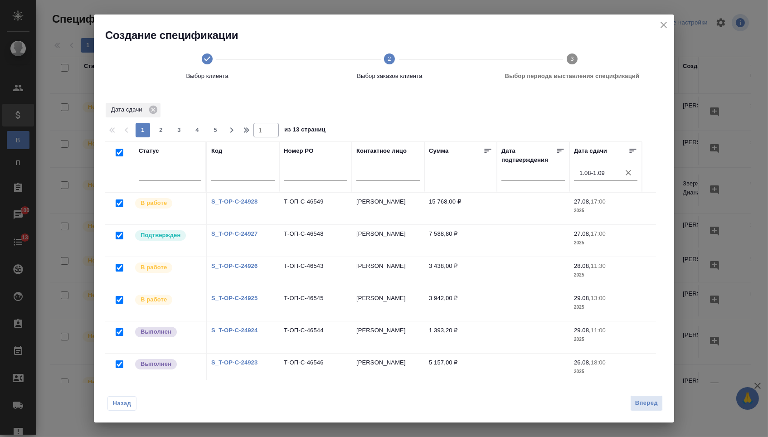
checkbox input "true"
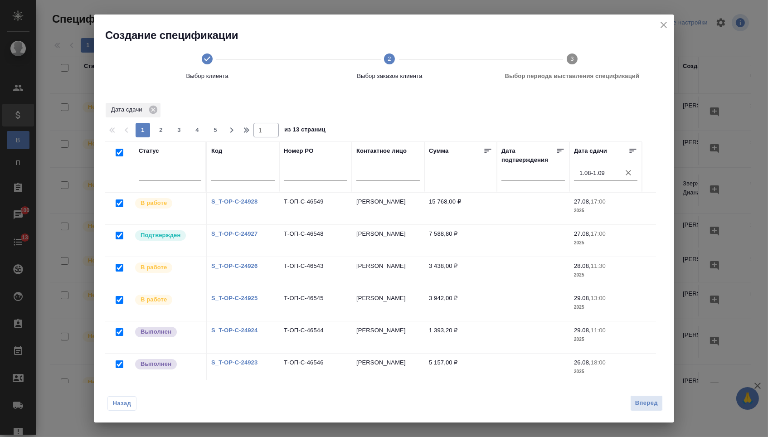
checkbox input "true"
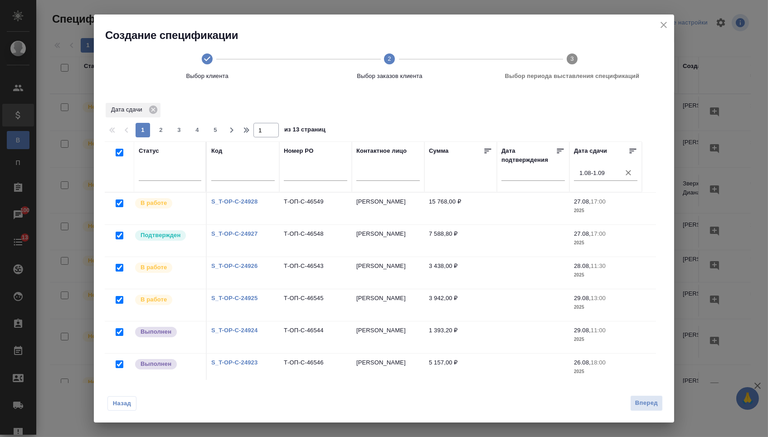
checkbox input "true"
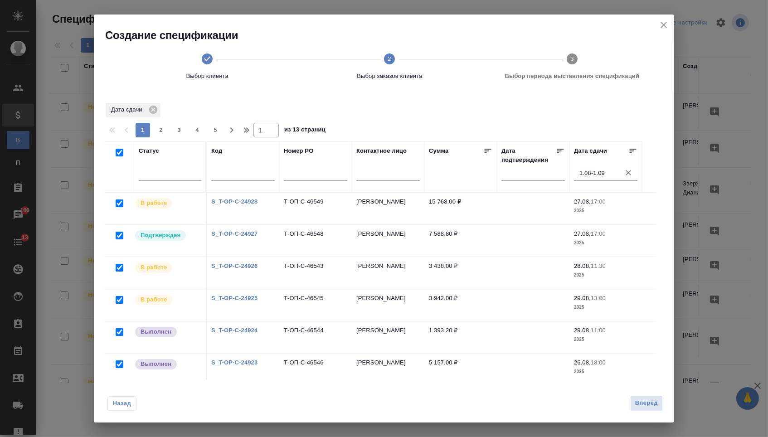
checkbox input "true"
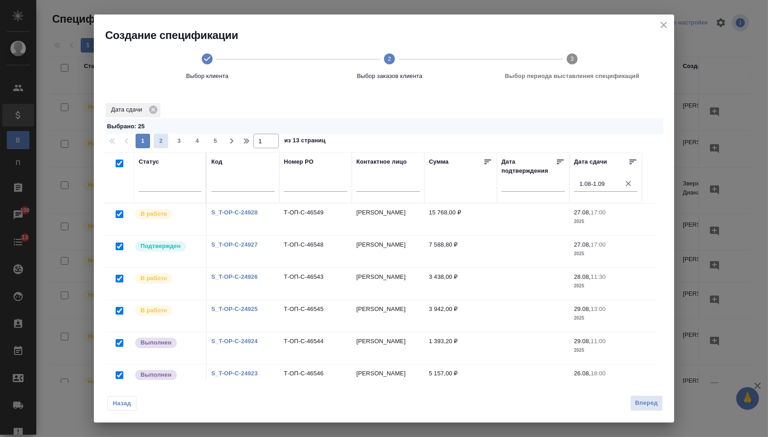
click at [157, 146] on span "2" at bounding box center [161, 140] width 15 height 9
type input "2"
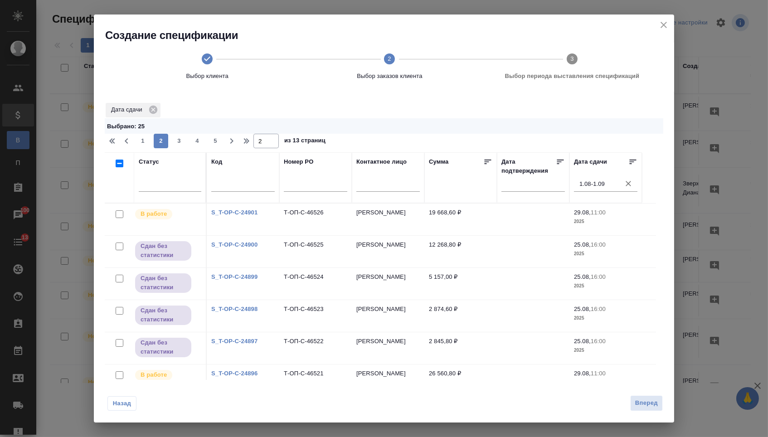
click at [122, 165] on input "checkbox" at bounding box center [120, 164] width 8 height 8
checkbox input "true"
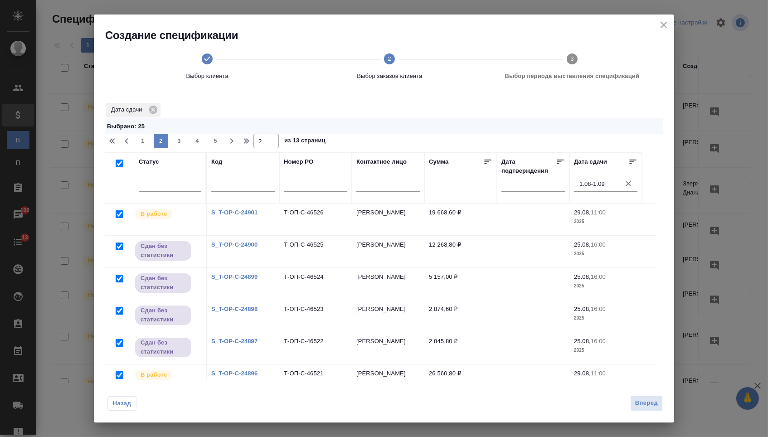
checkbox input "true"
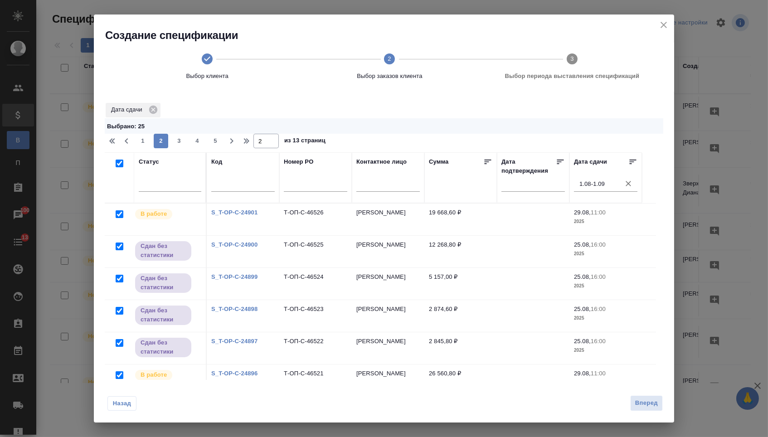
checkbox input "true"
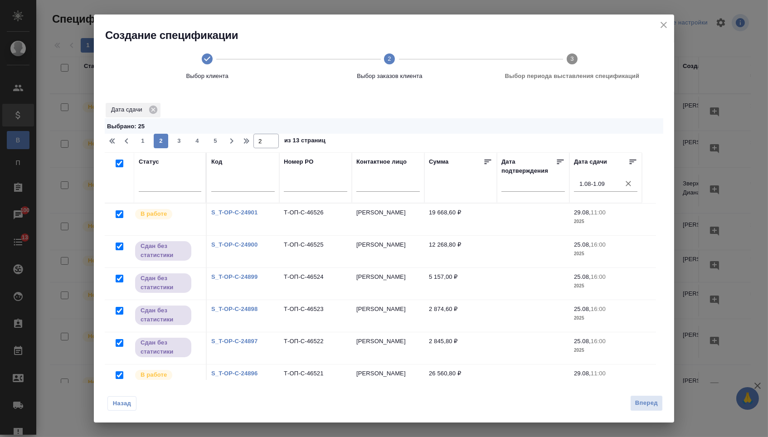
checkbox input "true"
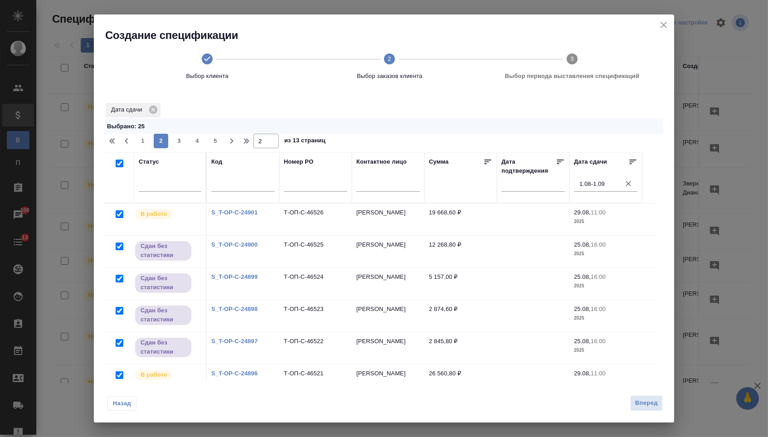
checkbox input "true"
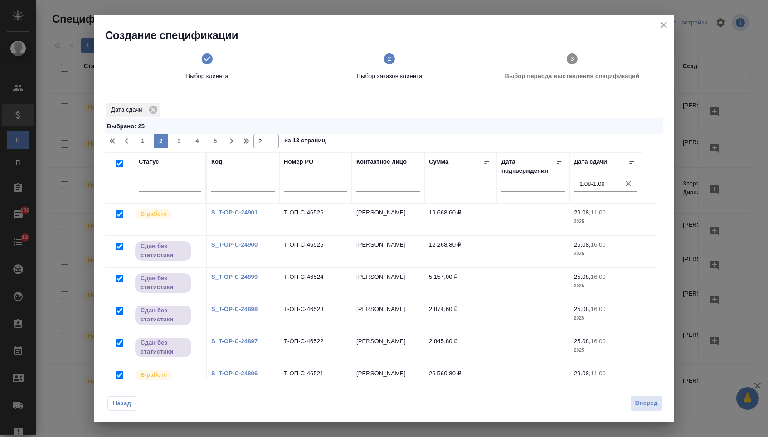
checkbox input "true"
click at [180, 144] on span "3" at bounding box center [179, 140] width 15 height 9
type input "3"
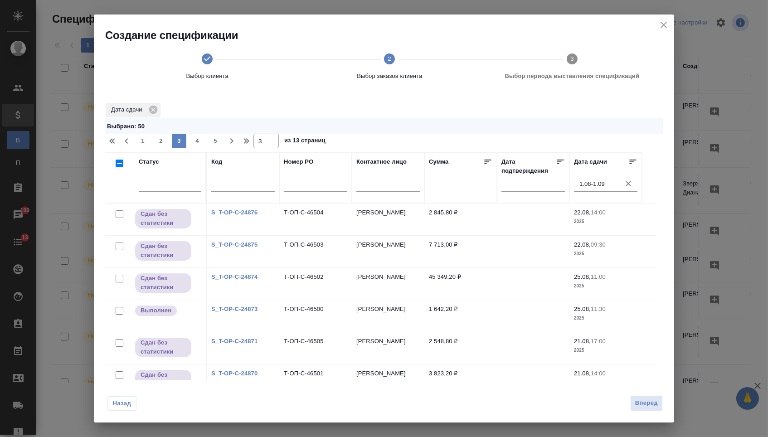
click at [121, 166] on input "checkbox" at bounding box center [120, 164] width 8 height 8
checkbox input "true"
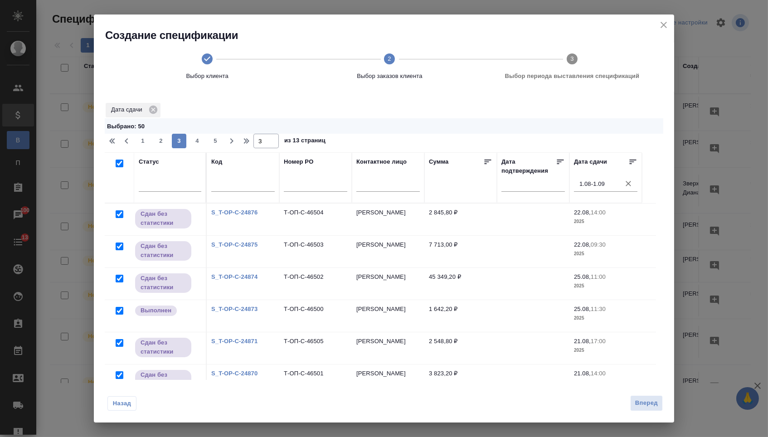
checkbox input "true"
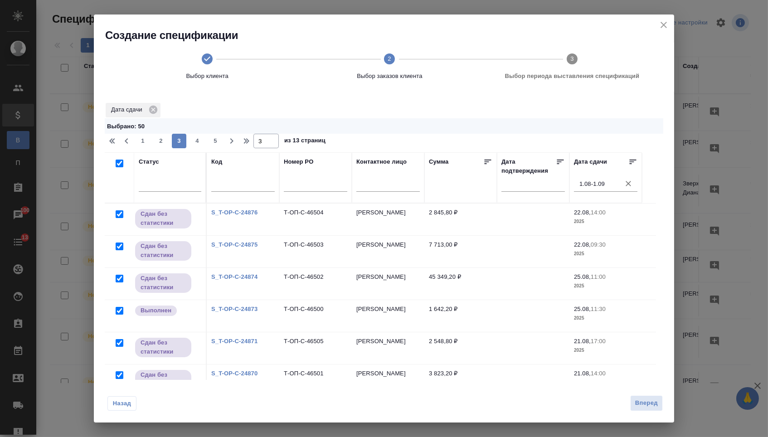
checkbox input "true"
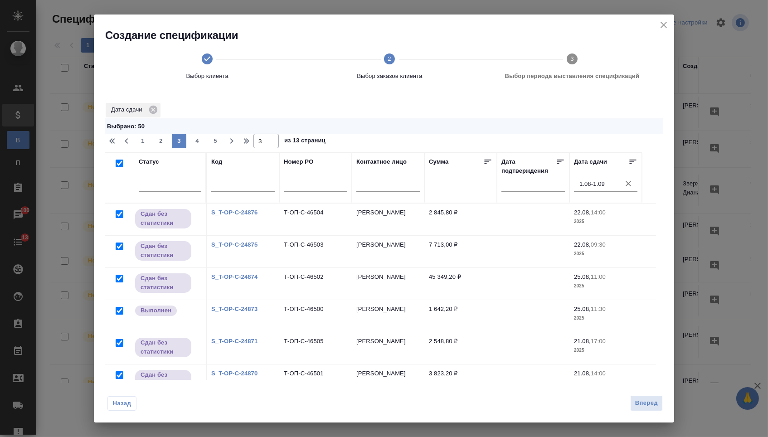
checkbox input "true"
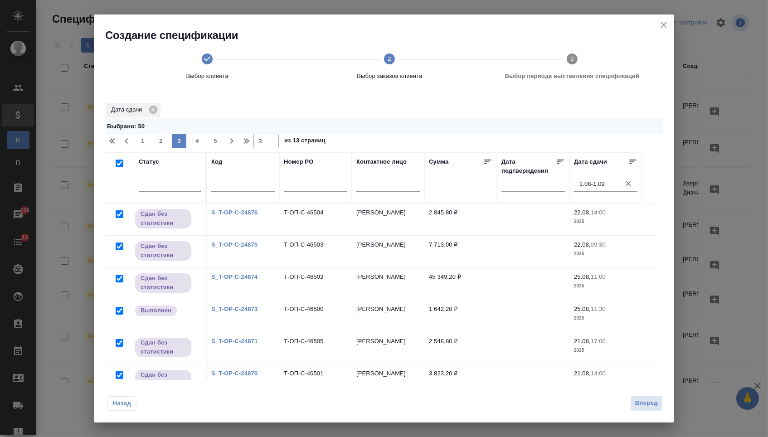
checkbox input "true"
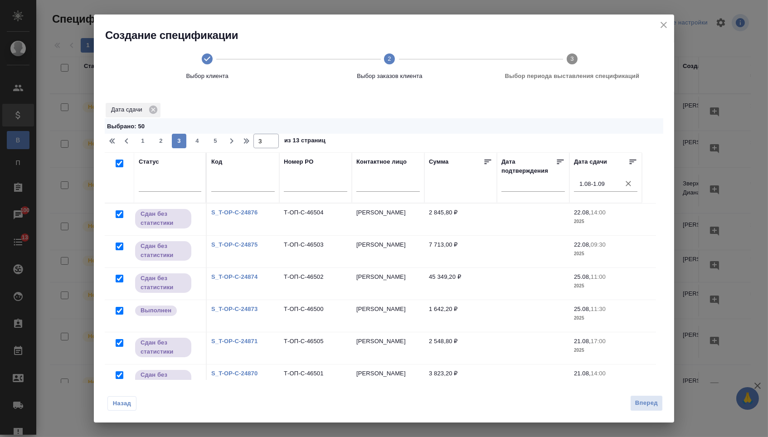
checkbox input "true"
click at [193, 141] on span "4" at bounding box center [197, 140] width 15 height 9
type input "4"
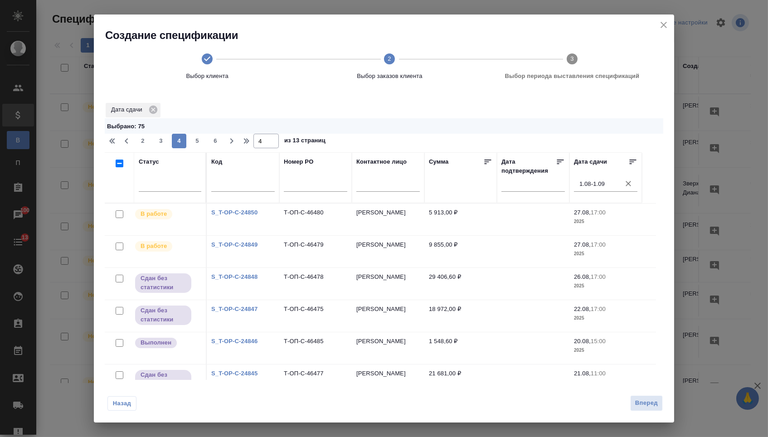
click at [119, 165] on input "checkbox" at bounding box center [120, 164] width 8 height 8
checkbox input "true"
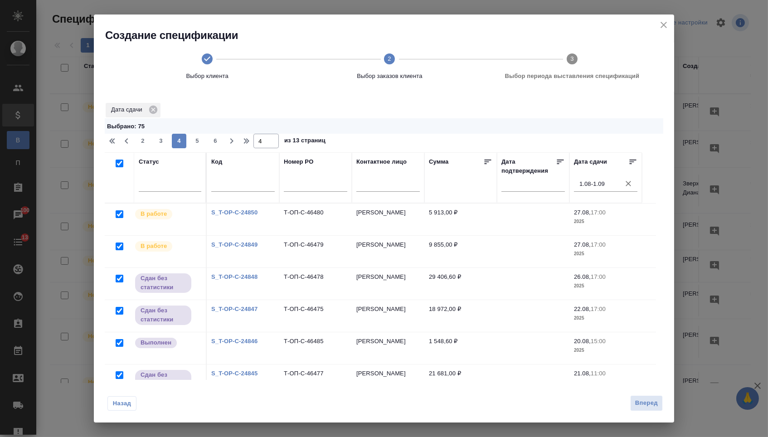
checkbox input "true"
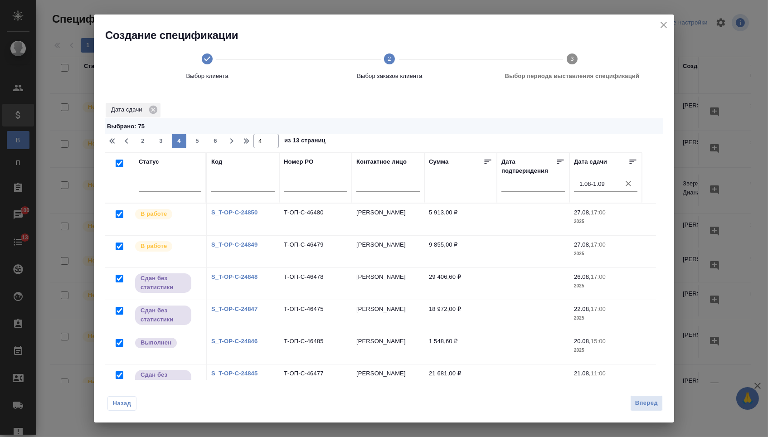
checkbox input "true"
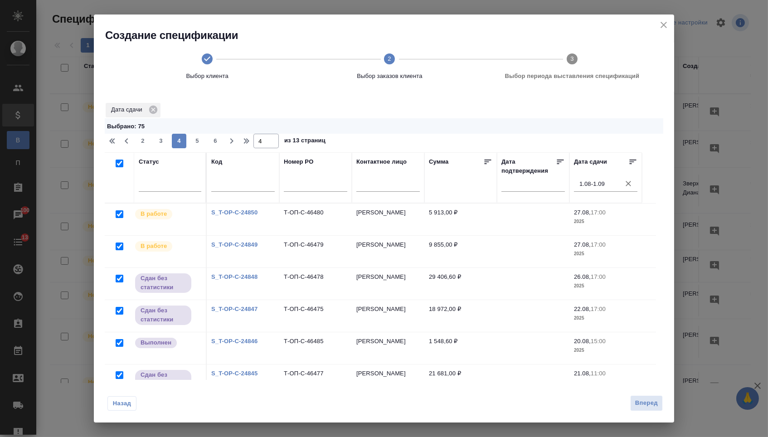
checkbox input "true"
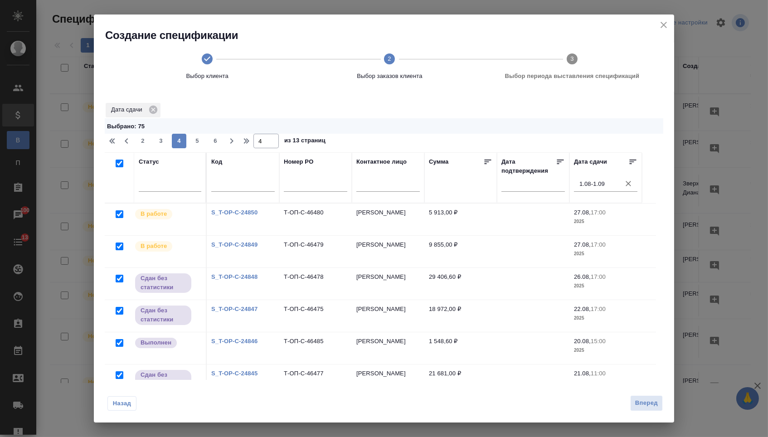
checkbox input "true"
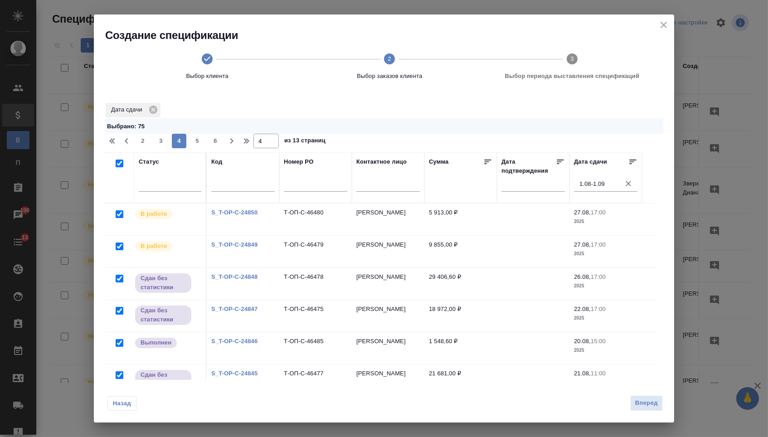
checkbox input "true"
click at [201, 144] on span "5" at bounding box center [197, 140] width 15 height 9
type input "5"
click at [117, 167] on input "checkbox" at bounding box center [120, 164] width 8 height 8
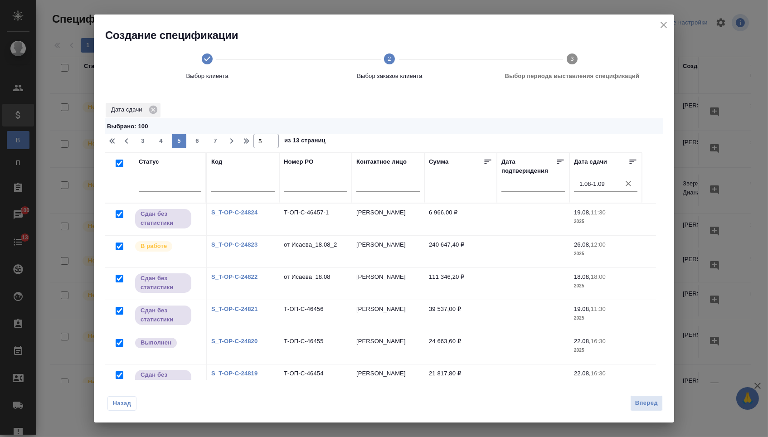
checkbox input "true"
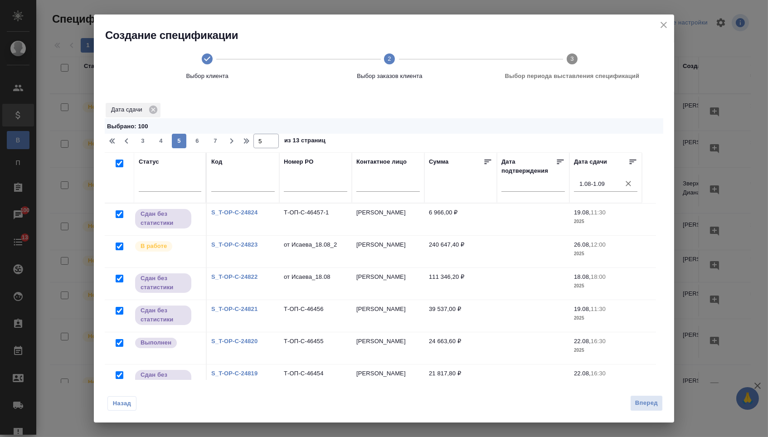
checkbox input "true"
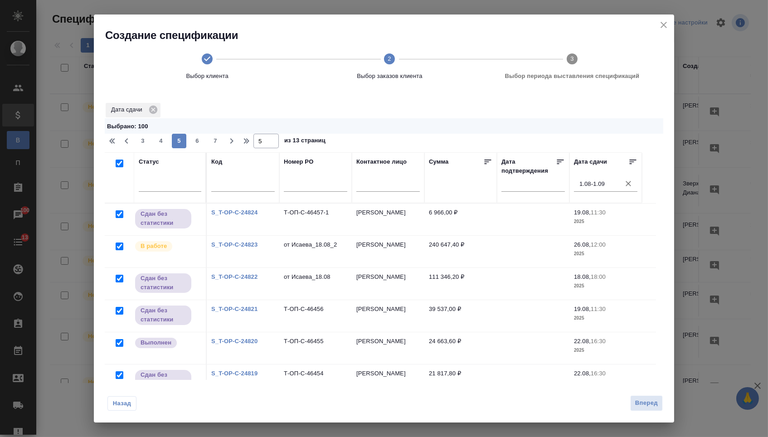
checkbox input "true"
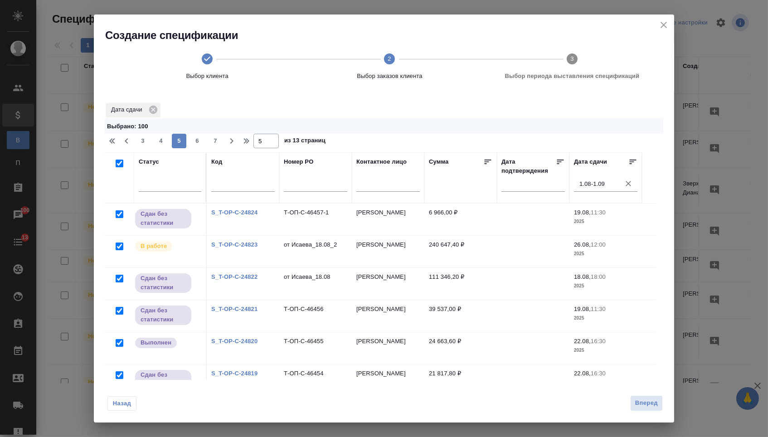
checkbox input "true"
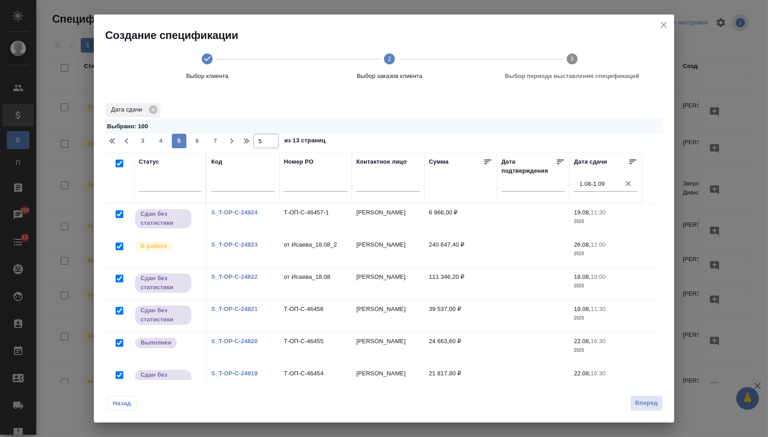
checkbox input "true"
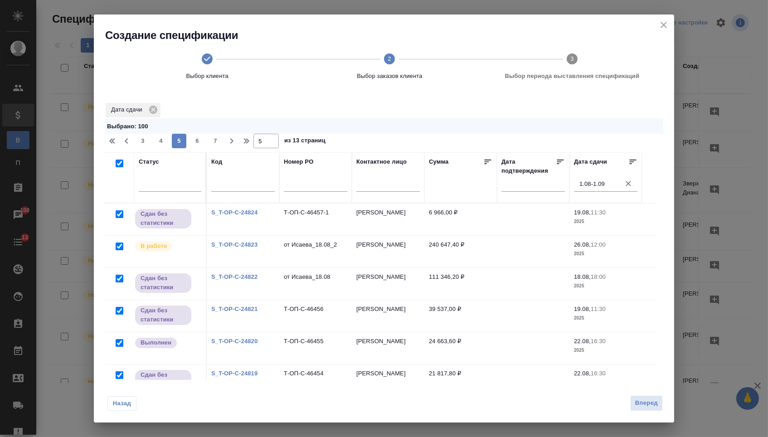
checkbox input "true"
click at [198, 141] on span "6" at bounding box center [197, 140] width 15 height 9
type input "6"
click at [117, 166] on input "checkbox" at bounding box center [120, 164] width 8 height 8
checkbox input "true"
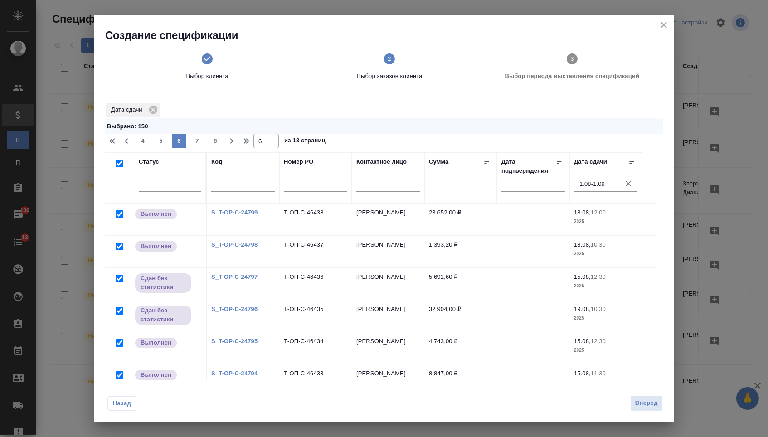
checkbox input "true"
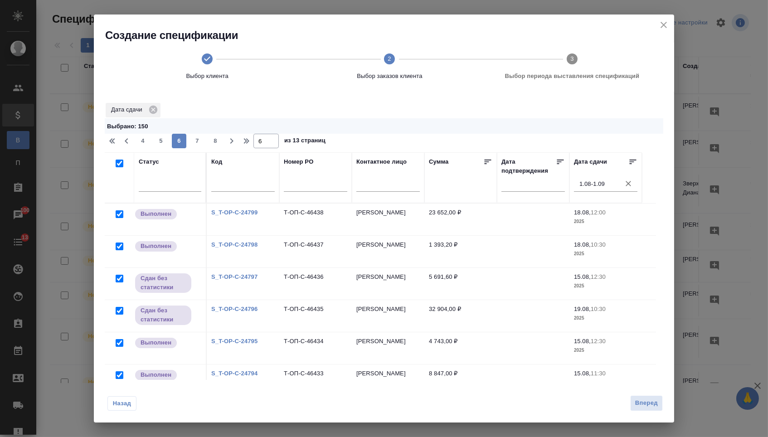
checkbox input "true"
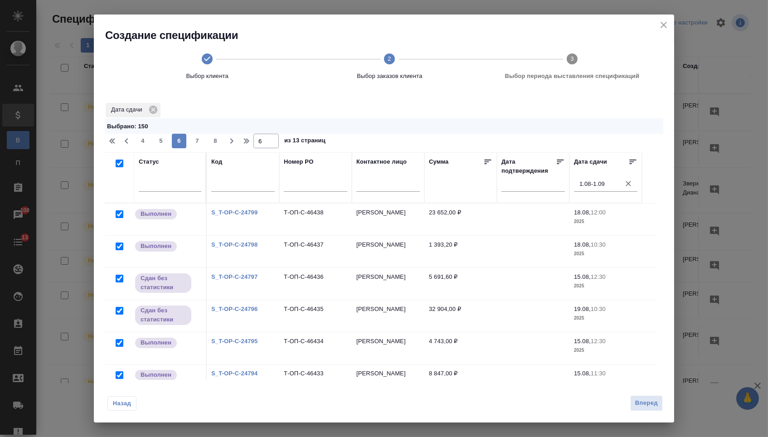
checkbox input "true"
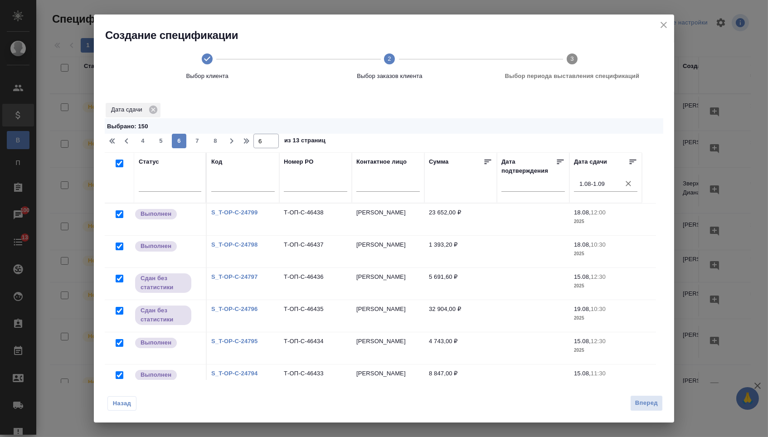
checkbox input "true"
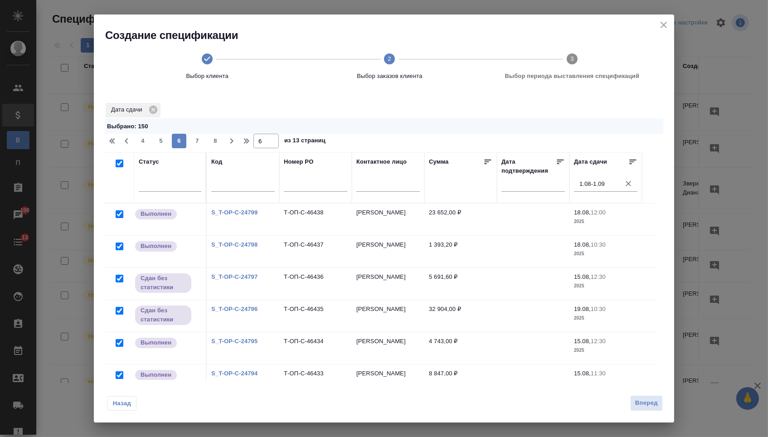
checkbox input "true"
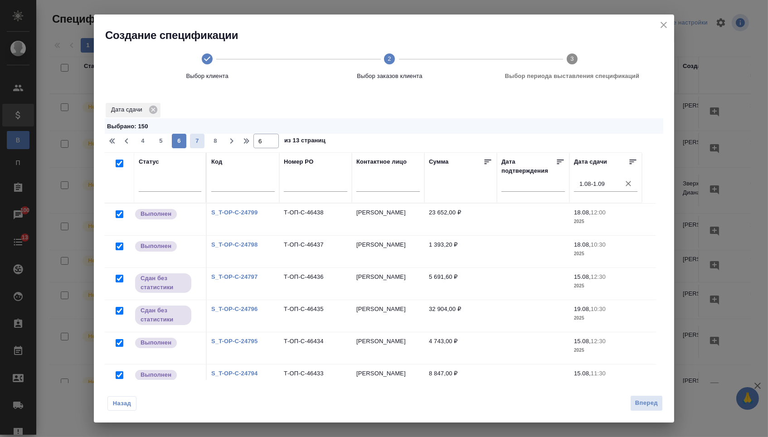
click at [203, 143] on span "7" at bounding box center [197, 140] width 15 height 9
type input "7"
click at [117, 167] on input "checkbox" at bounding box center [120, 164] width 8 height 8
checkbox input "true"
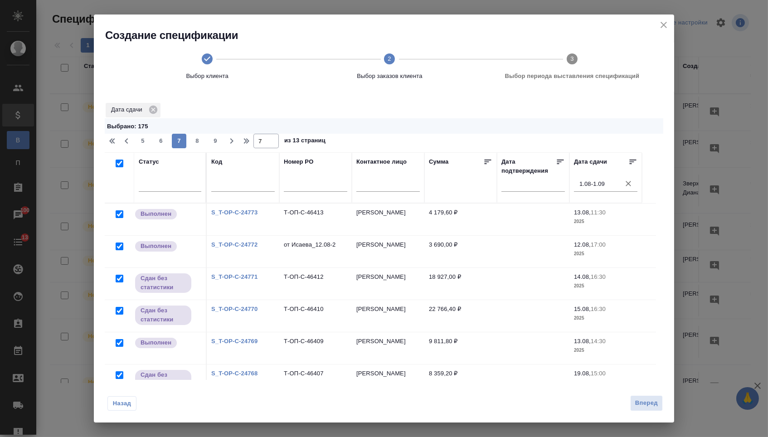
checkbox input "true"
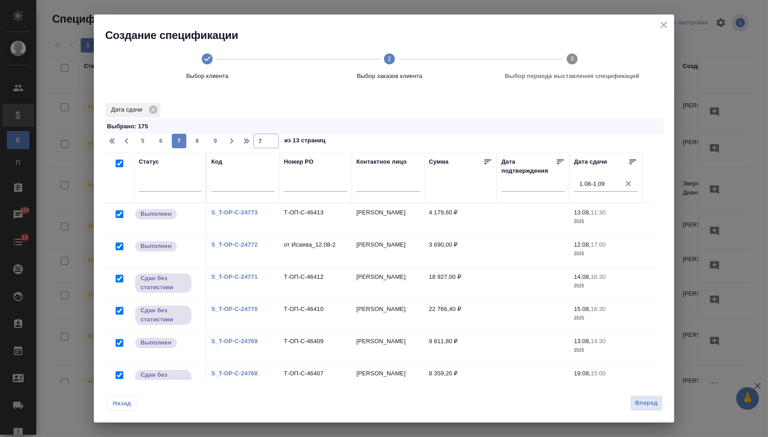
checkbox input "true"
click at [194, 148] on button "8" at bounding box center [197, 141] width 15 height 15
click at [117, 167] on input "checkbox" at bounding box center [120, 164] width 8 height 8
click at [203, 141] on span "9" at bounding box center [197, 140] width 15 height 9
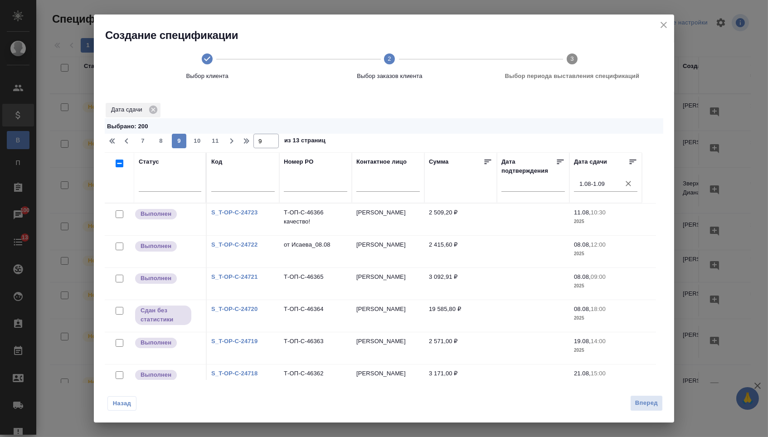
click at [119, 165] on input "checkbox" at bounding box center [120, 164] width 8 height 8
click at [199, 148] on button "10" at bounding box center [197, 141] width 15 height 15
click at [119, 167] on input "checkbox" at bounding box center [120, 164] width 8 height 8
click at [202, 144] on span "11" at bounding box center [197, 140] width 15 height 9
click at [121, 166] on input "checkbox" at bounding box center [120, 164] width 8 height 8
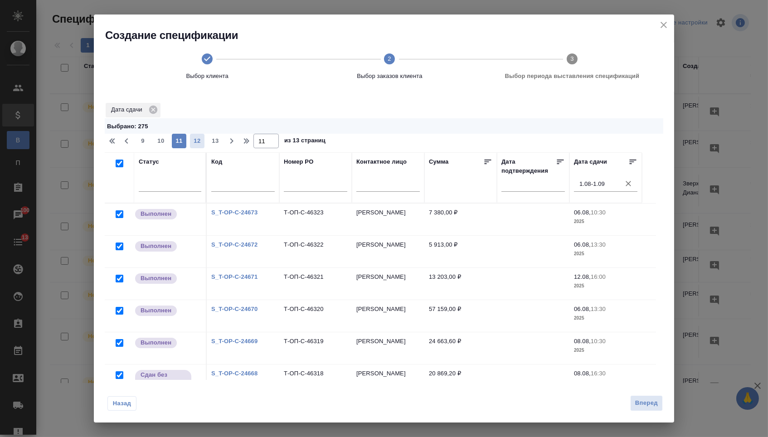
click at [194, 142] on span "12" at bounding box center [197, 140] width 15 height 9
click at [118, 166] on input "checkbox" at bounding box center [120, 164] width 8 height 8
click at [215, 144] on span "13" at bounding box center [215, 140] width 15 height 9
click at [118, 167] on input "checkbox" at bounding box center [120, 164] width 8 height 8
click at [643, 400] on span "Вперед" at bounding box center [646, 403] width 23 height 10
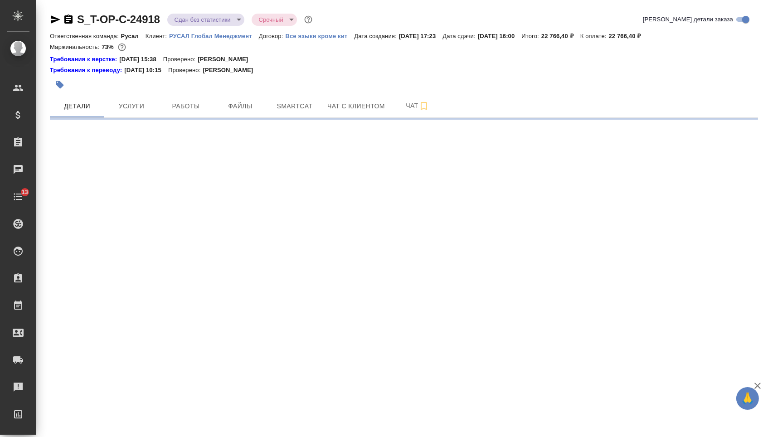
select select "RU"
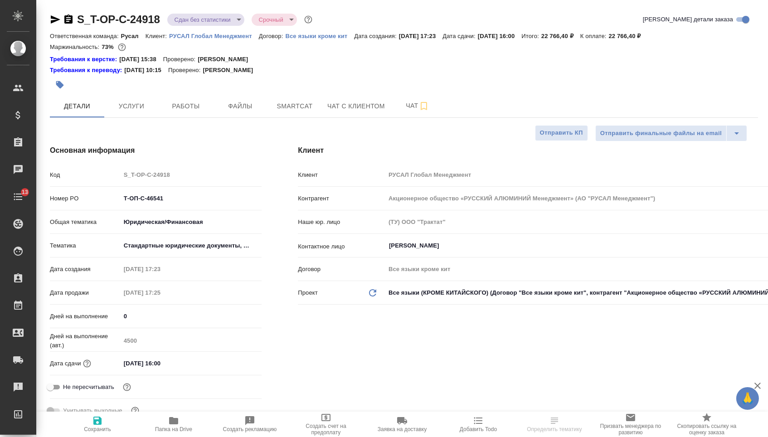
type textarea "x"
click at [167, 117] on button "Работы" at bounding box center [186, 106] width 54 height 23
type textarea "x"
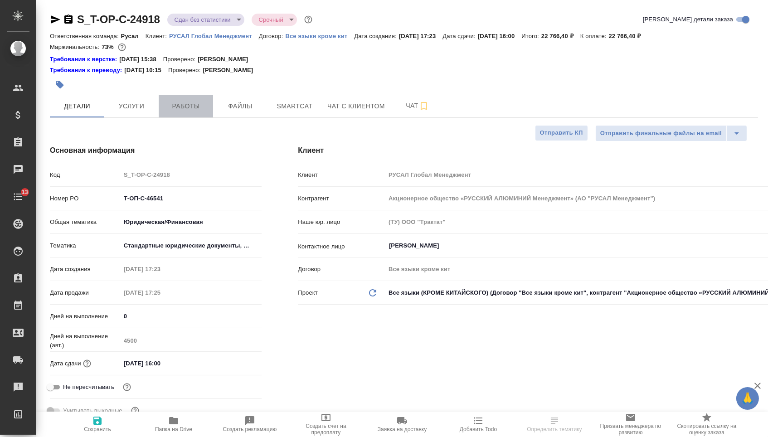
type textarea "x"
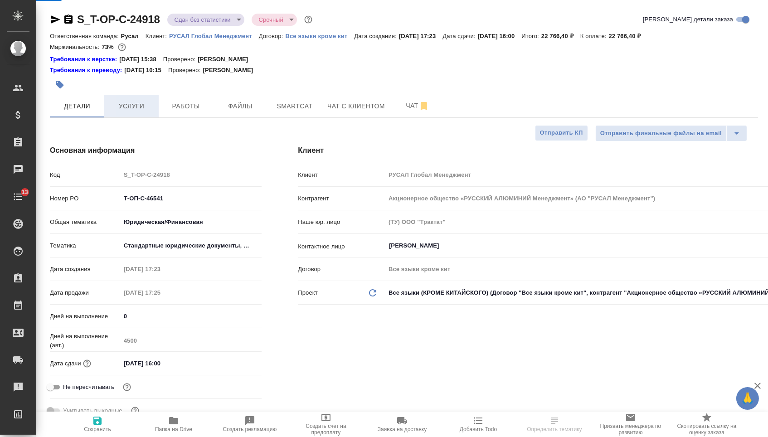
click at [146, 117] on button "Услуги" at bounding box center [131, 106] width 54 height 23
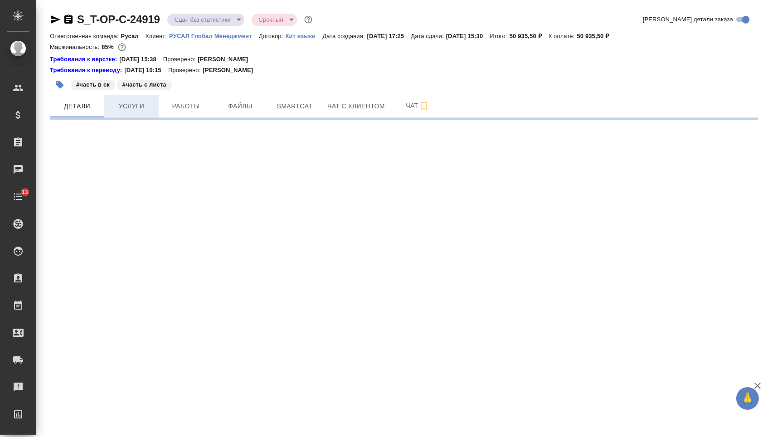
click at [127, 115] on button "Услуги" at bounding box center [131, 106] width 54 height 23
select select "RU"
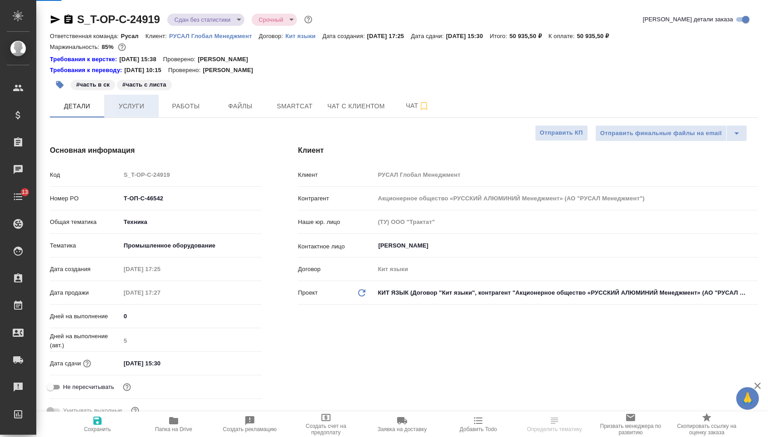
type textarea "x"
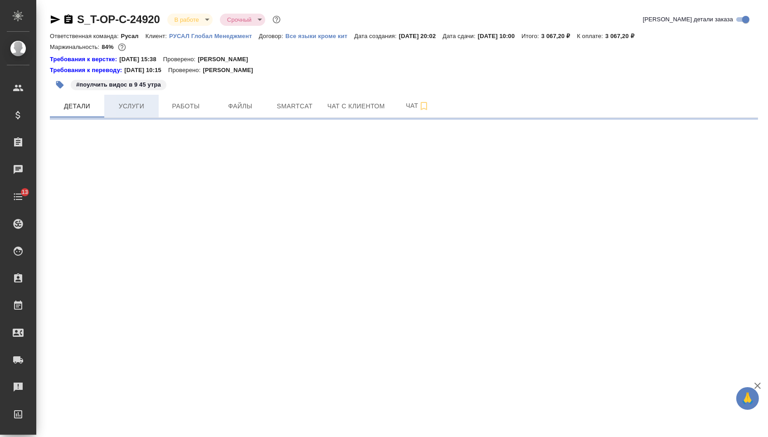
select select "RU"
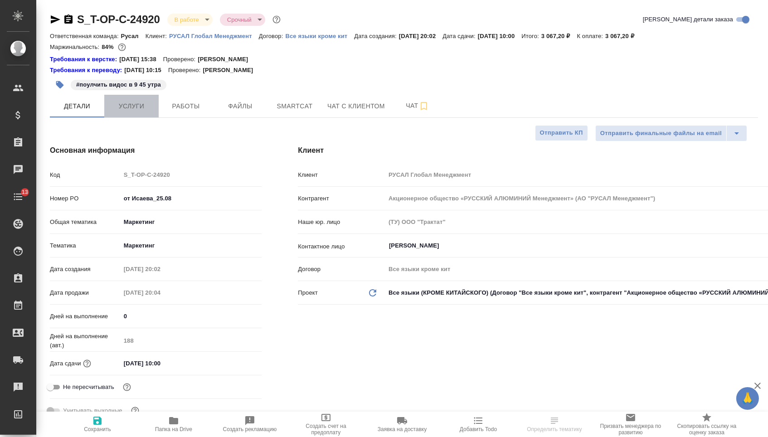
click at [137, 111] on span "Услуги" at bounding box center [132, 106] width 44 height 11
type textarea "x"
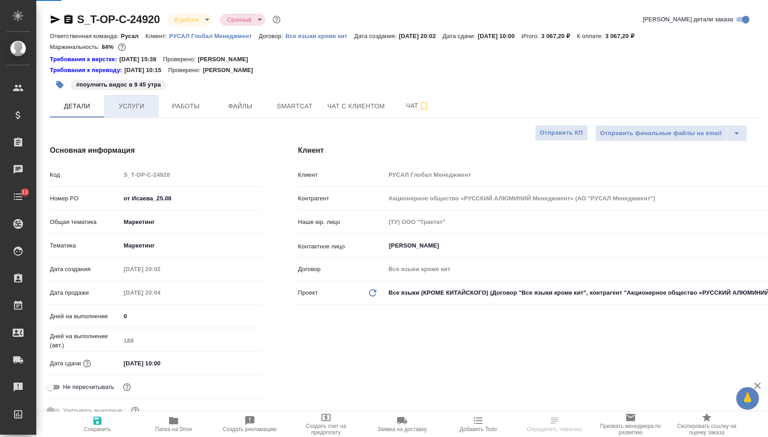
type textarea "x"
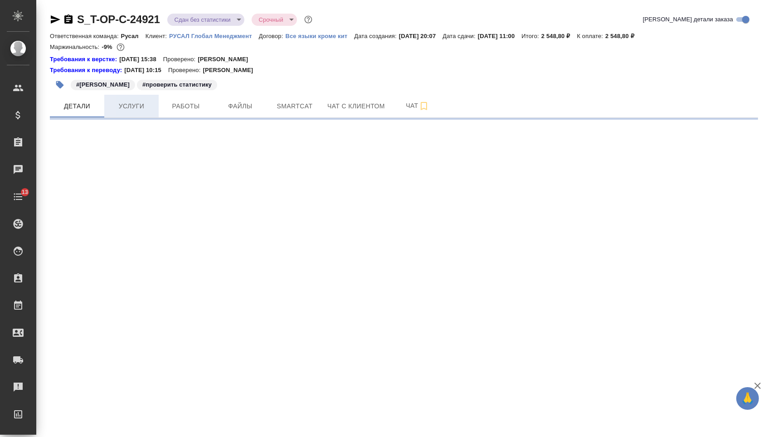
select select "RU"
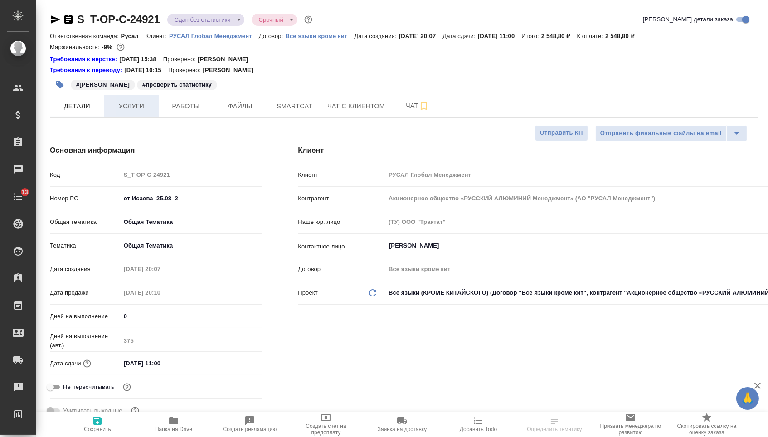
type textarea "x"
click at [135, 103] on button "Услуги" at bounding box center [131, 106] width 54 height 23
type textarea "x"
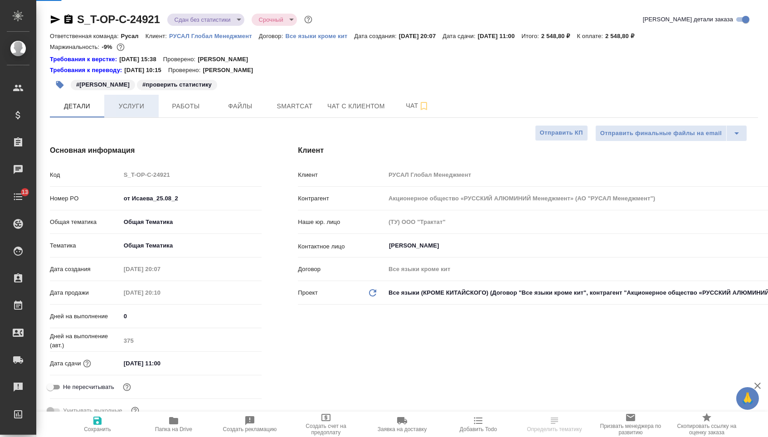
type textarea "x"
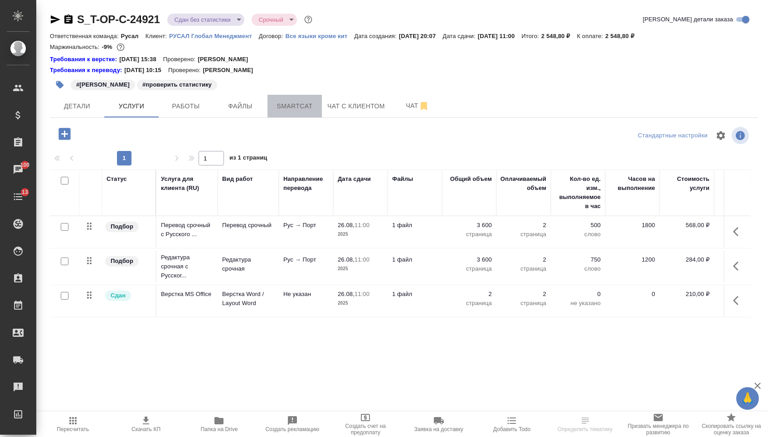
click at [288, 107] on span "Smartcat" at bounding box center [295, 106] width 44 height 11
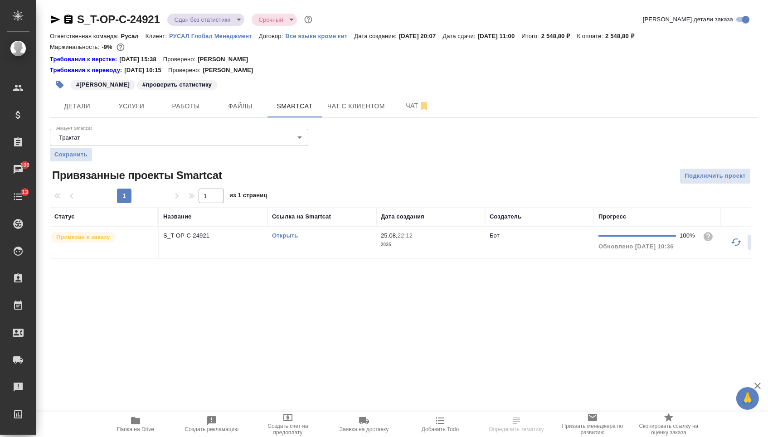
click at [287, 239] on link "Открыть" at bounding box center [285, 235] width 26 height 7
click at [131, 108] on span "Услуги" at bounding box center [132, 106] width 44 height 11
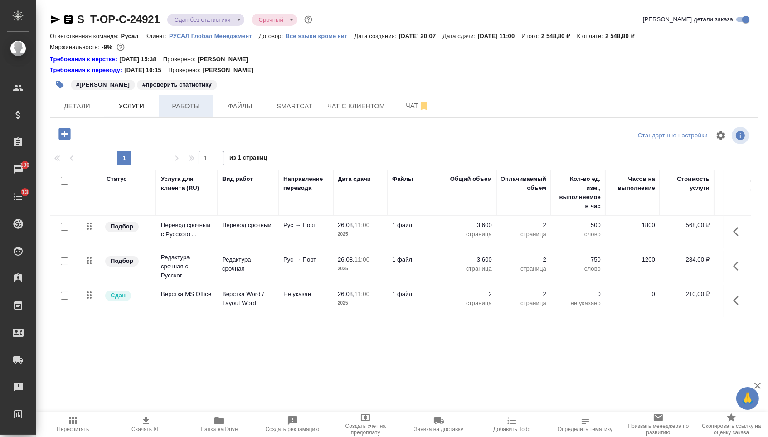
click at [182, 114] on button "Работы" at bounding box center [186, 106] width 54 height 23
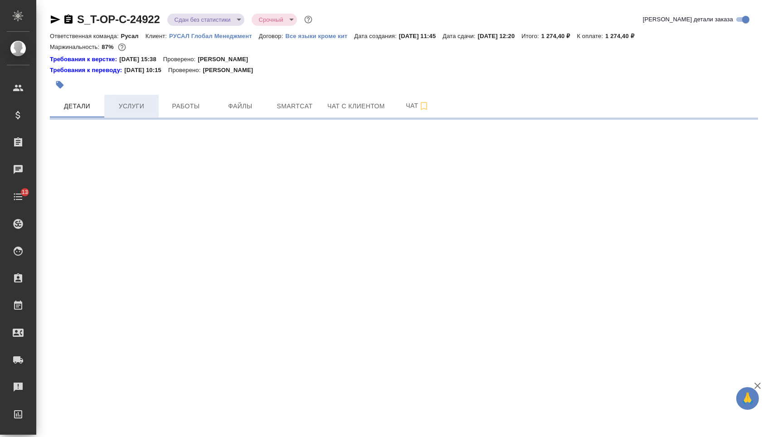
select select "RU"
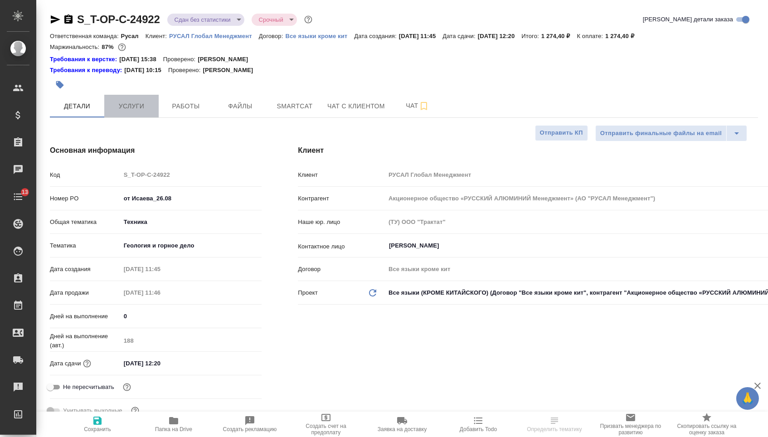
click at [140, 109] on span "Услуги" at bounding box center [132, 106] width 44 height 11
type textarea "x"
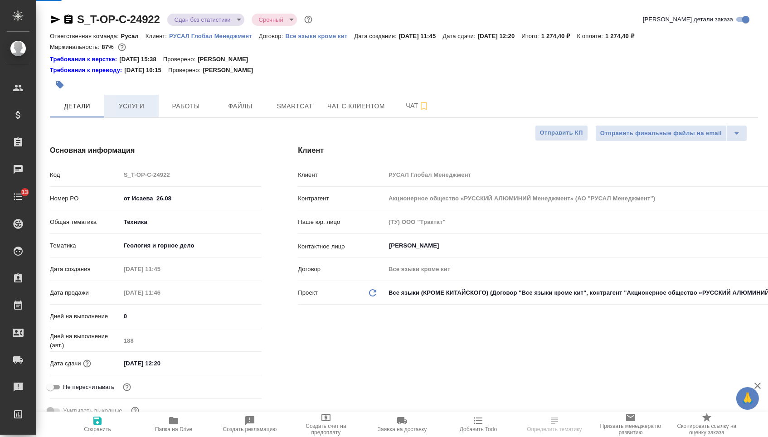
type textarea "x"
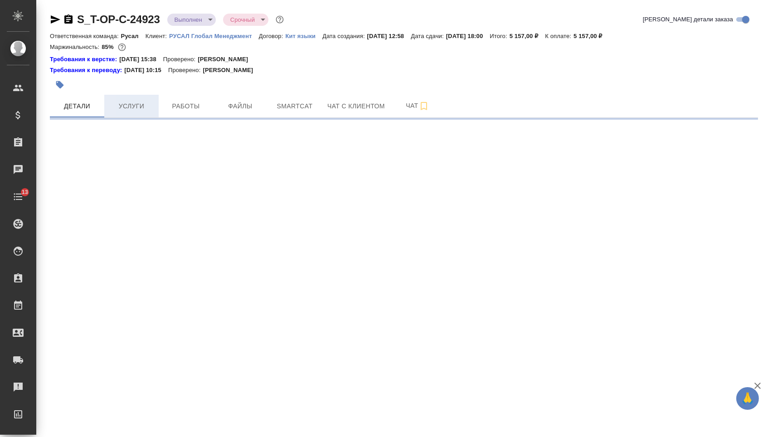
select select "RU"
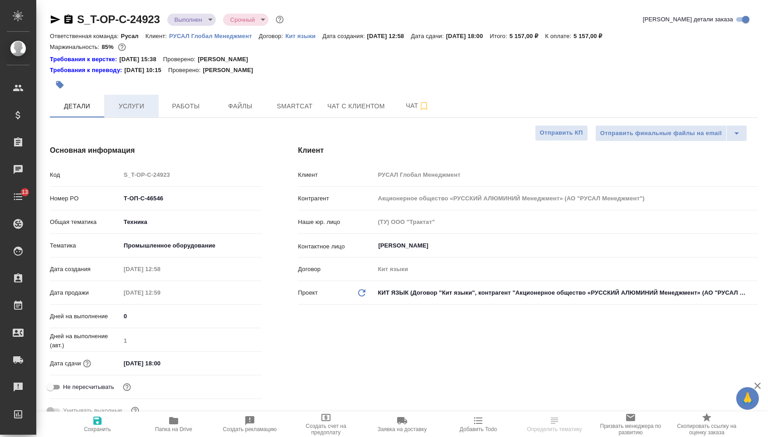
click at [140, 105] on span "Услуги" at bounding box center [132, 106] width 44 height 11
type textarea "x"
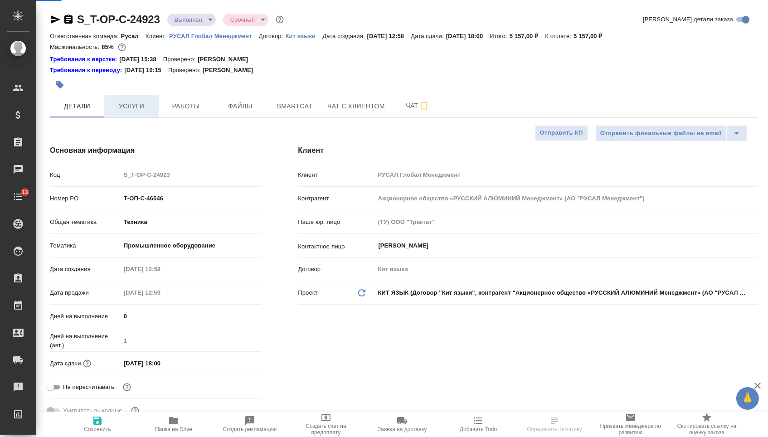
type textarea "x"
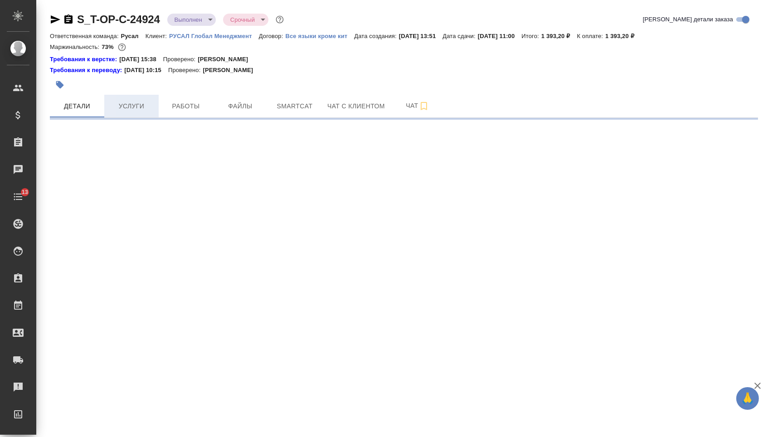
select select "RU"
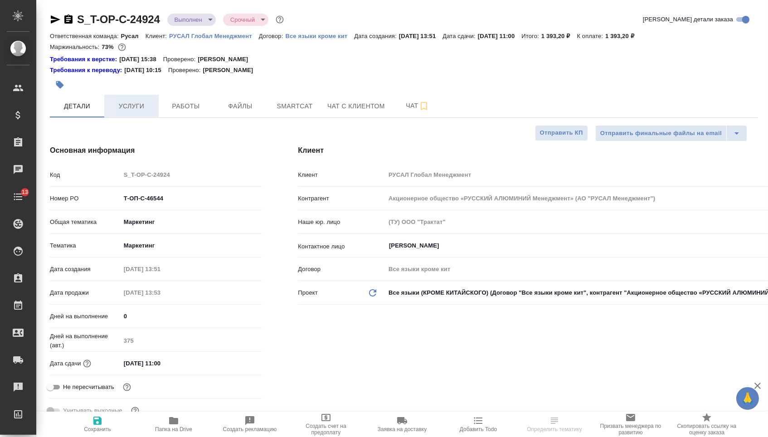
type textarea "x"
click at [134, 105] on span "Услуги" at bounding box center [132, 106] width 44 height 11
type textarea "x"
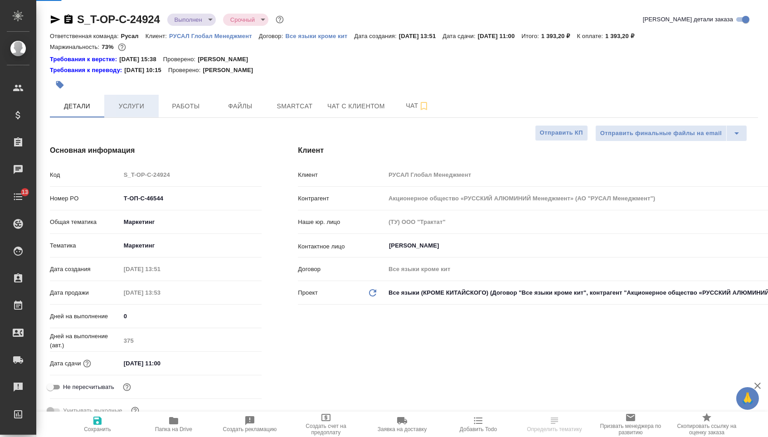
type textarea "x"
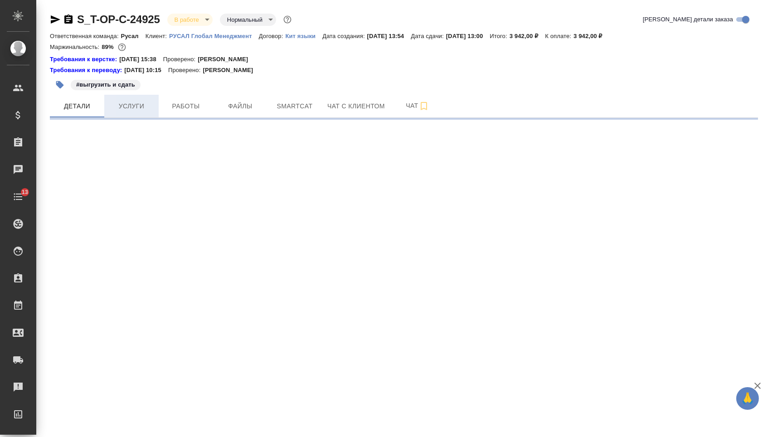
select select "RU"
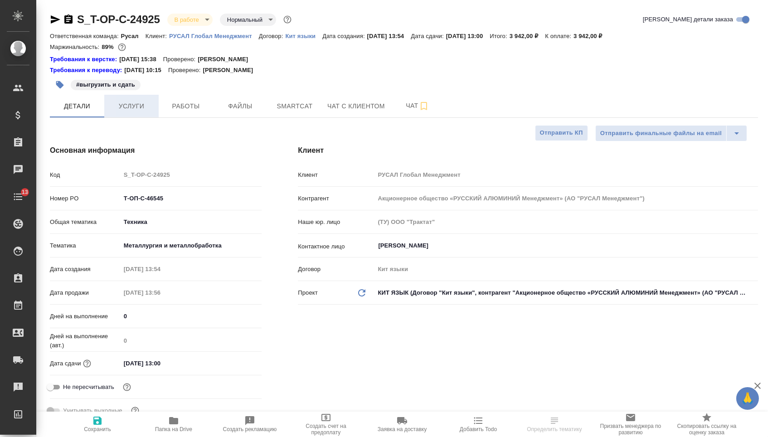
click at [144, 100] on button "Услуги" at bounding box center [131, 106] width 54 height 23
type textarea "x"
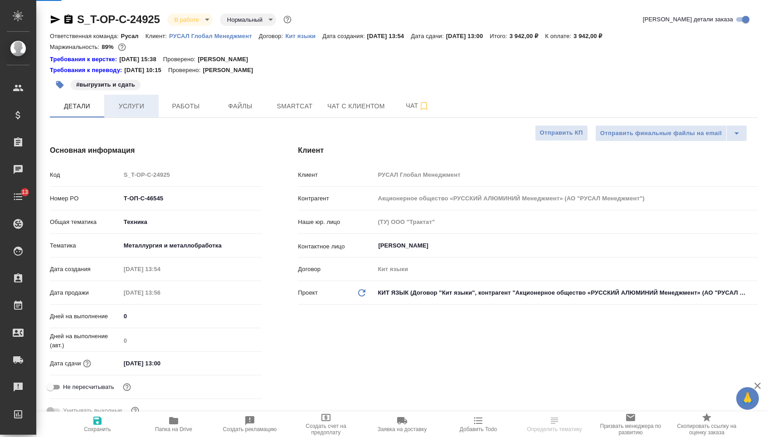
type textarea "x"
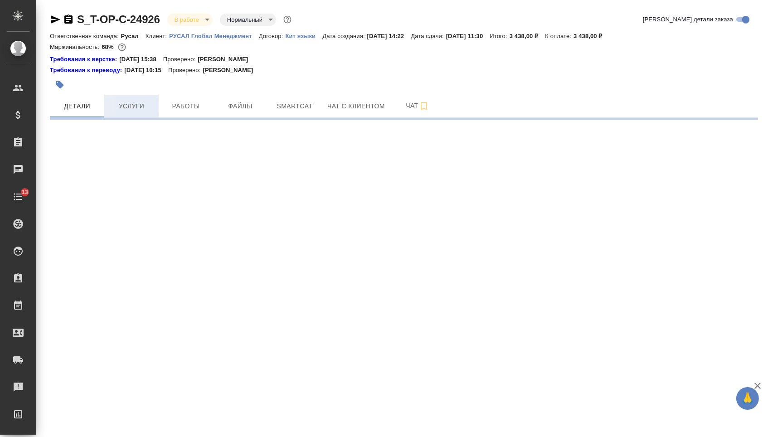
select select "RU"
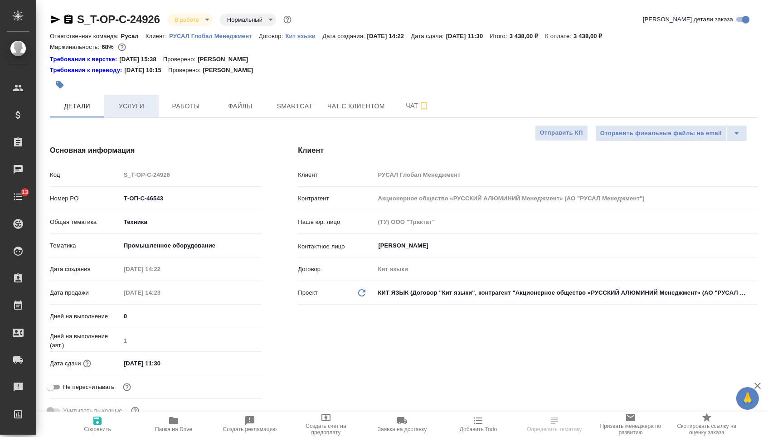
click at [152, 110] on span "Услуги" at bounding box center [132, 106] width 44 height 11
type textarea "x"
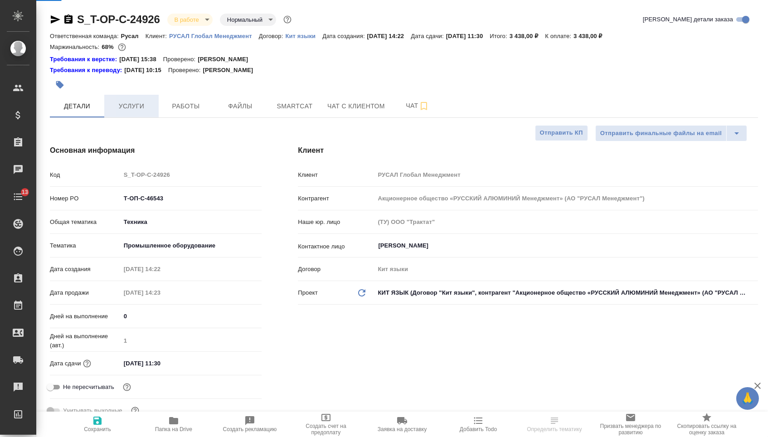
type textarea "x"
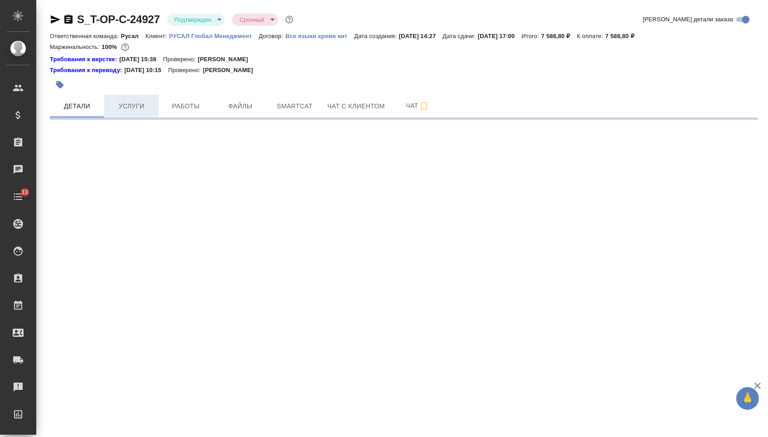
select select "RU"
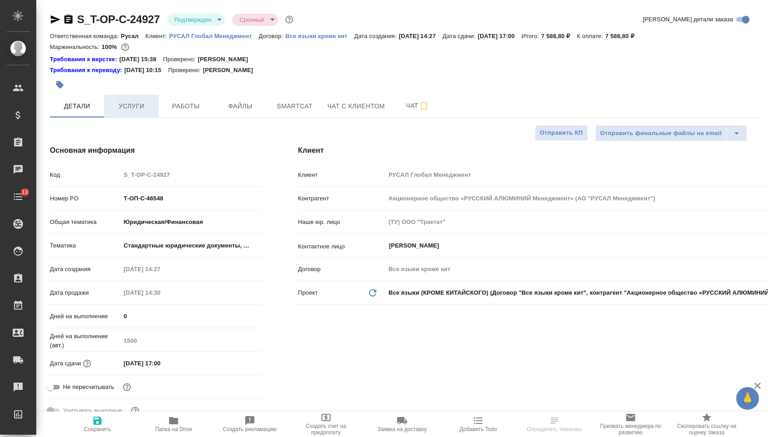
type textarea "x"
click at [142, 108] on span "Услуги" at bounding box center [132, 106] width 44 height 11
type textarea "x"
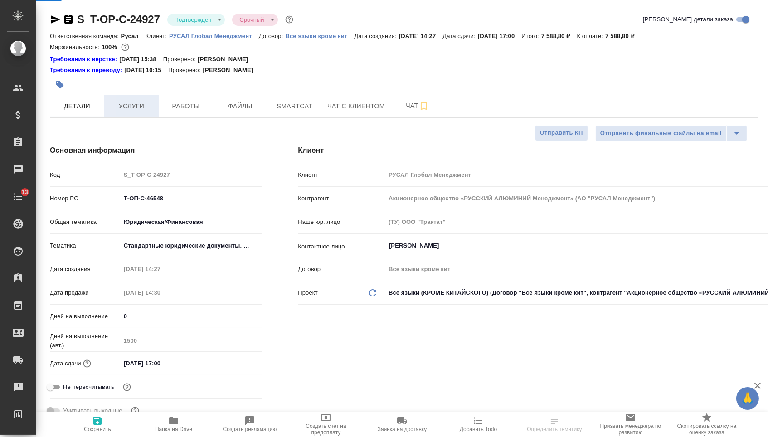
type textarea "x"
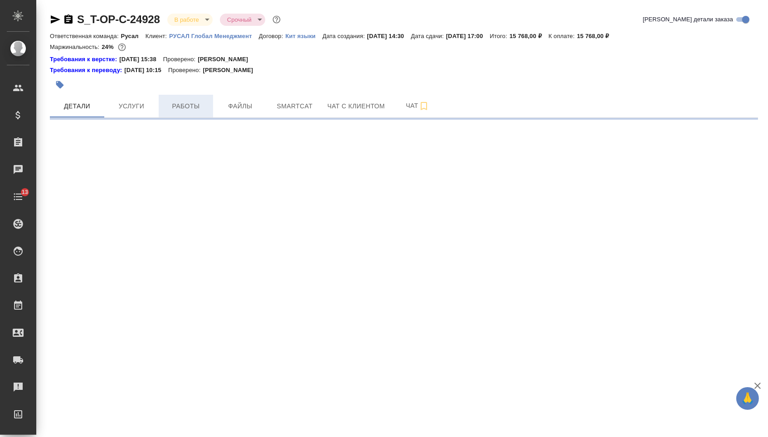
select select "RU"
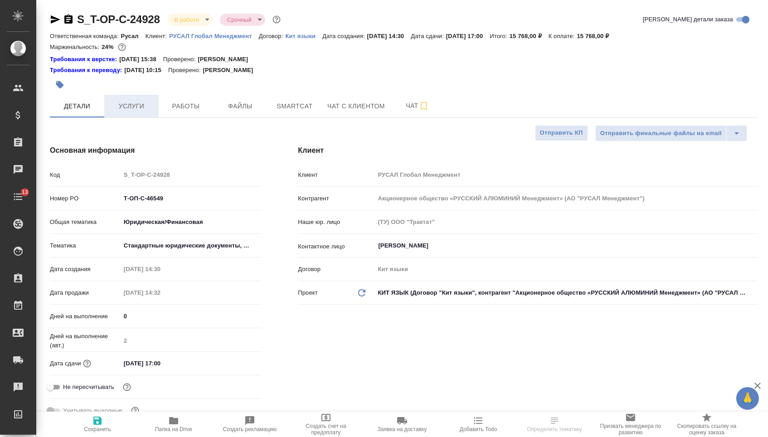
type textarea "x"
click at [146, 107] on span "Услуги" at bounding box center [132, 106] width 44 height 11
type textarea "x"
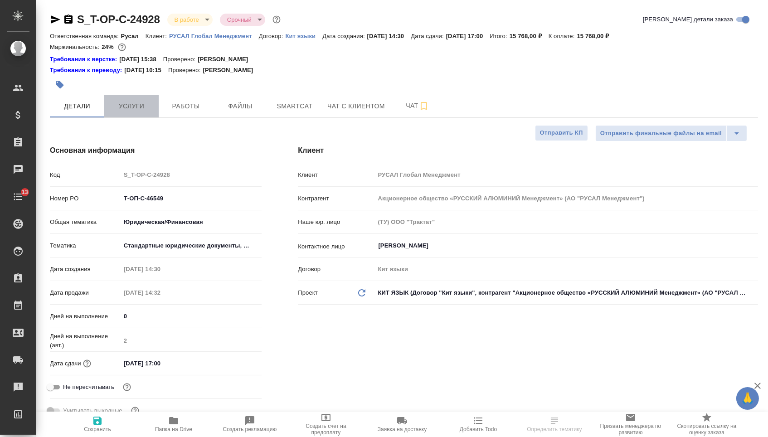
type textarea "x"
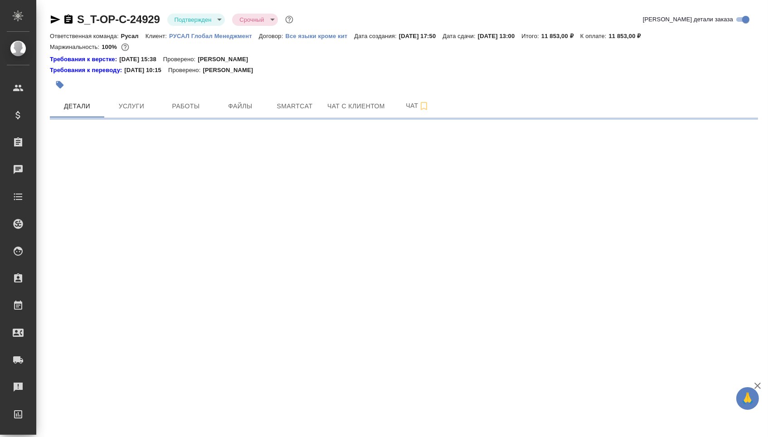
select select "RU"
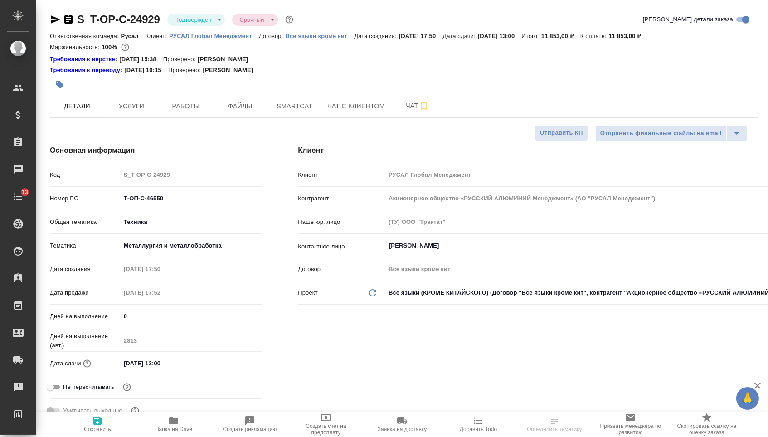
type textarea "x"
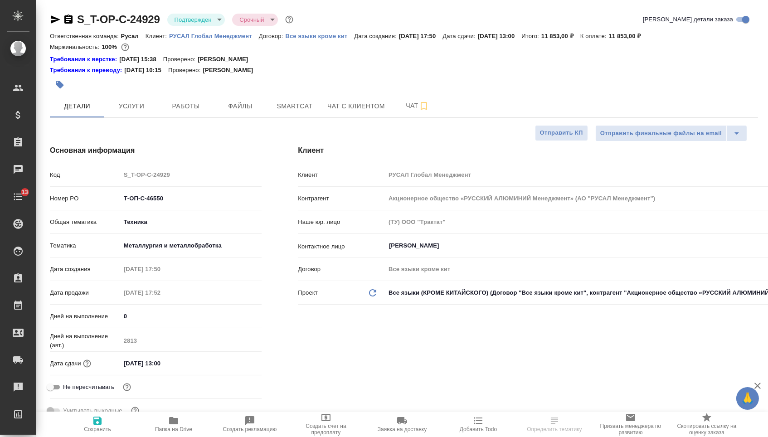
type textarea "x"
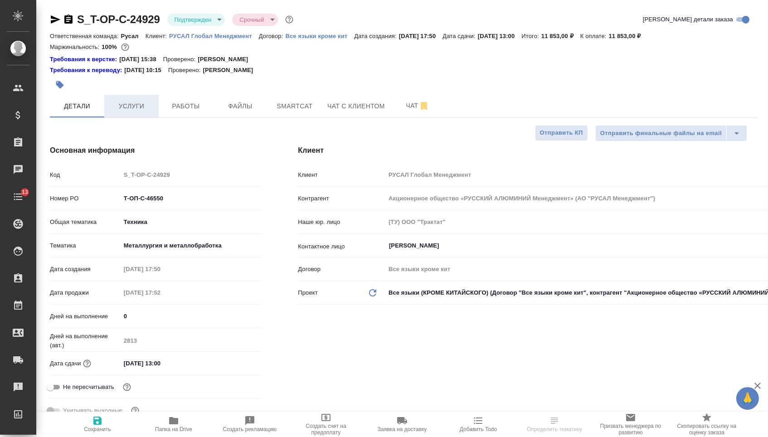
click at [135, 117] on button "Услуги" at bounding box center [131, 106] width 54 height 23
